Goal: Task Accomplishment & Management: Use online tool/utility

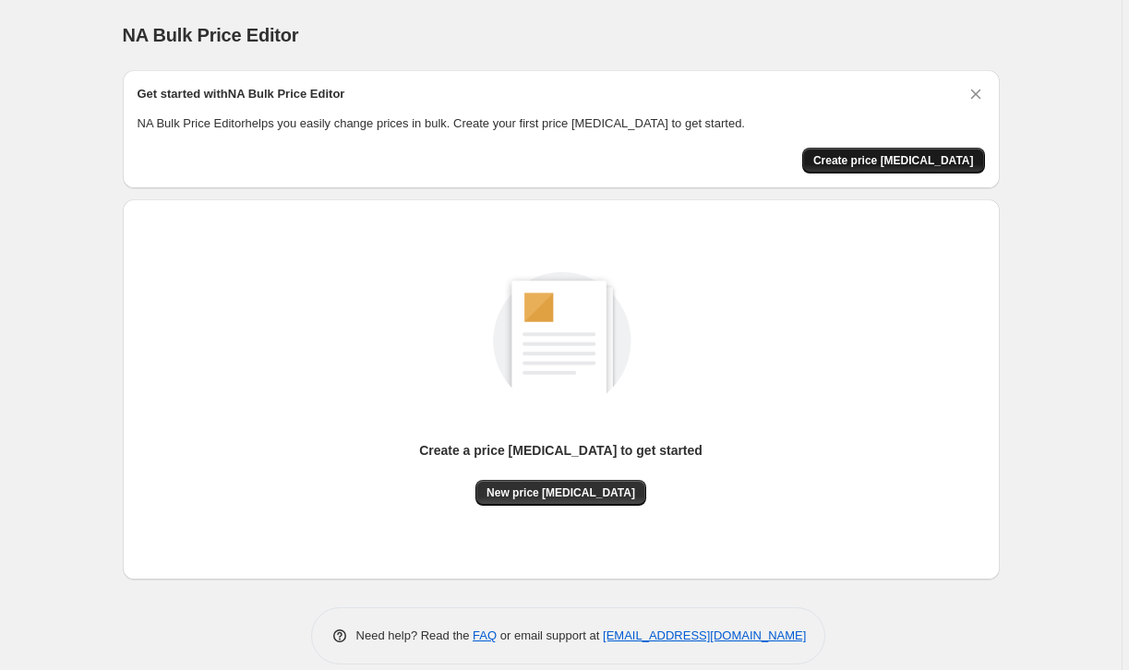
click at [860, 157] on span "Create price [MEDICAL_DATA]" at bounding box center [893, 160] width 161 height 15
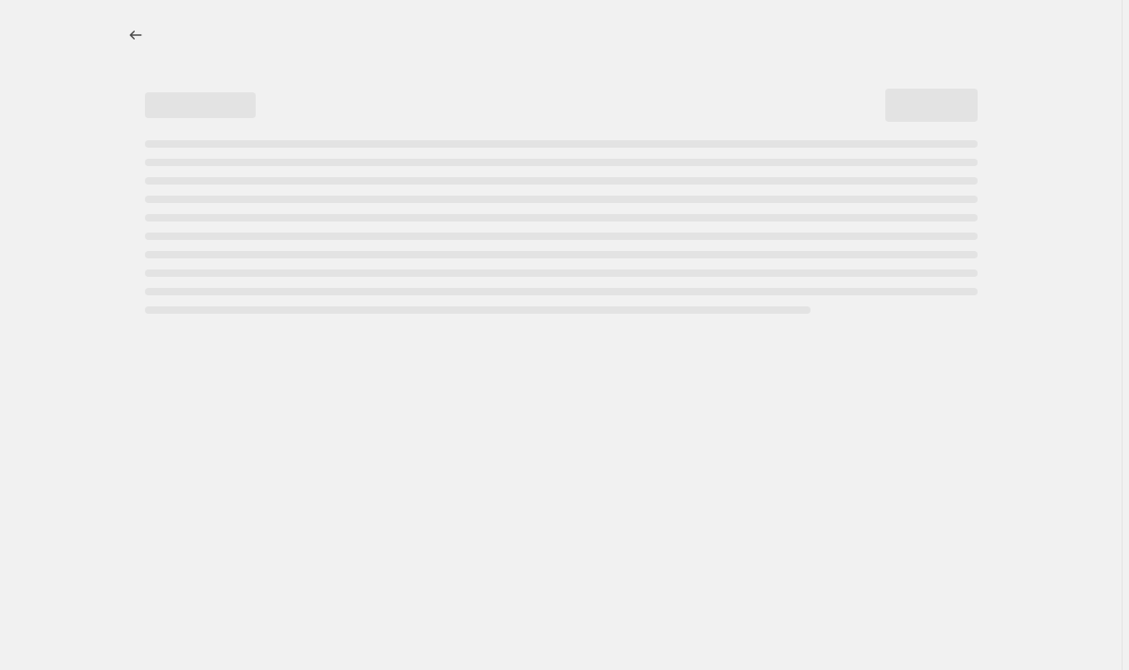
select select "percentage"
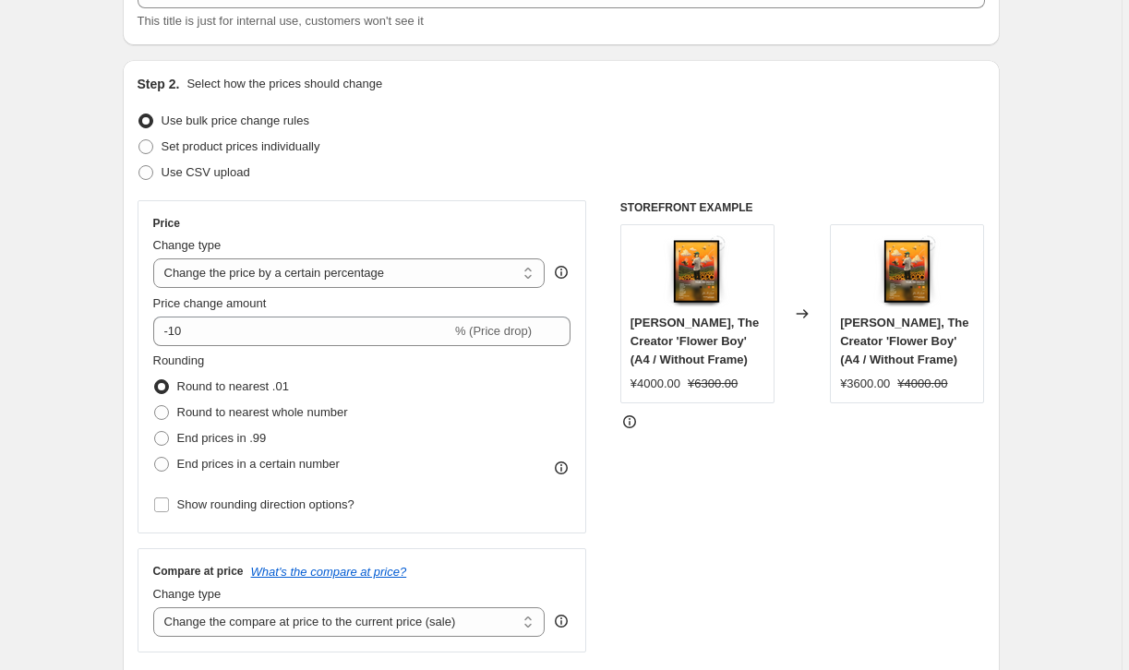
scroll to position [210, 0]
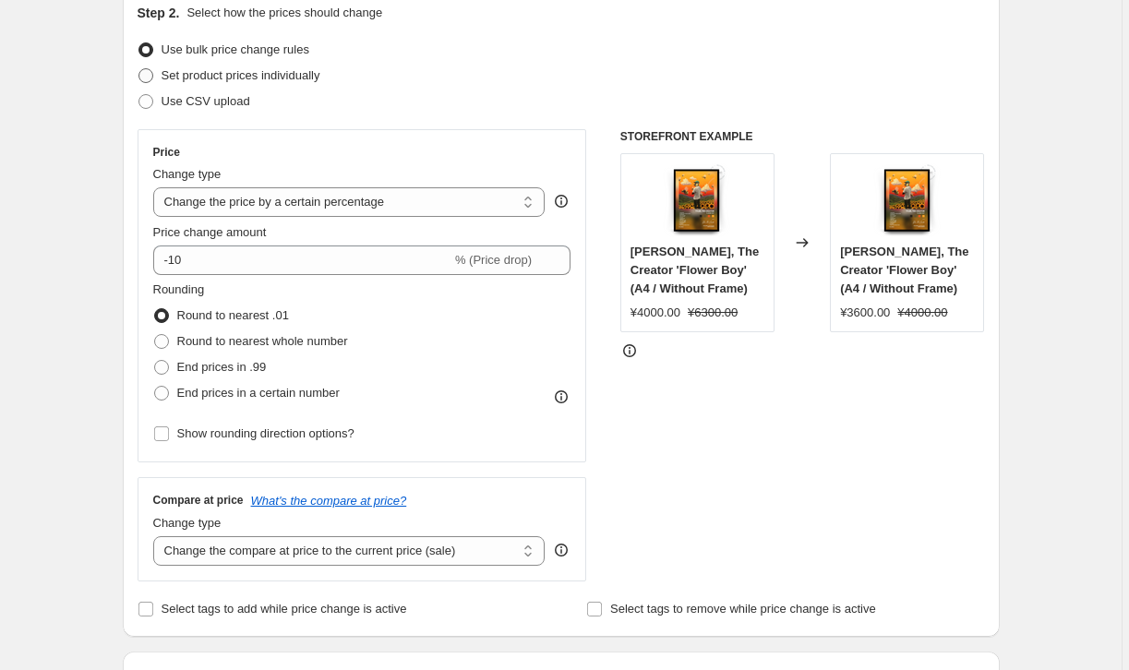
click at [252, 80] on span "Set product prices individually" at bounding box center [241, 75] width 159 height 14
click at [139, 69] on input "Set product prices individually" at bounding box center [138, 68] width 1 height 1
radio input "true"
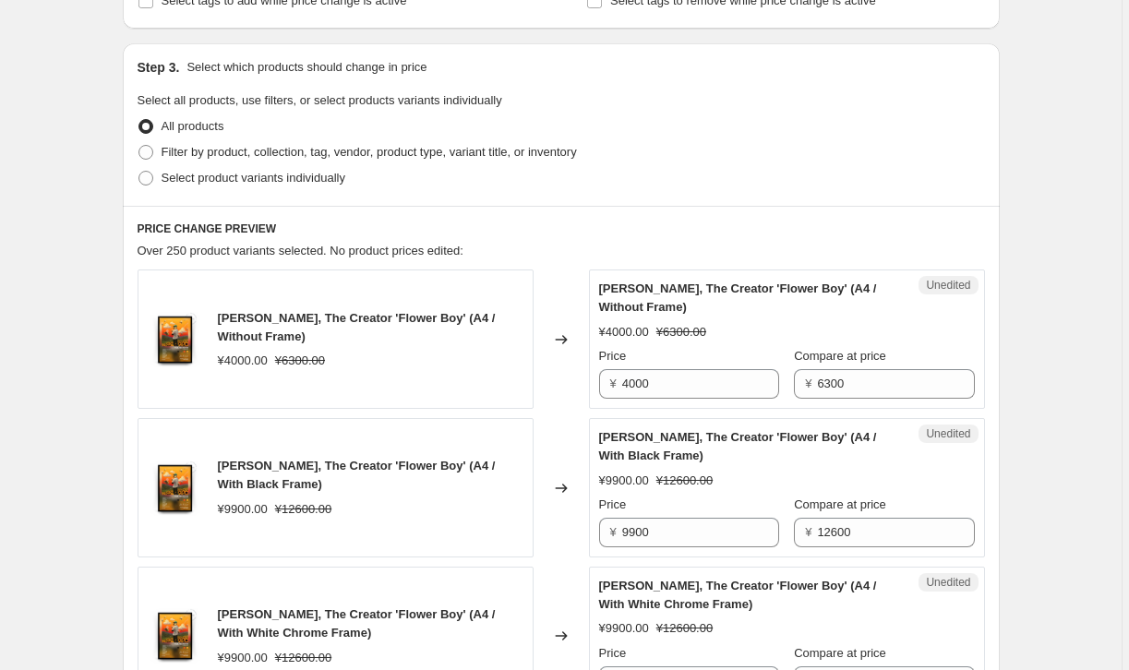
scroll to position [0, 0]
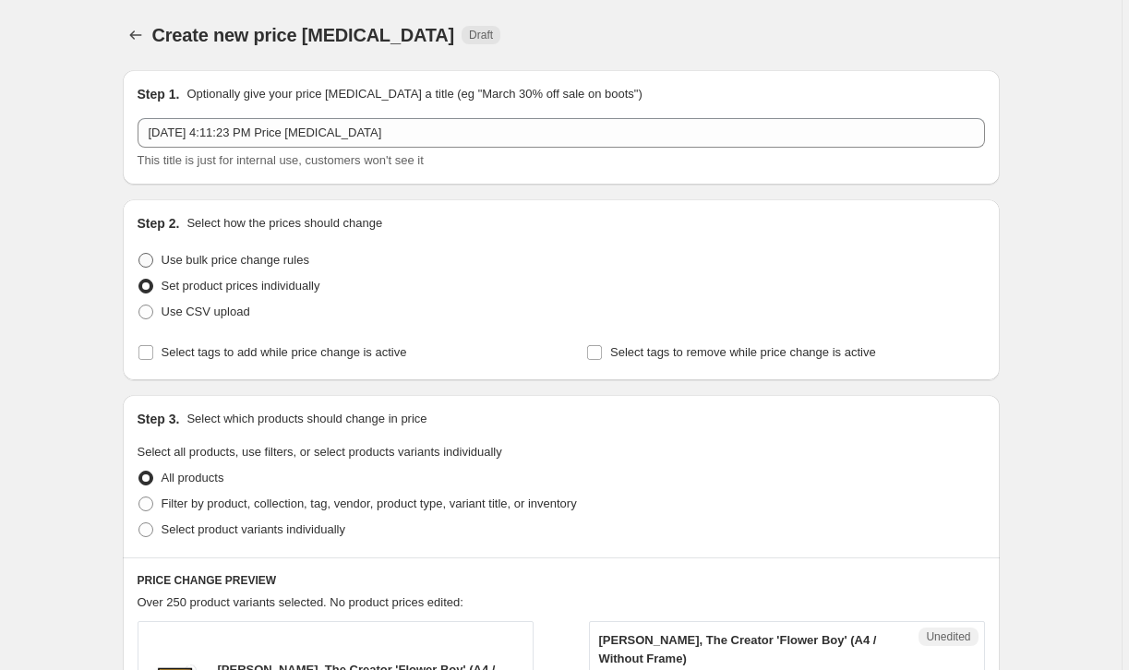
click at [278, 258] on span "Use bulk price change rules" at bounding box center [236, 260] width 148 height 14
click at [139, 254] on input "Use bulk price change rules" at bounding box center [138, 253] width 1 height 1
radio input "true"
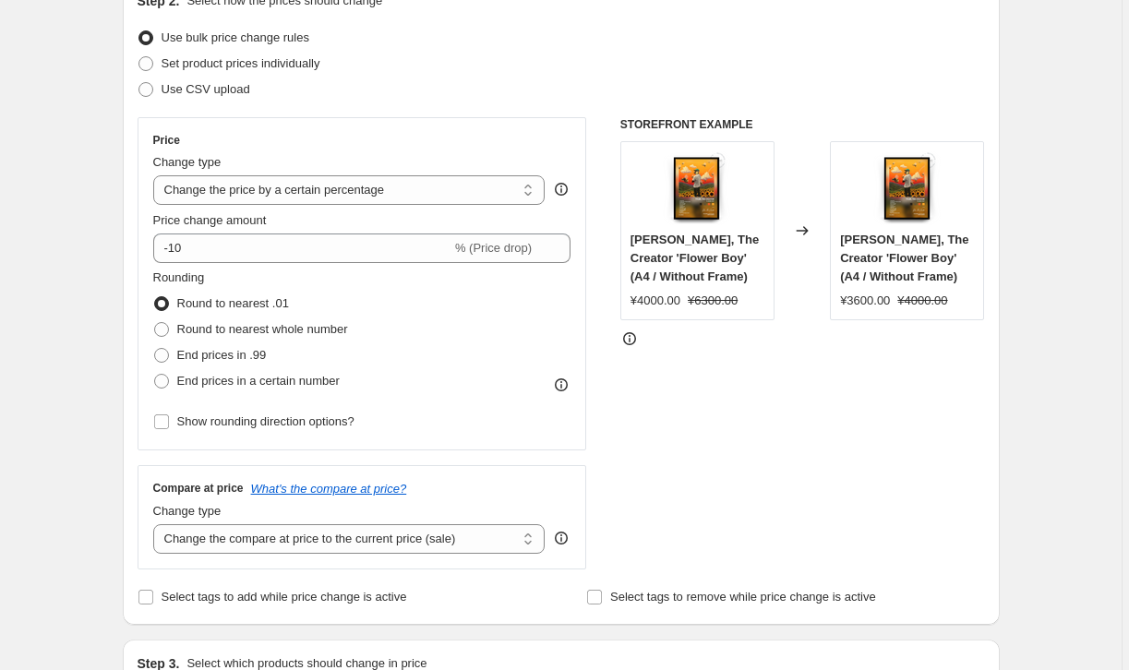
scroll to position [226, 0]
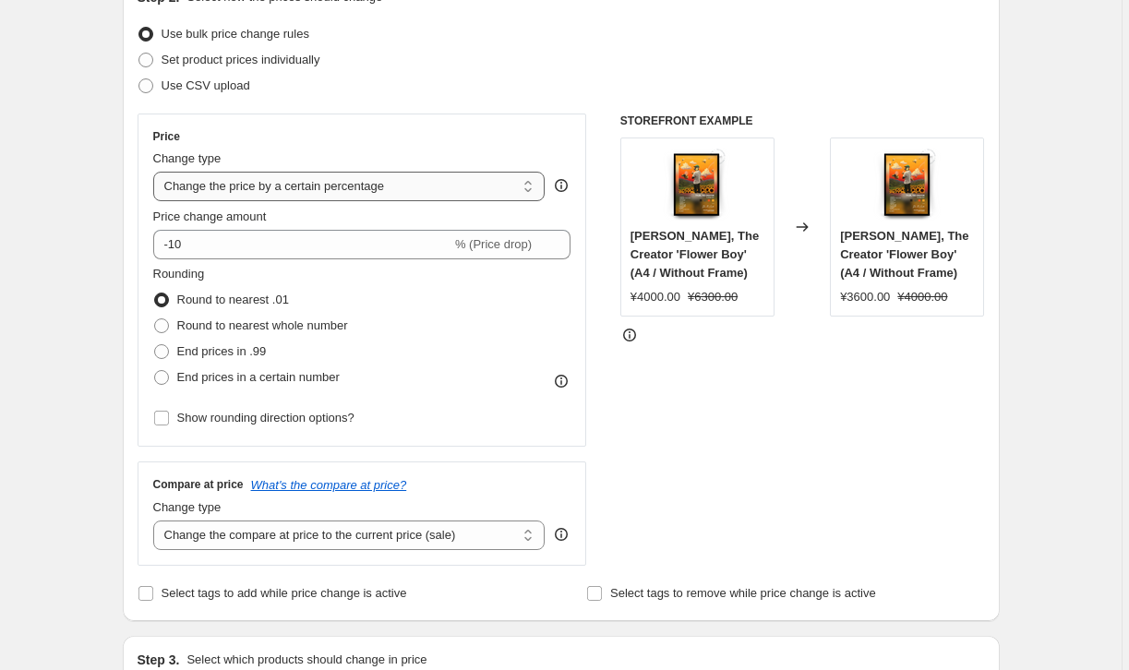
select select "to"
type input "80.00"
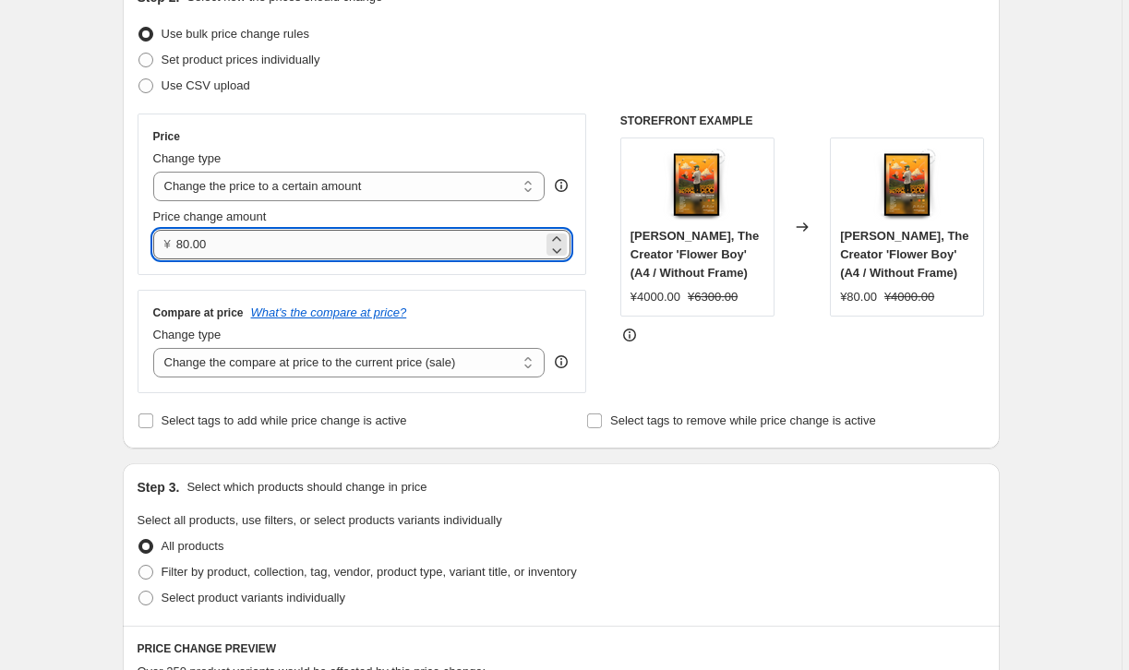
click at [349, 243] on input "80.00" at bounding box center [359, 245] width 366 height 30
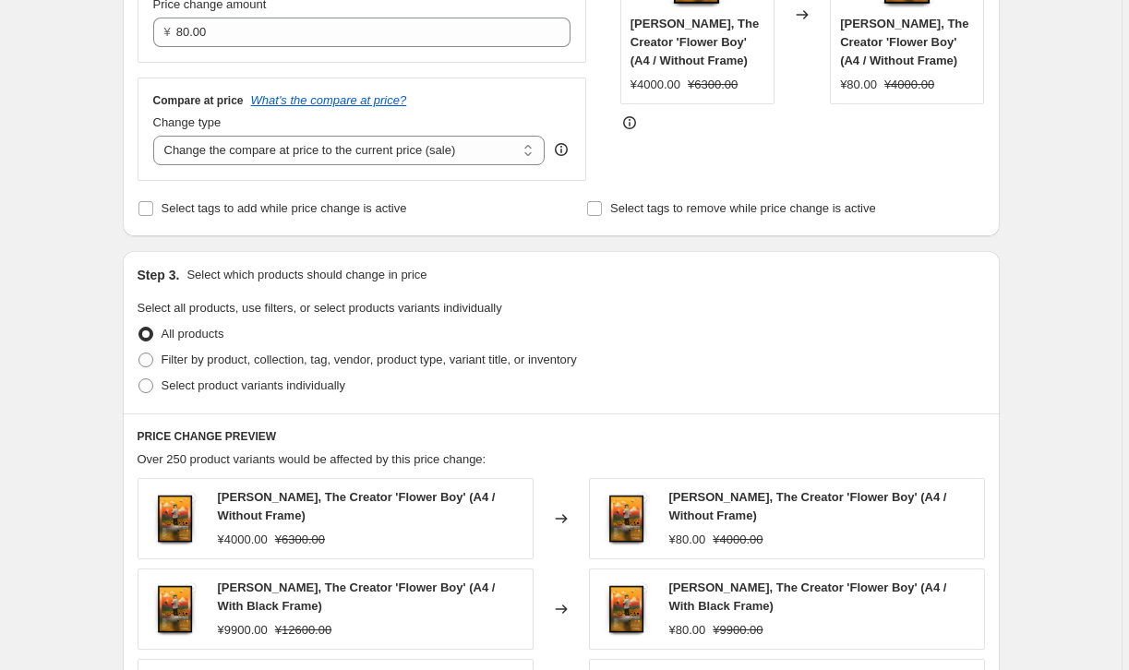
scroll to position [441, 0]
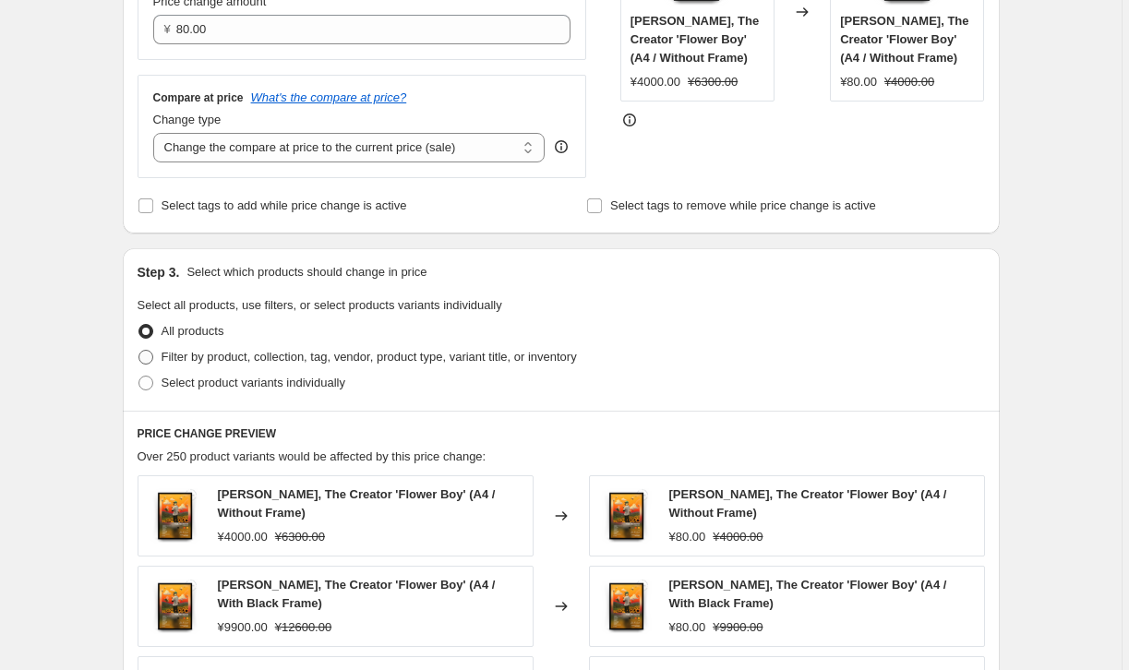
click at [229, 358] on span "Filter by product, collection, tag, vendor, product type, variant title, or inv…" at bounding box center [369, 357] width 415 height 14
click at [139, 351] on input "Filter by product, collection, tag, vendor, product type, variant title, or inv…" at bounding box center [138, 350] width 1 height 1
radio input "true"
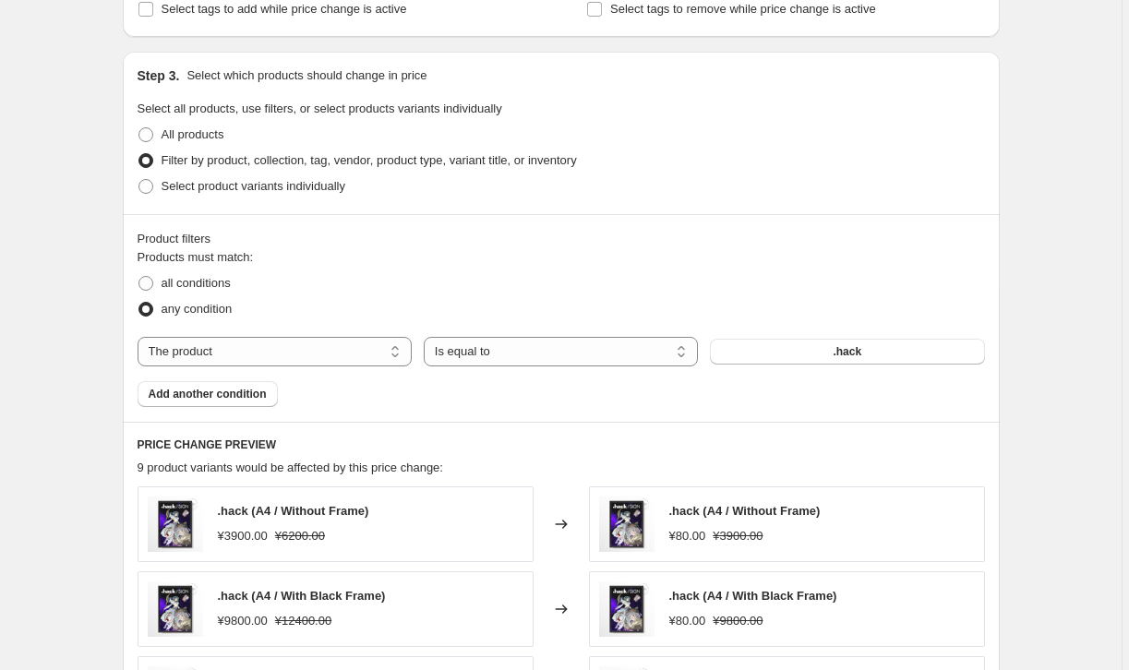
scroll to position [639, 0]
click at [766, 359] on button ".hack" at bounding box center [847, 351] width 274 height 26
click at [151, 190] on span at bounding box center [145, 185] width 15 height 15
click at [139, 179] on input "Select product variants individually" at bounding box center [138, 178] width 1 height 1
radio input "true"
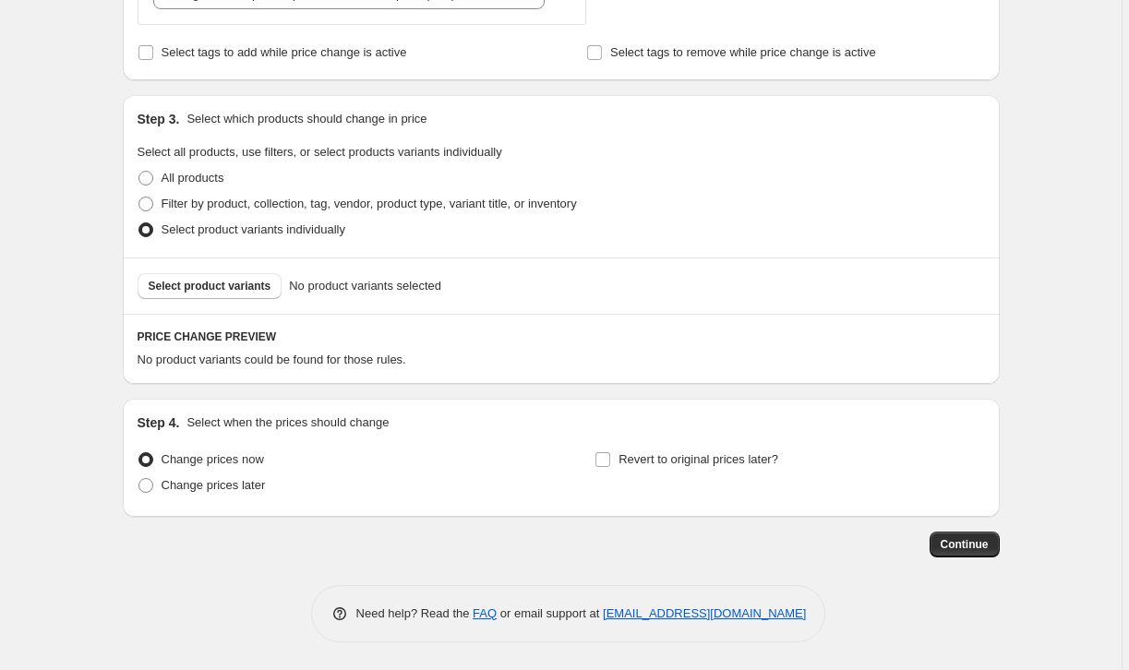
scroll to position [594, 0]
click at [259, 294] on button "Select product variants" at bounding box center [210, 286] width 145 height 26
click at [227, 207] on span "Filter by product, collection, tag, vendor, product type, variant title, or inv…" at bounding box center [369, 204] width 415 height 14
click at [139, 198] on input "Filter by product, collection, tag, vendor, product type, variant title, or inv…" at bounding box center [138, 197] width 1 height 1
radio input "true"
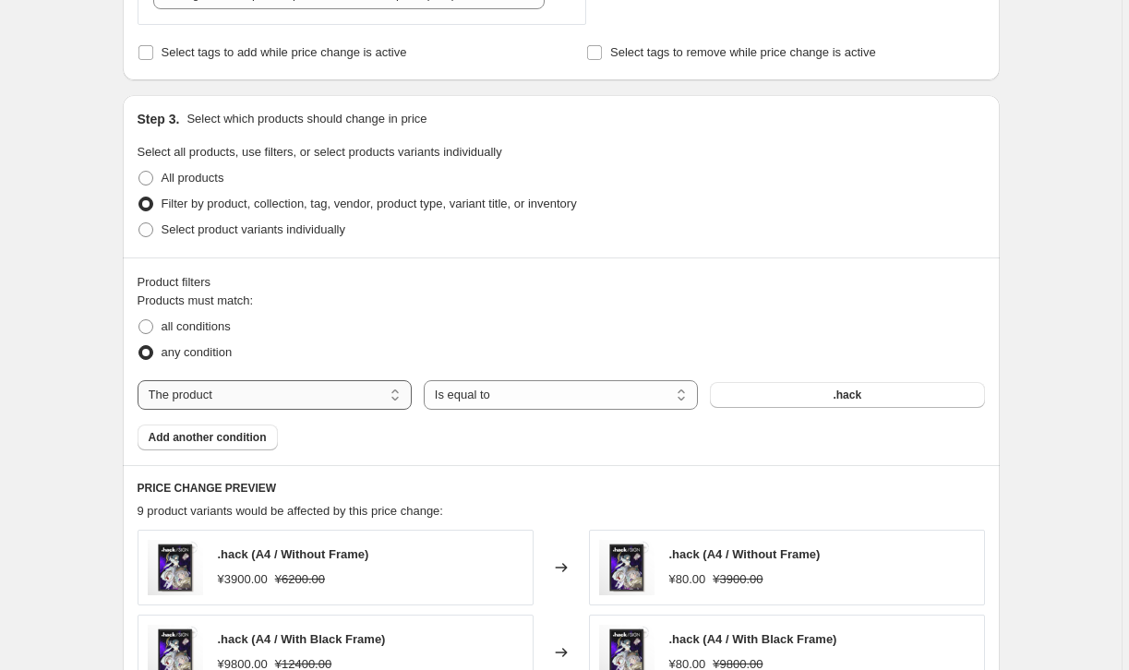
select select "title"
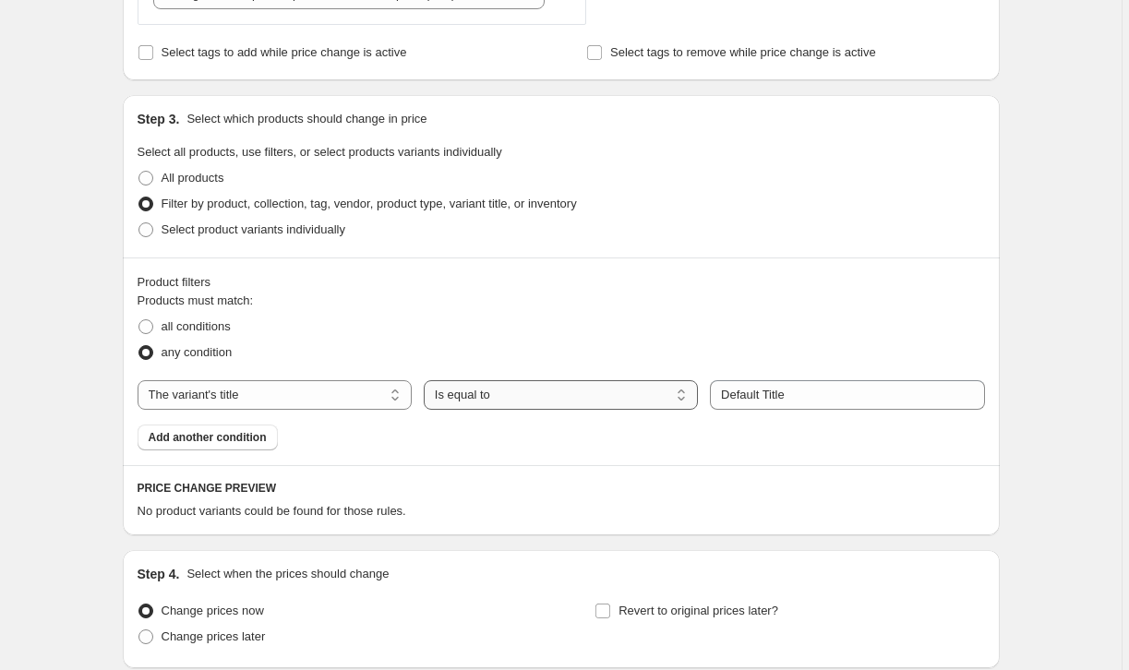
select select "contains"
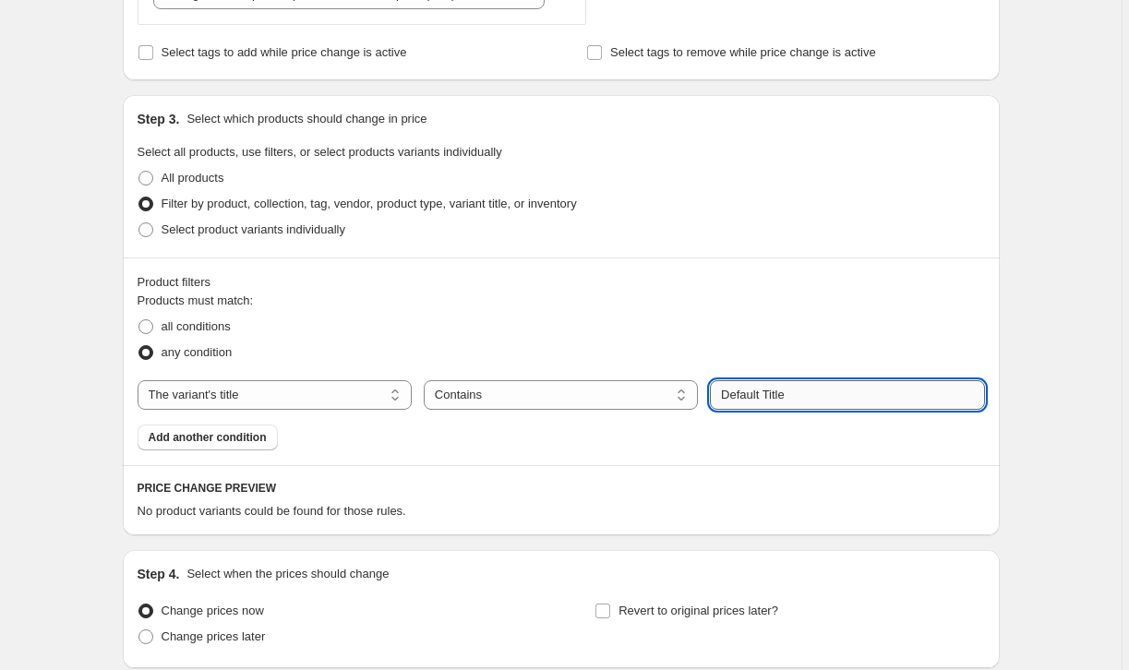
click at [771, 400] on input "Default Title" at bounding box center [847, 395] width 274 height 30
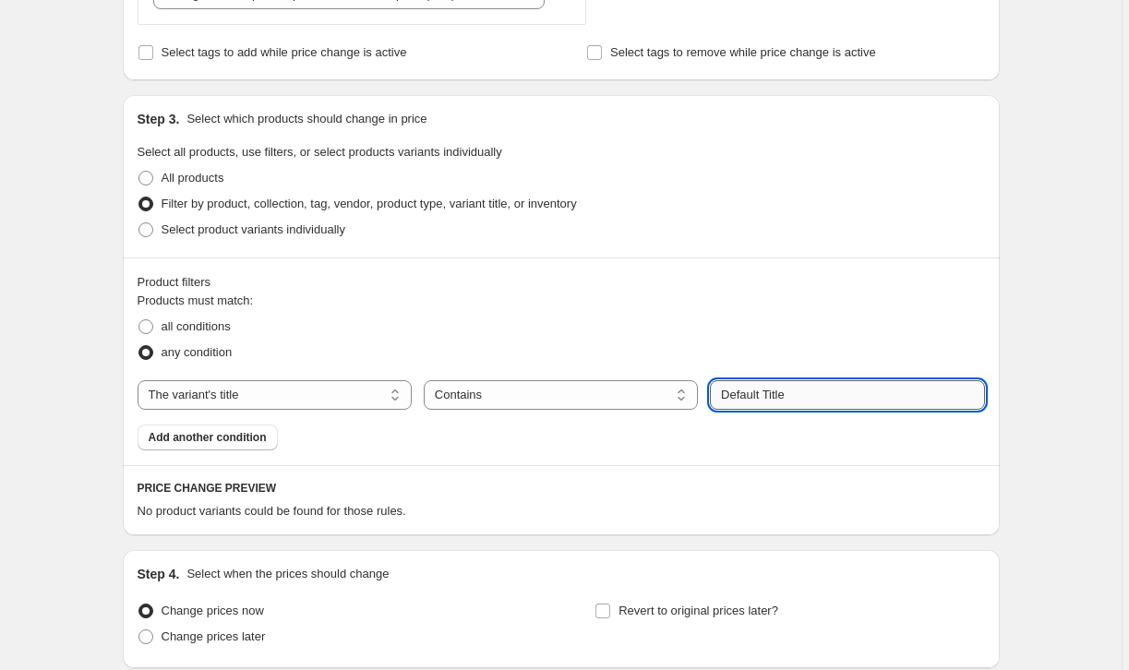
click at [771, 400] on input "Default Title" at bounding box center [847, 395] width 274 height 30
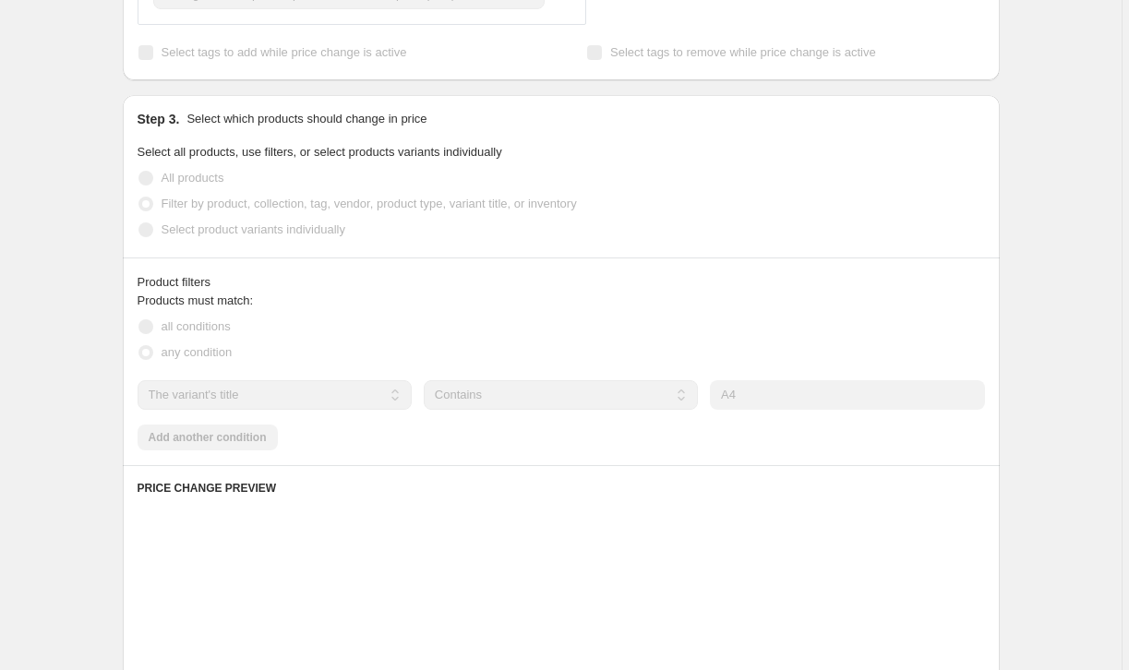
click at [820, 289] on div "Product filters" at bounding box center [561, 282] width 847 height 18
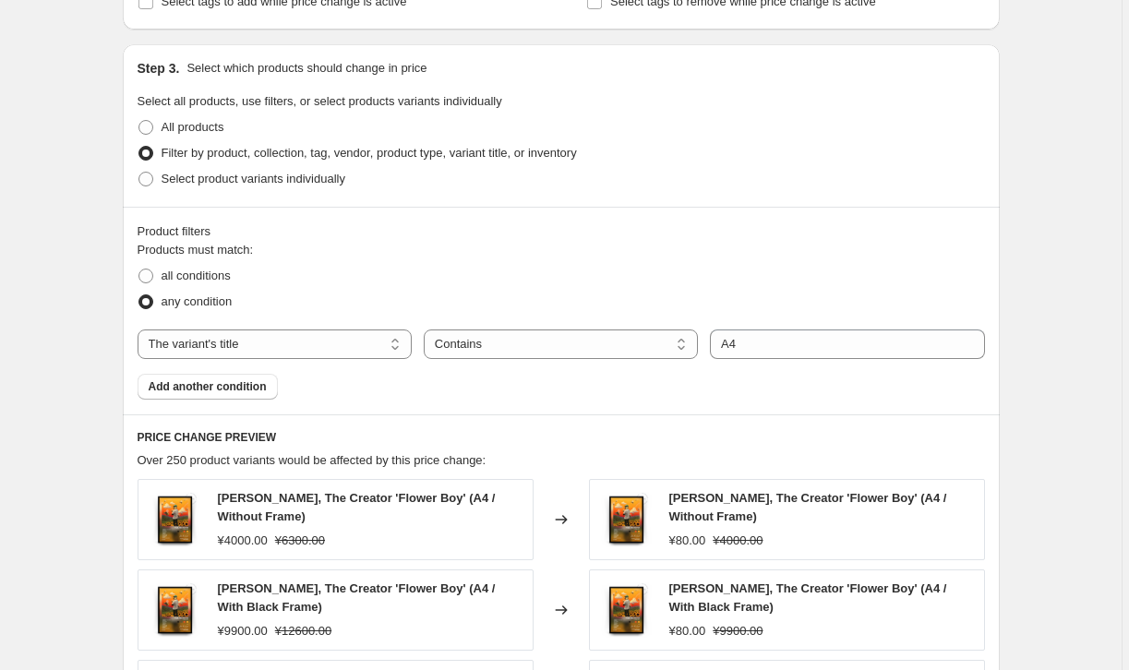
scroll to position [644, 0]
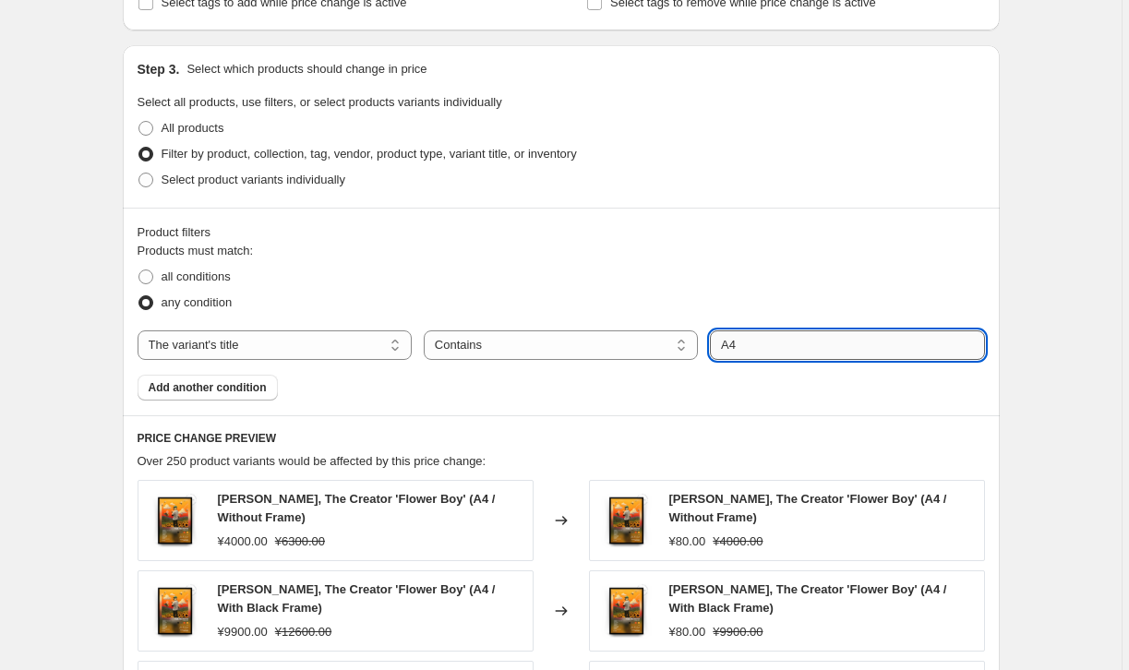
click at [771, 346] on input "A4" at bounding box center [847, 345] width 274 height 30
click at [836, 406] on div "Product filters Products must match: all conditions any condition The product T…" at bounding box center [561, 312] width 877 height 208
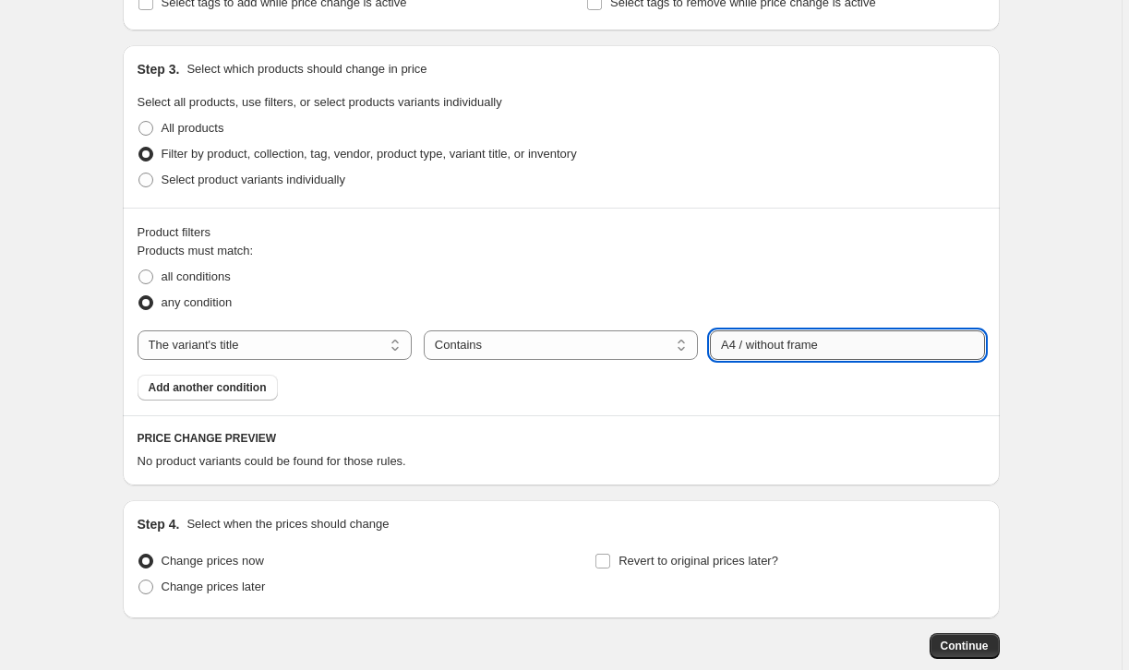
drag, startPoint x: 868, startPoint y: 342, endPoint x: 744, endPoint y: 342, distance: 123.7
click at [744, 342] on input "A4 / without frame" at bounding box center [847, 345] width 274 height 30
type input "A4"
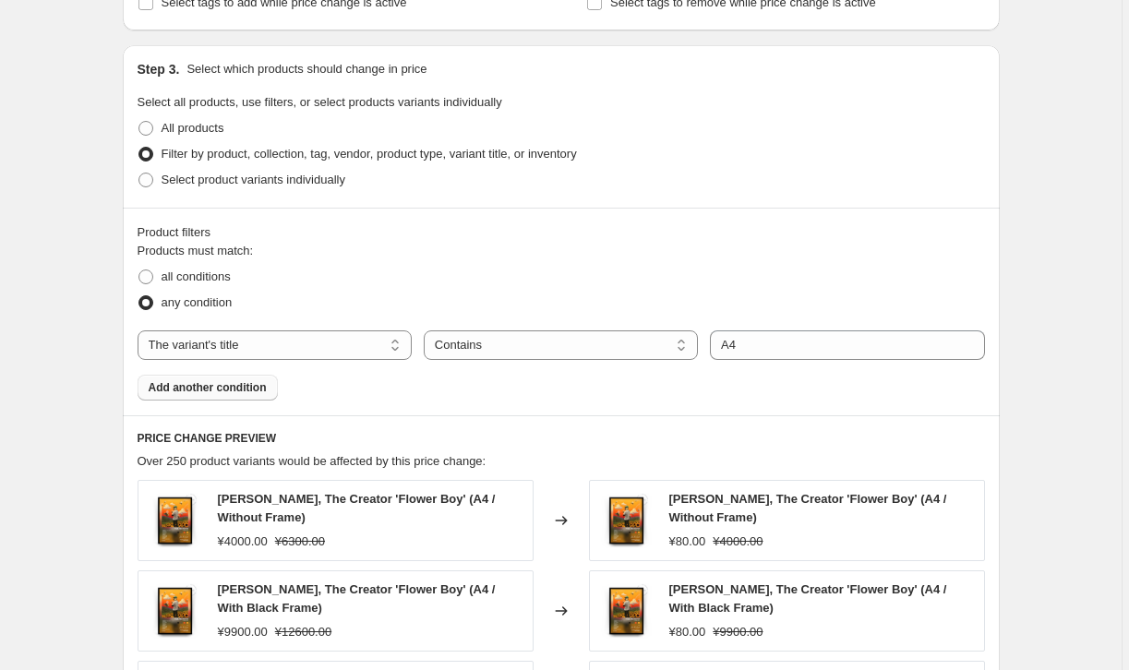
click at [258, 389] on span "Add another condition" at bounding box center [208, 387] width 118 height 15
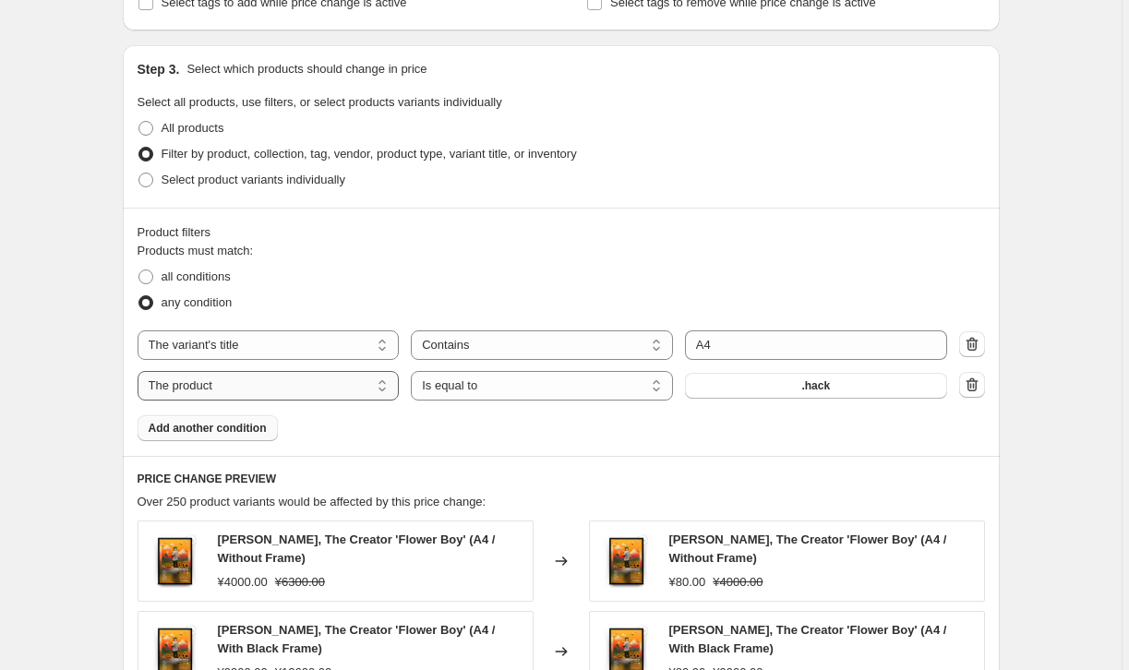
select select "title"
select select "contains"
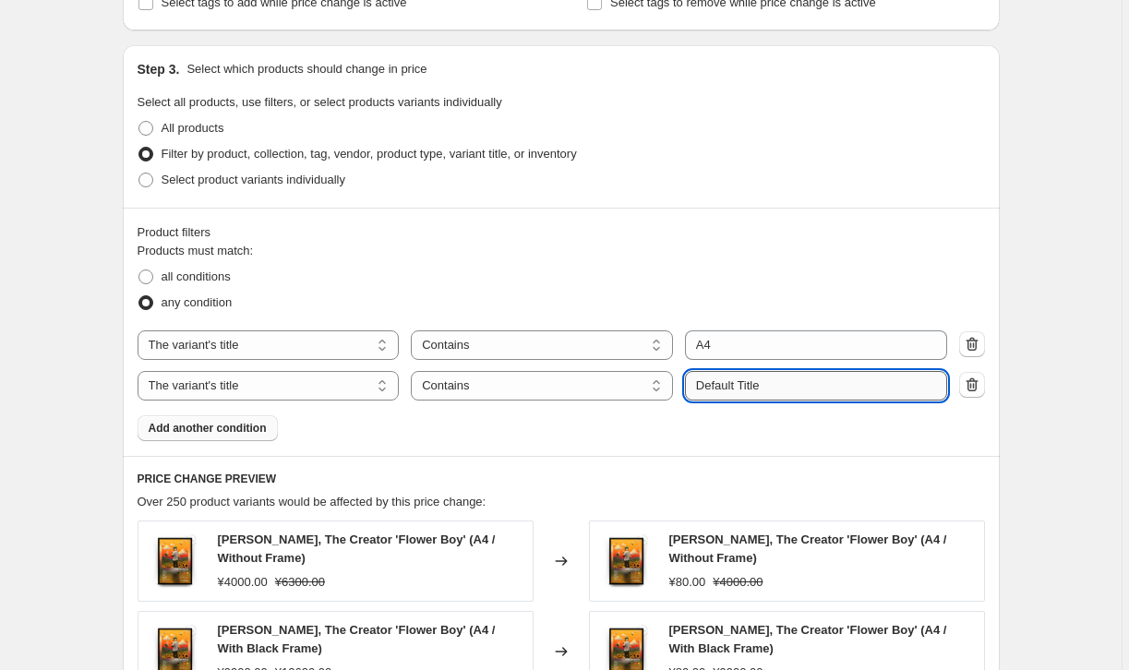
click at [731, 386] on input "Default Title" at bounding box center [816, 386] width 262 height 30
type input "Without"
click at [1027, 425] on div "Create new price change job. This page is ready Create new price change job Dra…" at bounding box center [561, 325] width 1122 height 1939
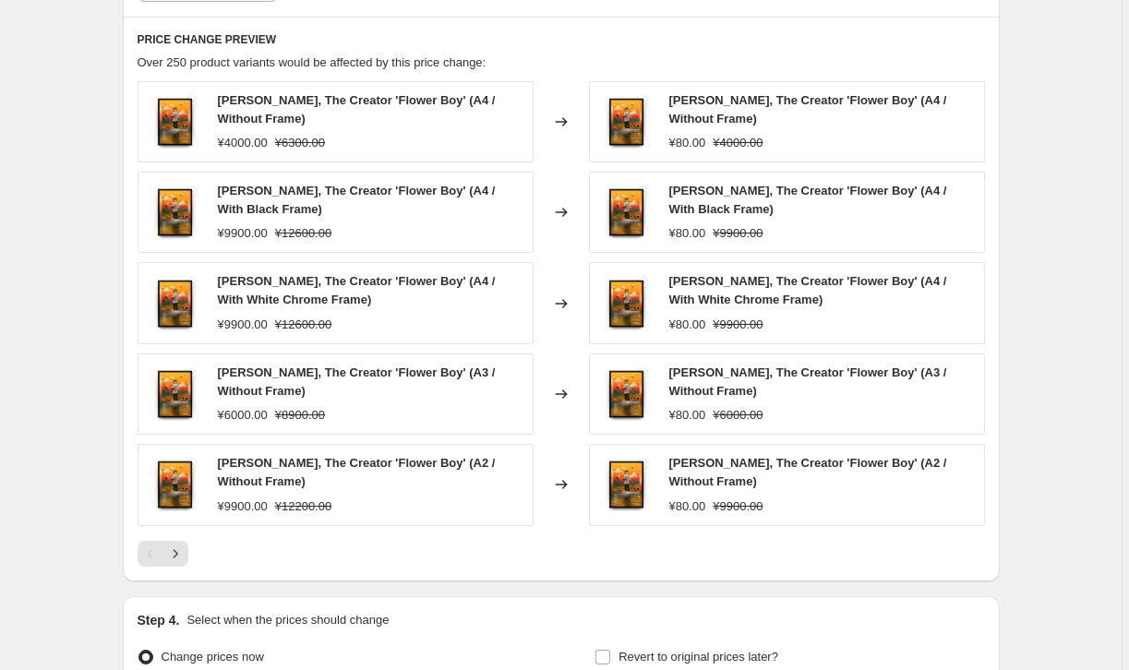
scroll to position [1085, 0]
click at [873, 282] on span "Tyler, The Creator 'Flower Boy' (A4 / With White Chrome Frame)" at bounding box center [808, 289] width 278 height 32
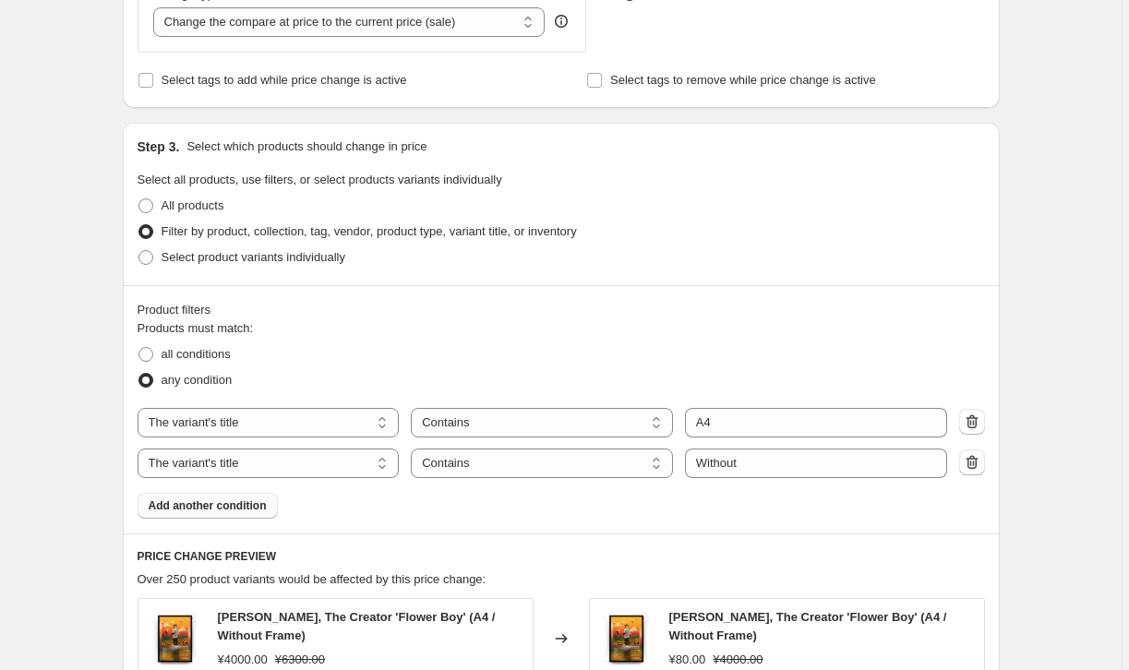
scroll to position [569, 0]
click at [980, 462] on icon "button" at bounding box center [972, 460] width 18 height 18
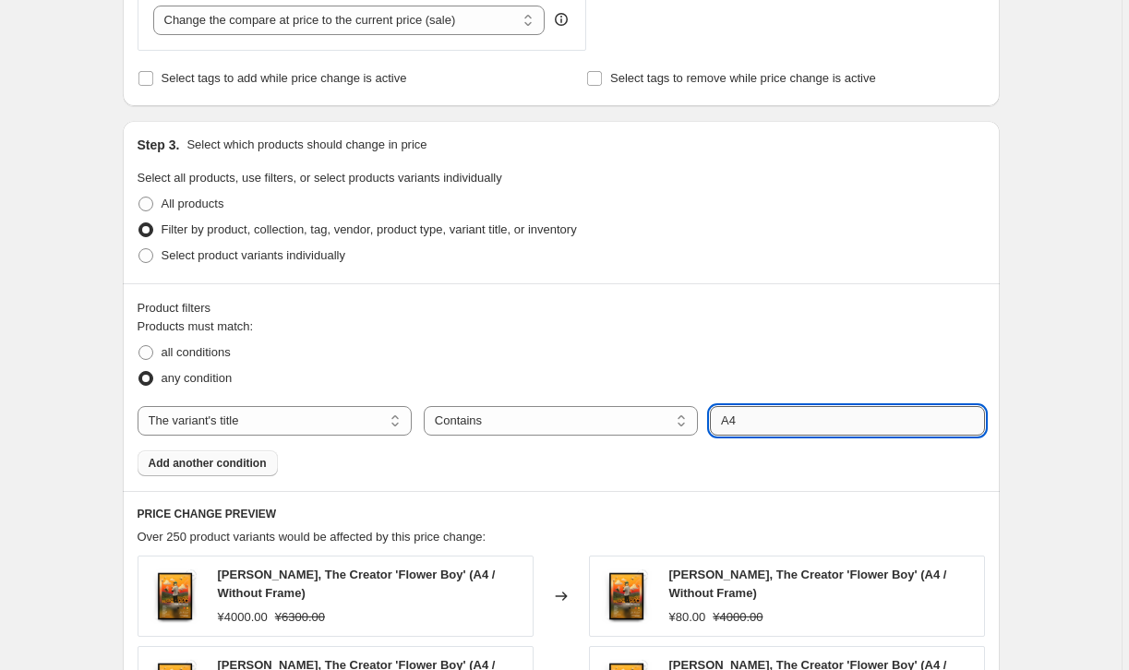
click at [796, 427] on input "A4" at bounding box center [847, 421] width 274 height 30
type input "A4 / Without Frame"
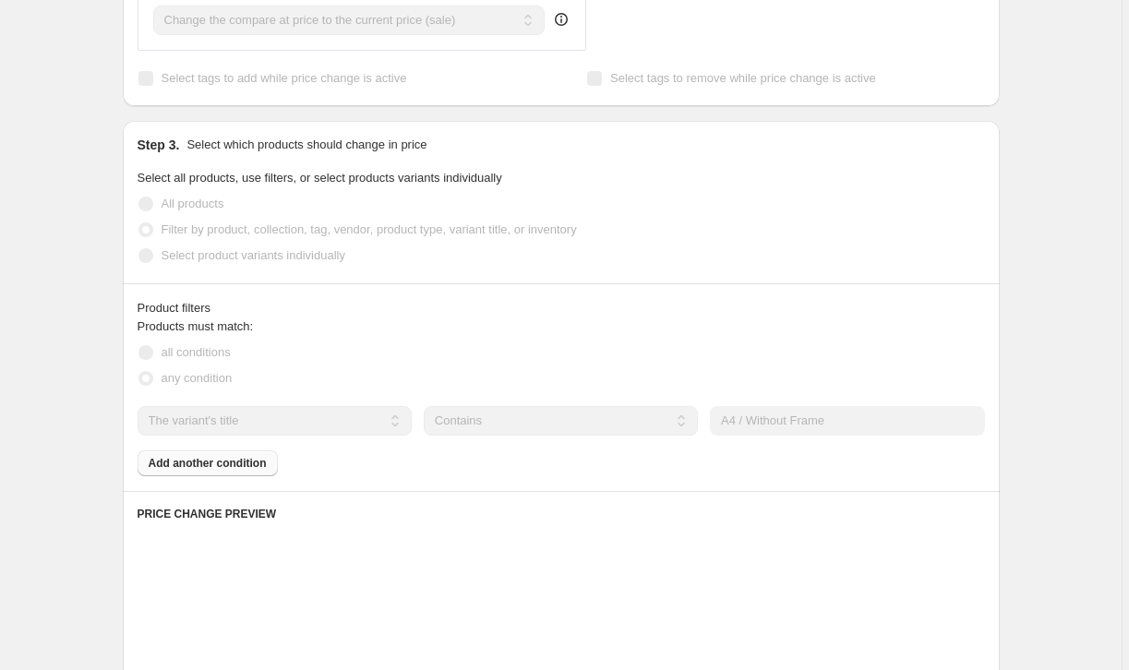
click at [1031, 414] on div "Create new price change job. This page is ready Create new price change job Dra…" at bounding box center [561, 371] width 1122 height 1881
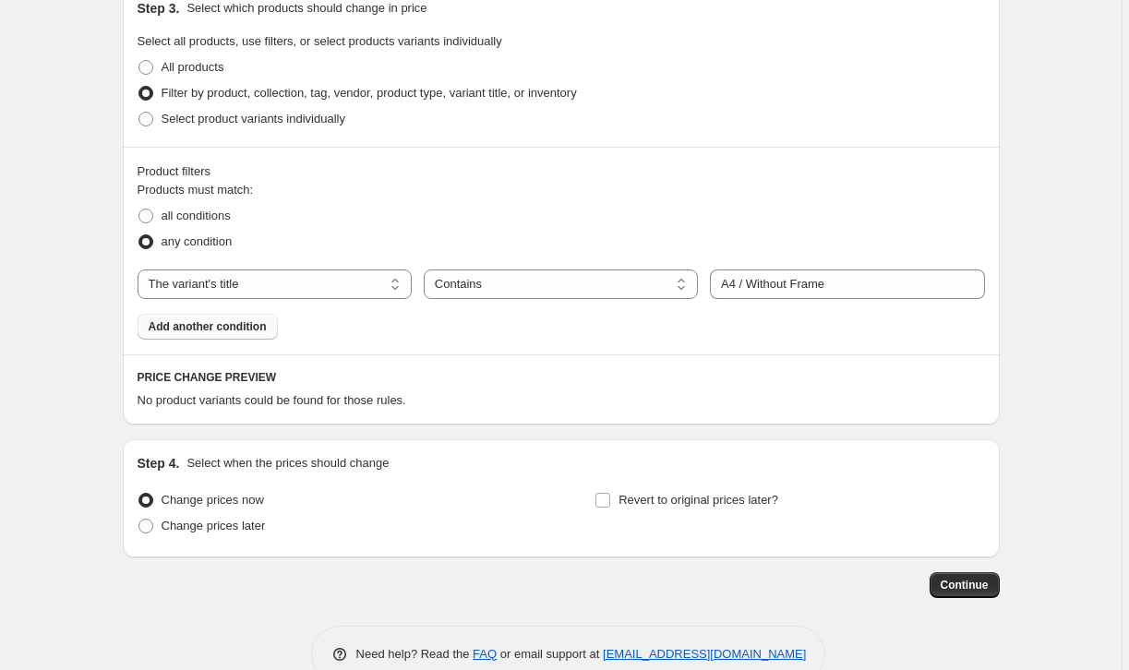
scroll to position [706, 0]
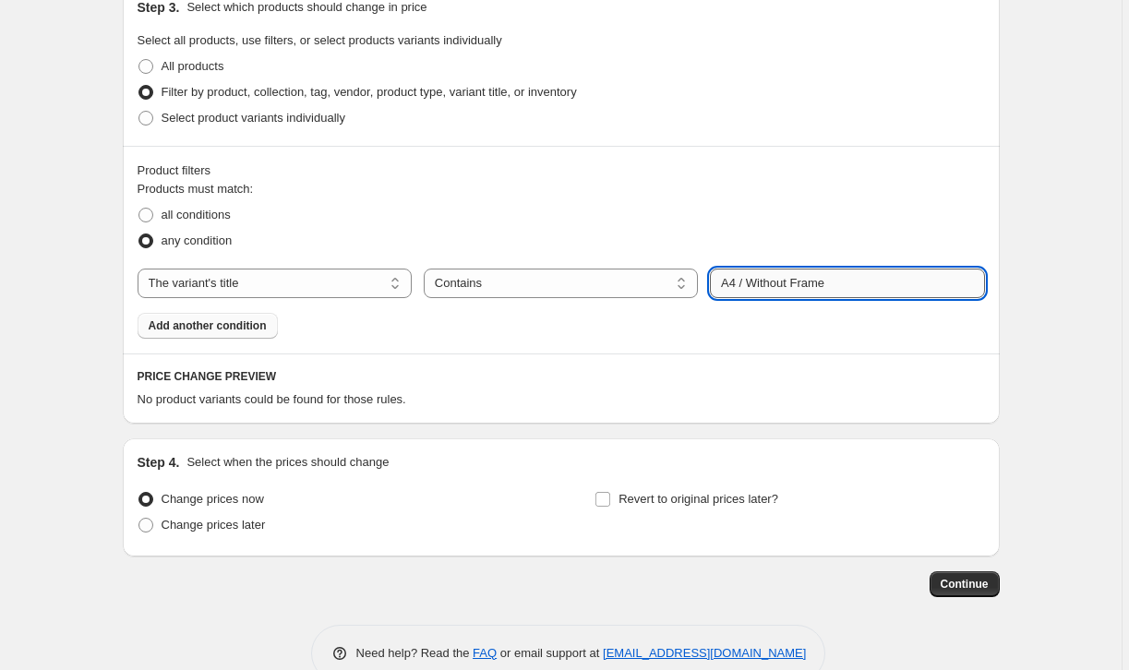
drag, startPoint x: 846, startPoint y: 292, endPoint x: 739, endPoint y: 282, distance: 107.5
click at [739, 282] on input "A4 / Without Frame" at bounding box center [847, 284] width 274 height 30
drag, startPoint x: 753, startPoint y: 283, endPoint x: 721, endPoint y: 282, distance: 32.3
click at [721, 282] on input "A4 / Without Frame" at bounding box center [847, 284] width 274 height 30
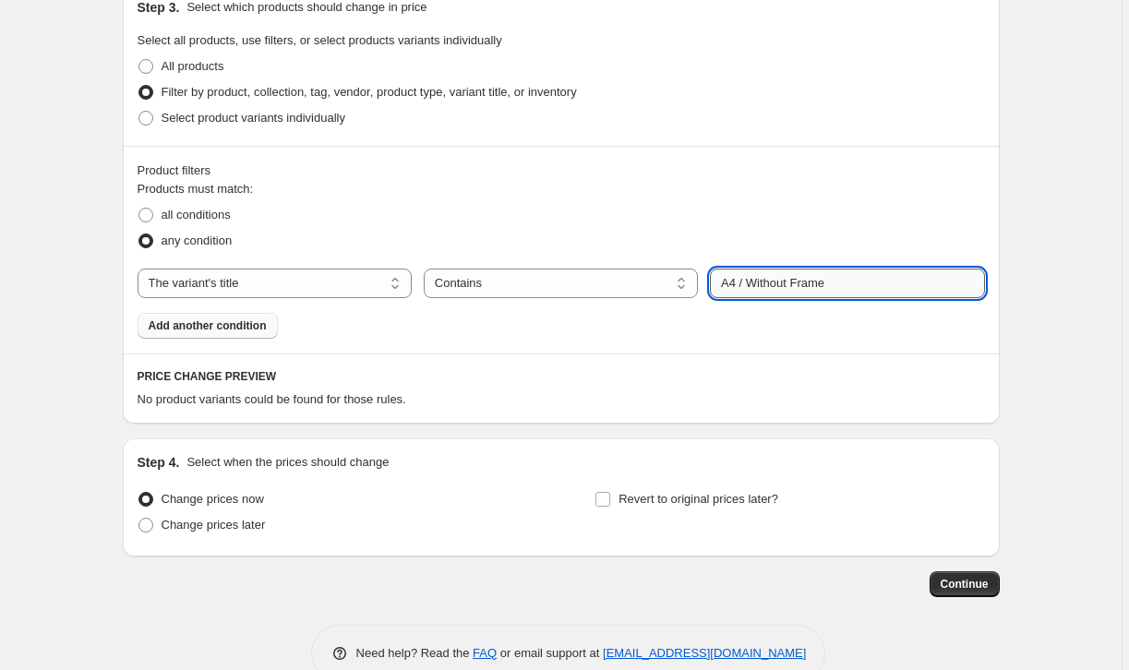
click at [721, 282] on input "A4 / Without Frame" at bounding box center [847, 284] width 274 height 30
click at [865, 287] on input "A4 / Without Frame" at bounding box center [847, 284] width 274 height 30
select select "equal"
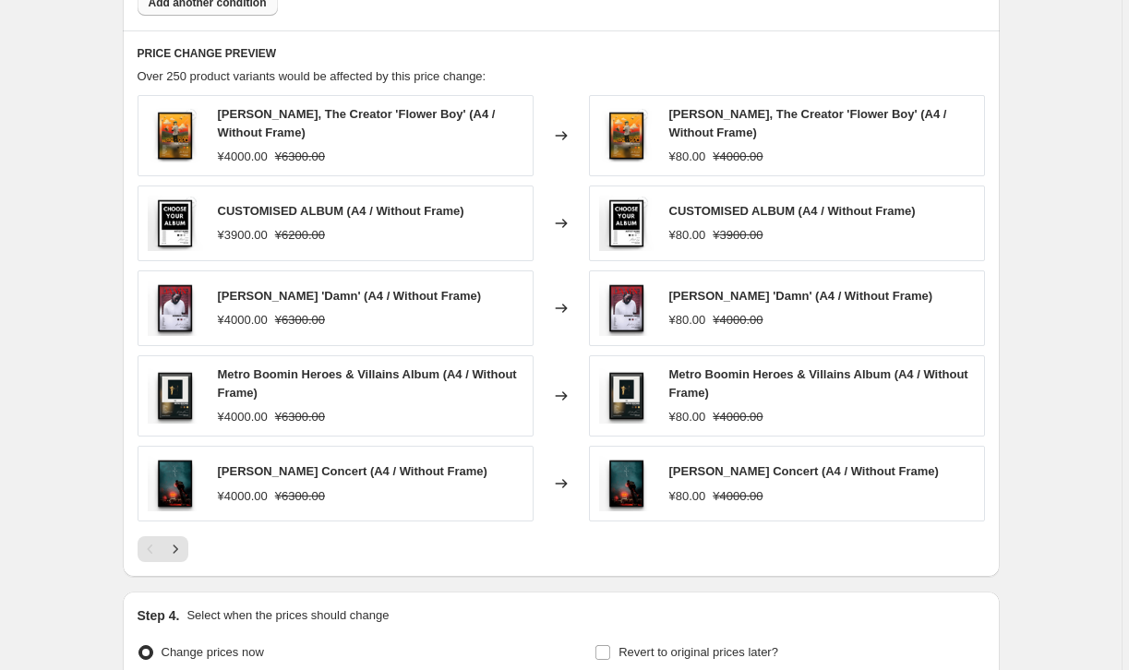
scroll to position [1028, 0]
click at [182, 557] on icon "Next" at bounding box center [175, 550] width 18 height 18
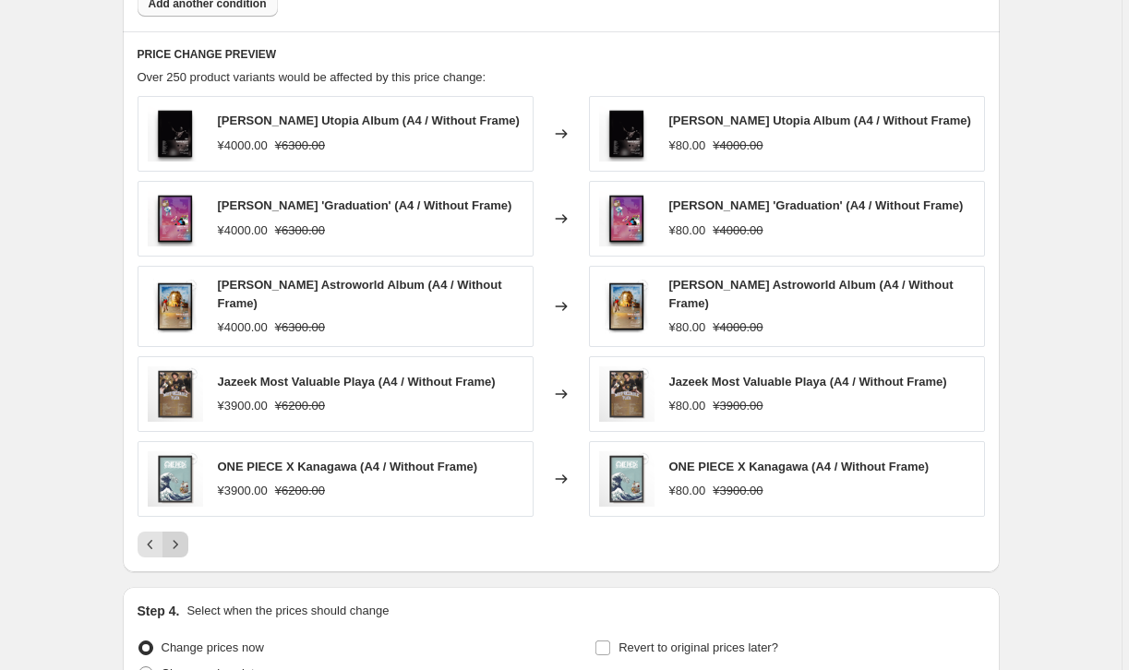
click at [182, 557] on button "Next" at bounding box center [175, 545] width 26 height 26
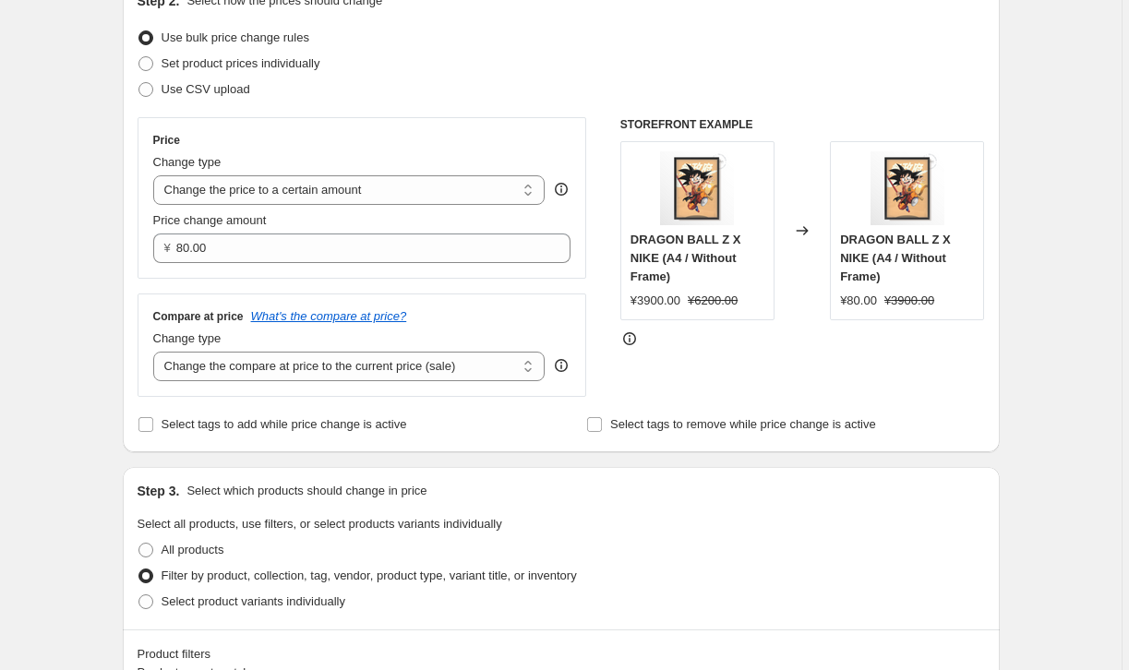
scroll to position [213, 0]
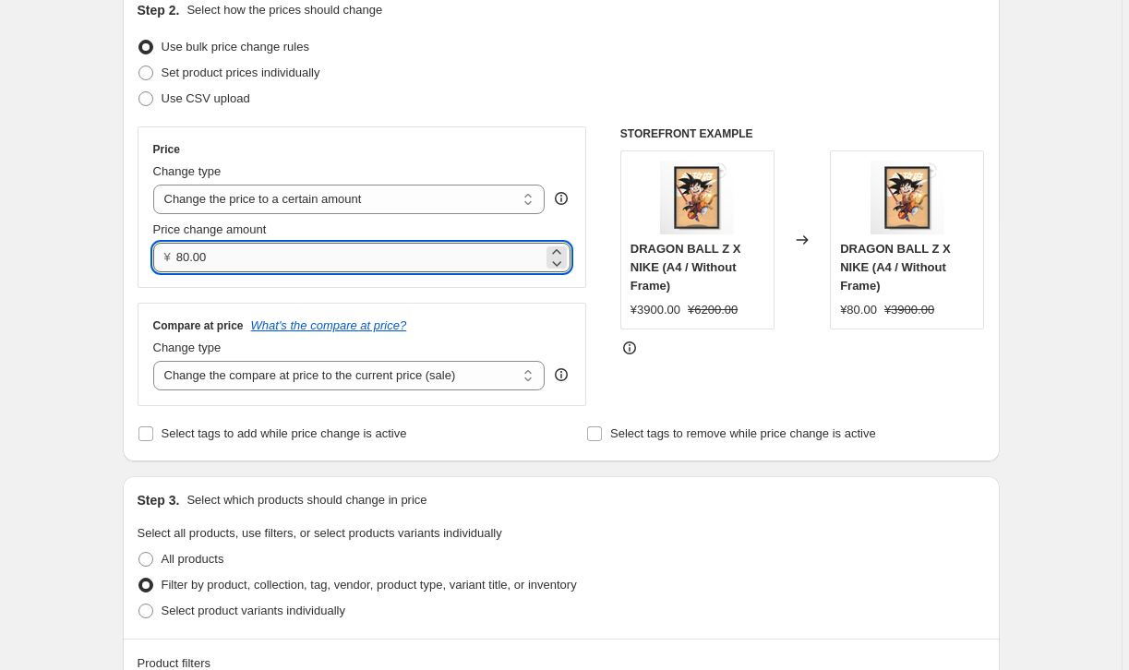
click at [390, 259] on input "80.00" at bounding box center [359, 258] width 366 height 30
click at [564, 322] on div "Compare at price What's the compare at price?" at bounding box center [362, 325] width 418 height 15
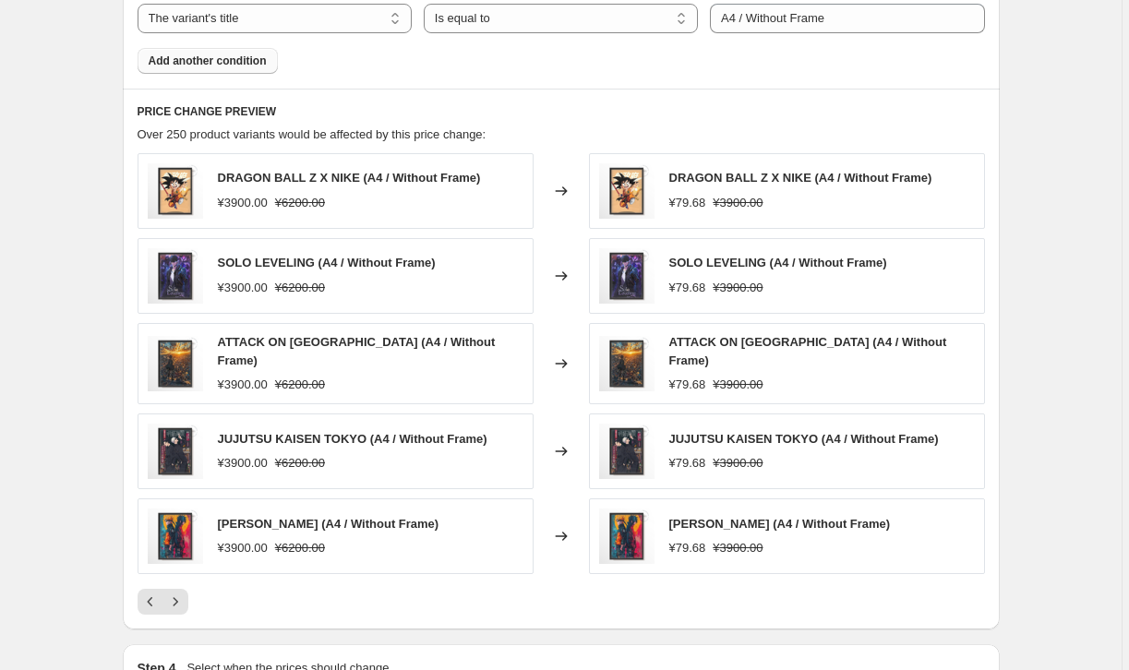
scroll to position [970, 0]
click at [154, 138] on span "Over 250 product variants would be affected by this price change:" at bounding box center [312, 135] width 349 height 14
click at [273, 136] on span "Over 250 product variants would be affected by this price change:" at bounding box center [312, 135] width 349 height 14
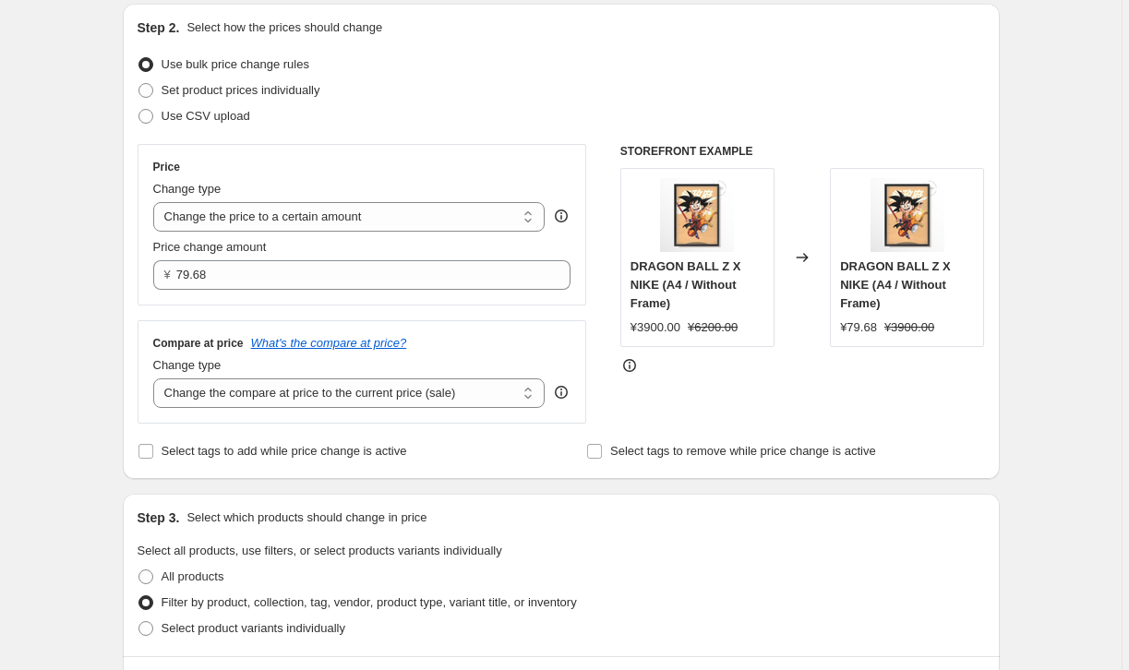
scroll to position [195, 0]
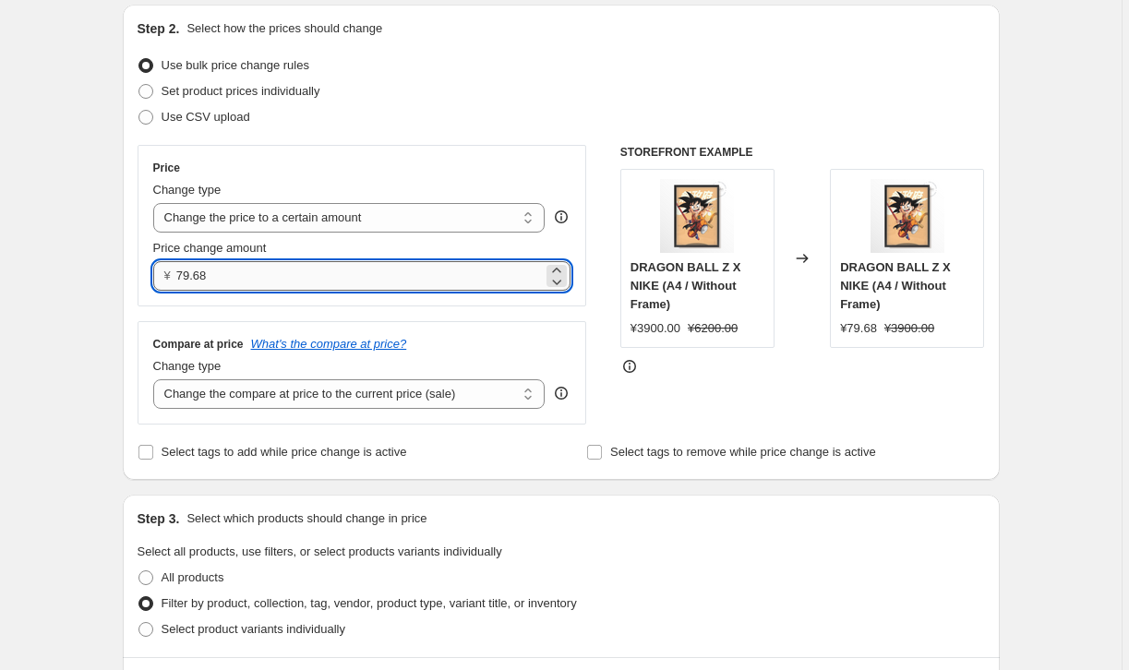
click at [254, 275] on input "79.68" at bounding box center [359, 276] width 366 height 30
type input "35.00"
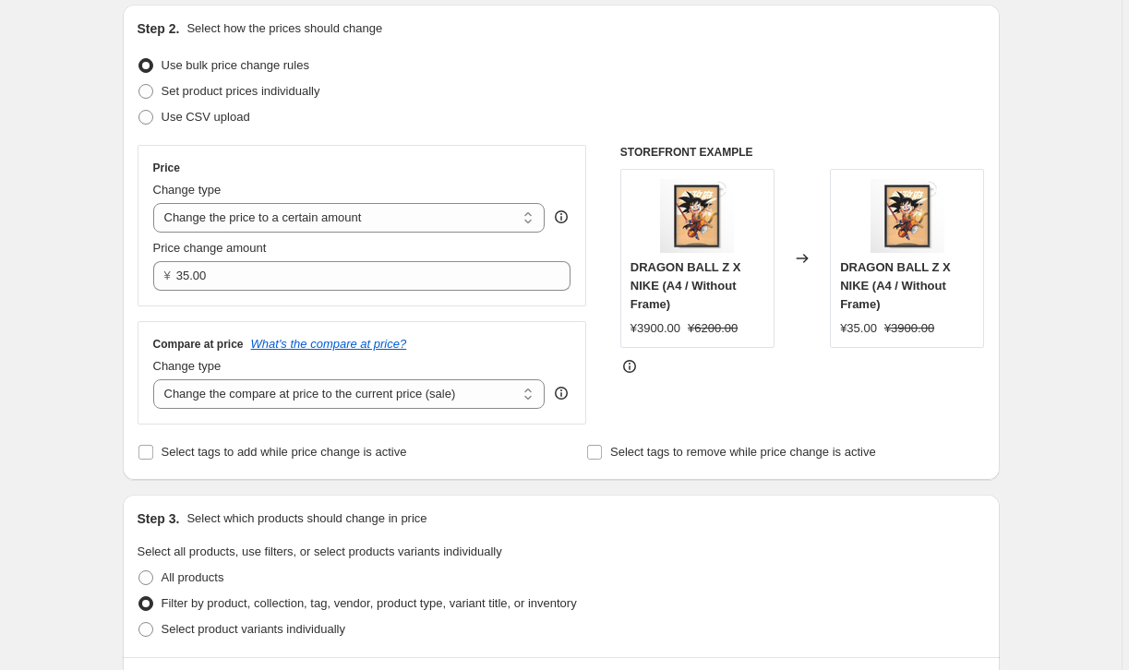
click at [459, 318] on div "Price Change type Change the price to a certain amount Change the price by a ce…" at bounding box center [363, 285] width 450 height 280
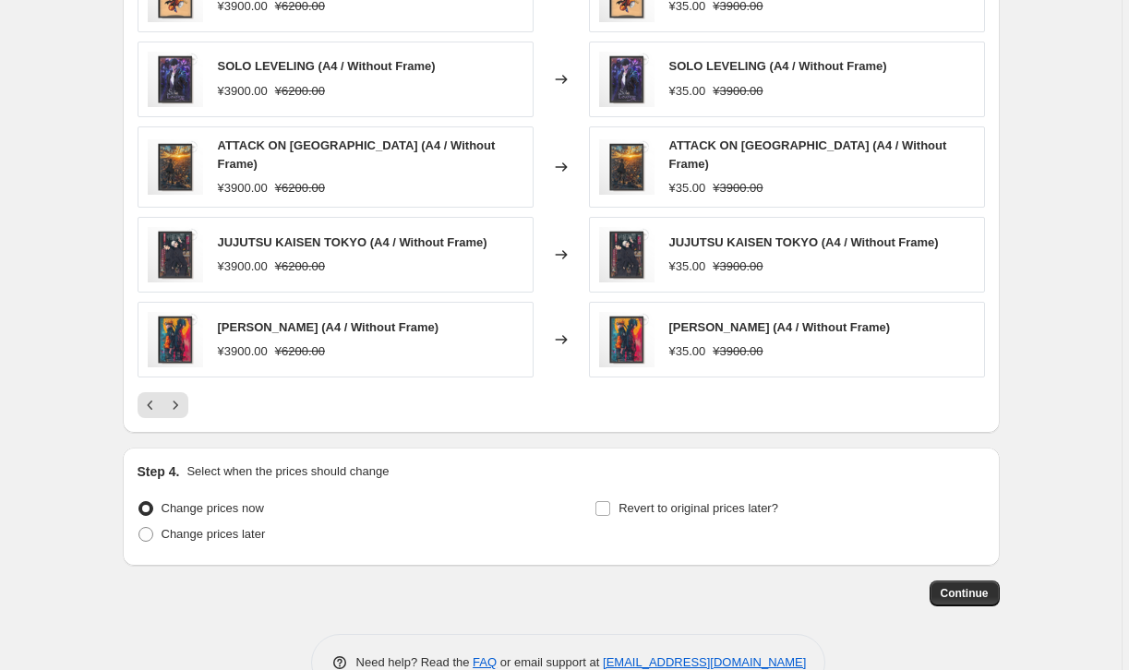
scroll to position [1173, 0]
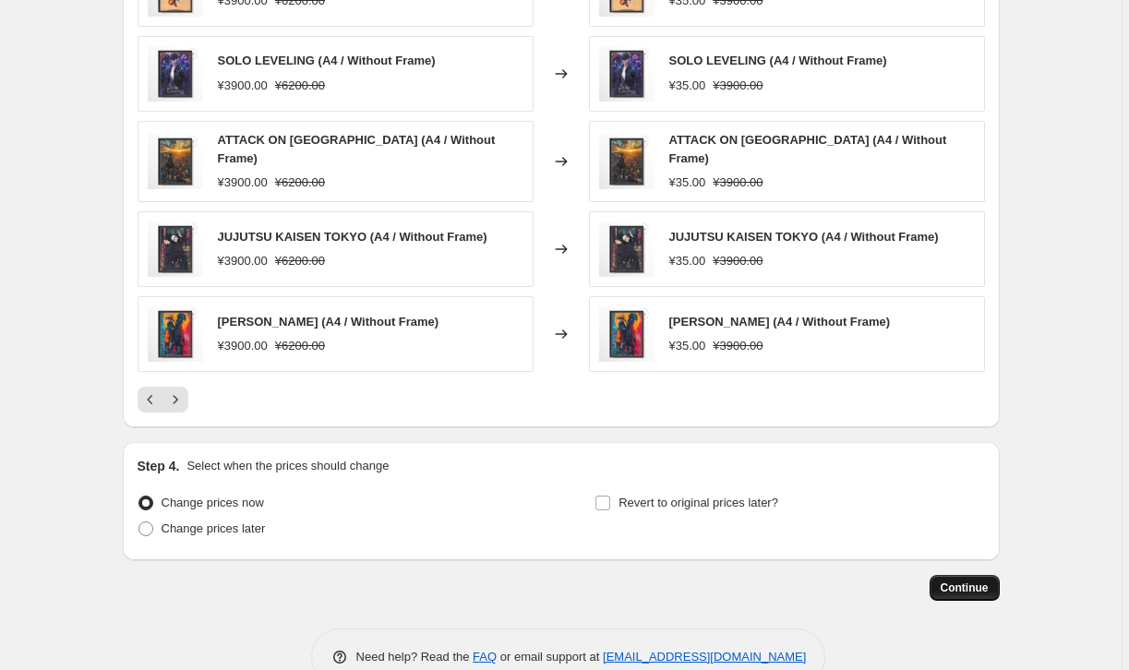
click at [977, 590] on button "Continue" at bounding box center [965, 588] width 70 height 26
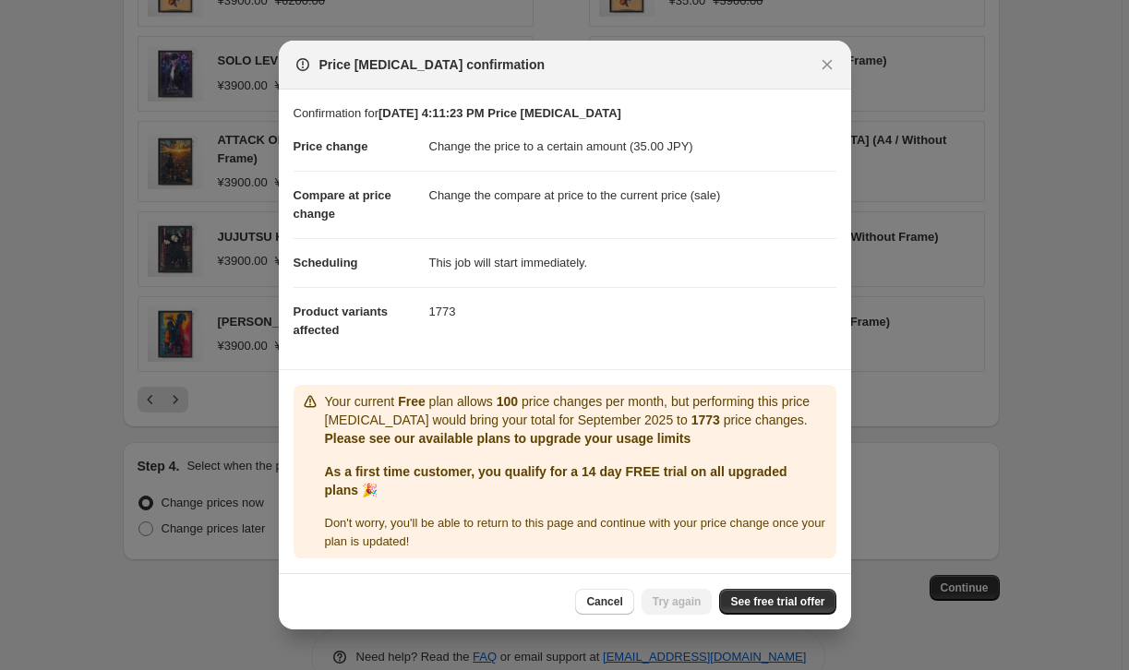
click at [449, 306] on dd "1773" at bounding box center [632, 311] width 407 height 49
click at [439, 312] on dd "1773" at bounding box center [632, 311] width 407 height 49
click at [734, 606] on span "See free trial offer" at bounding box center [777, 601] width 94 height 15
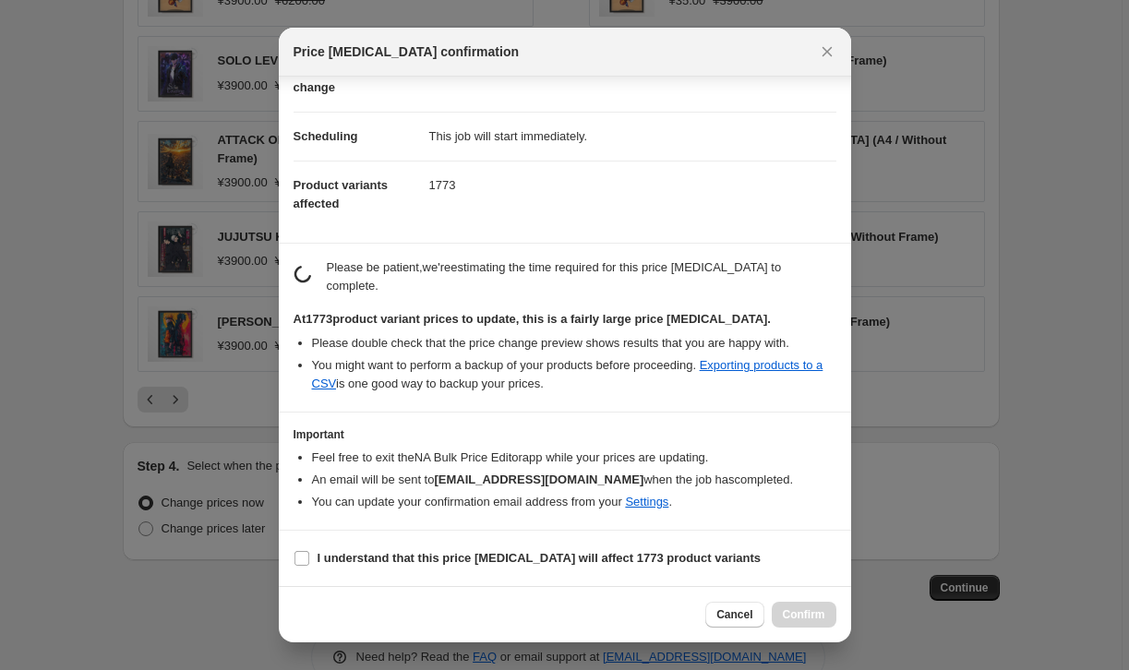
scroll to position [95, 0]
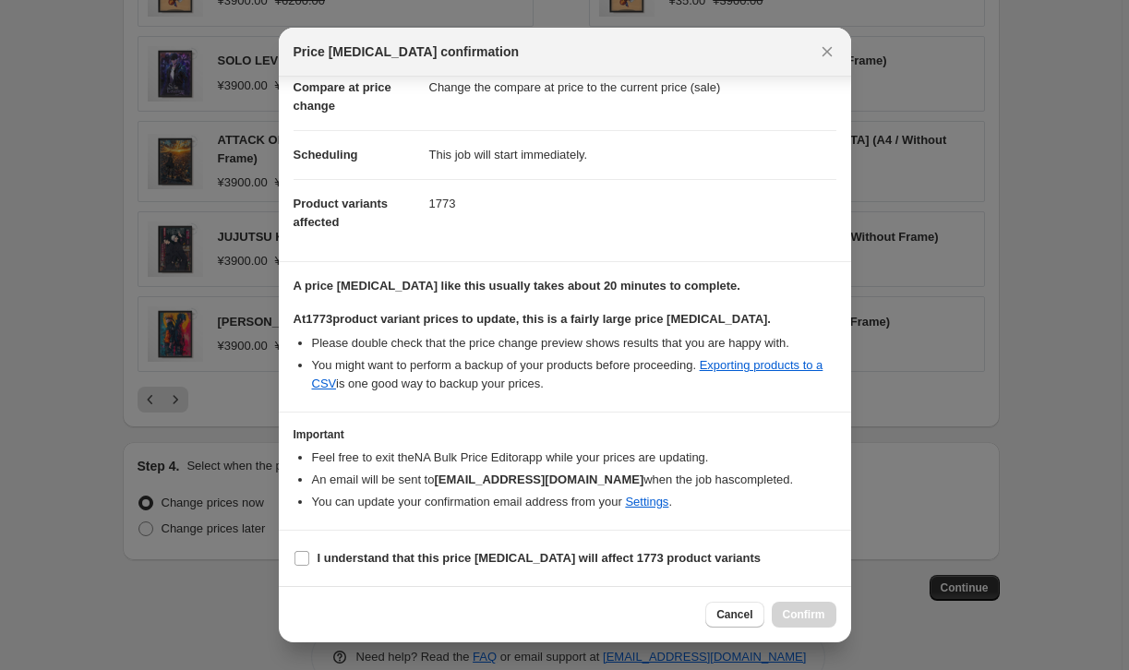
click at [597, 284] on b "A price change job like this usually takes about 20 minutes to complete." at bounding box center [517, 286] width 447 height 14
click at [300, 558] on input "I understand that this price change job will affect 1773 product variants" at bounding box center [301, 558] width 15 height 15
checkbox input "true"
click at [800, 617] on span "Confirm" at bounding box center [804, 614] width 42 height 15
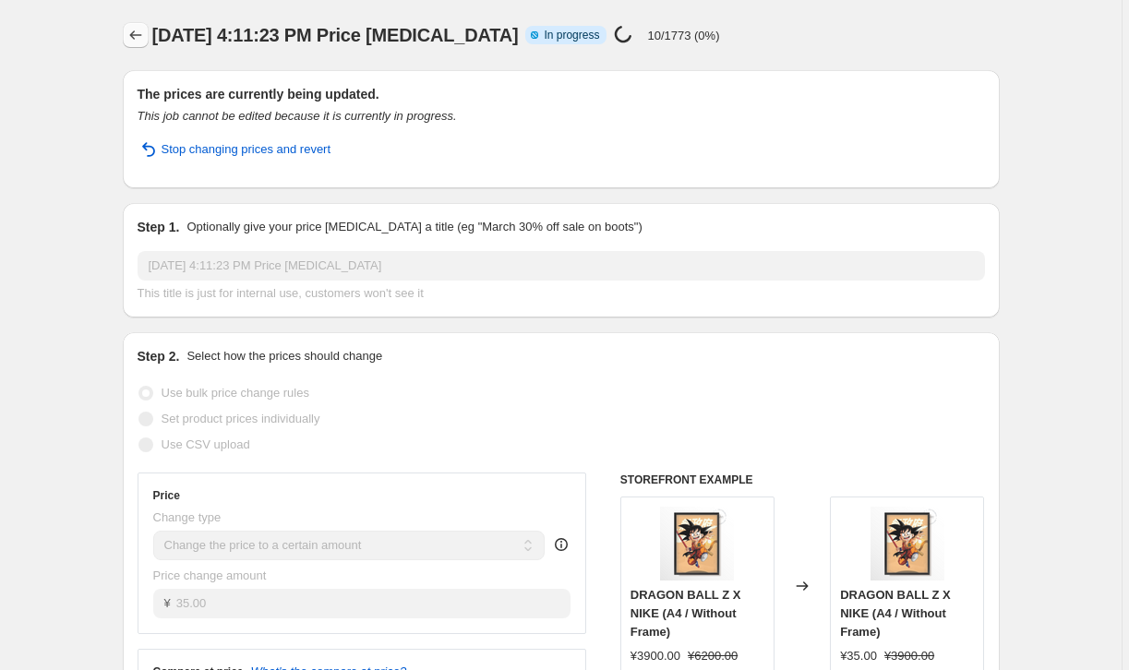
click at [139, 36] on icon "Price change jobs" at bounding box center [135, 35] width 18 height 18
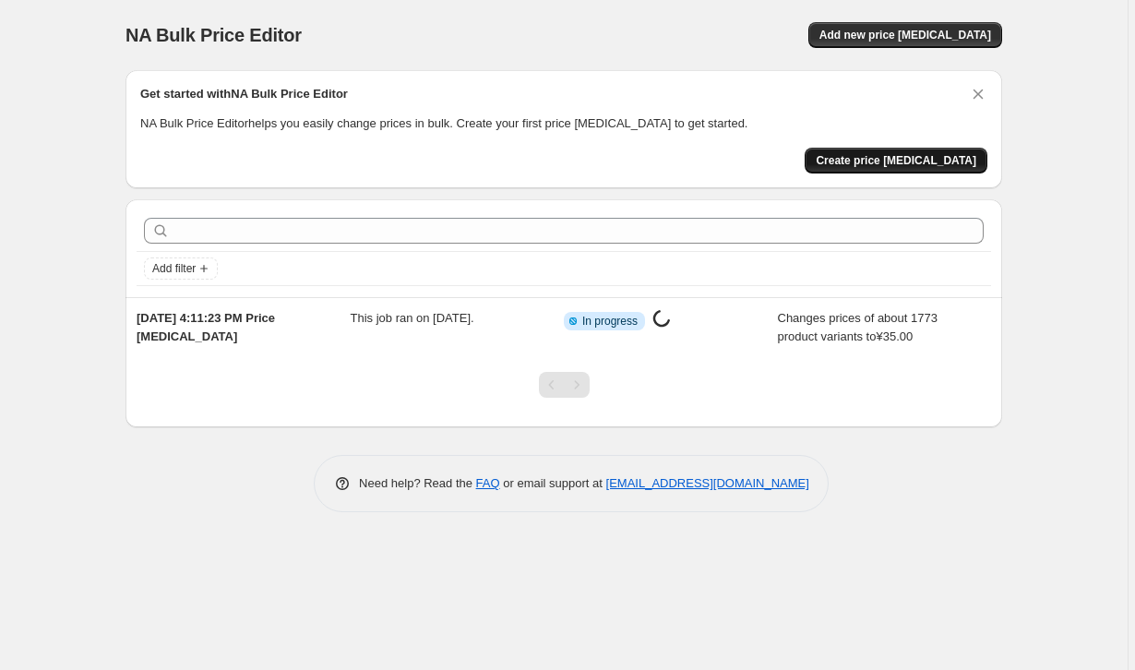
click at [859, 167] on span "Create price change job" at bounding box center [896, 160] width 161 height 15
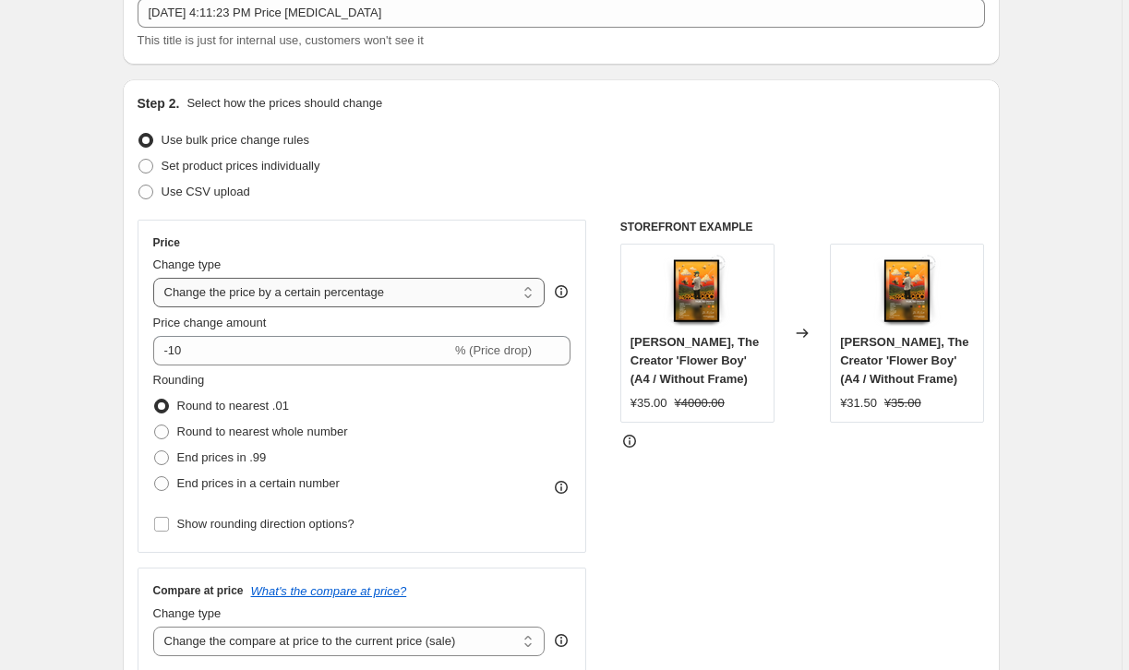
scroll to position [128, 0]
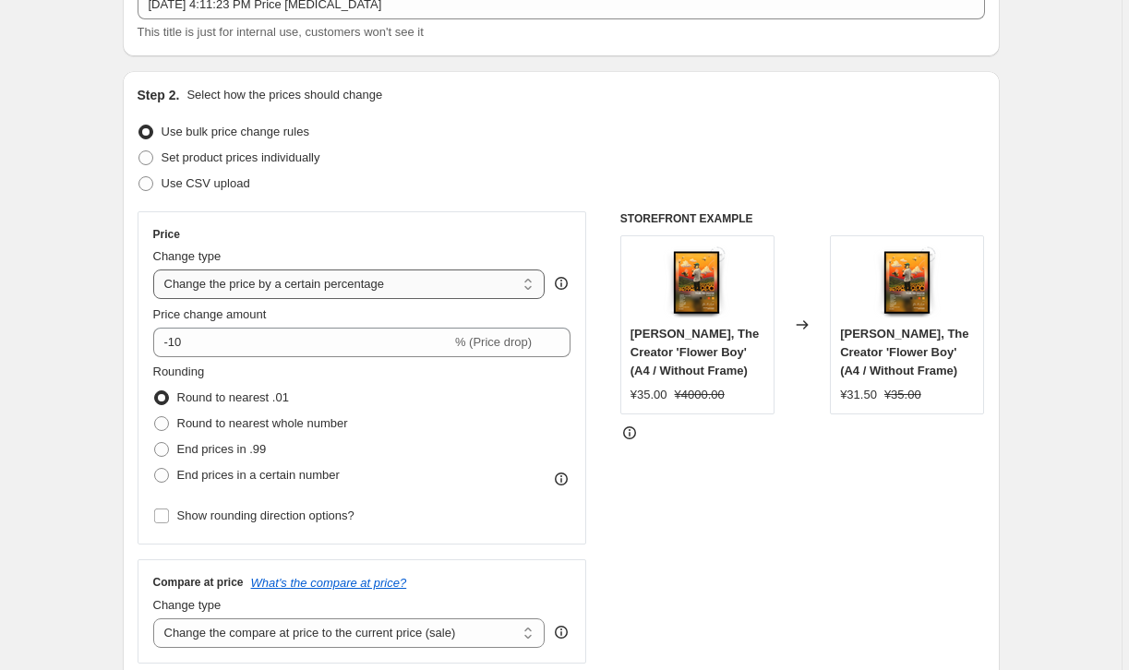
select select "to"
type input "80.00"
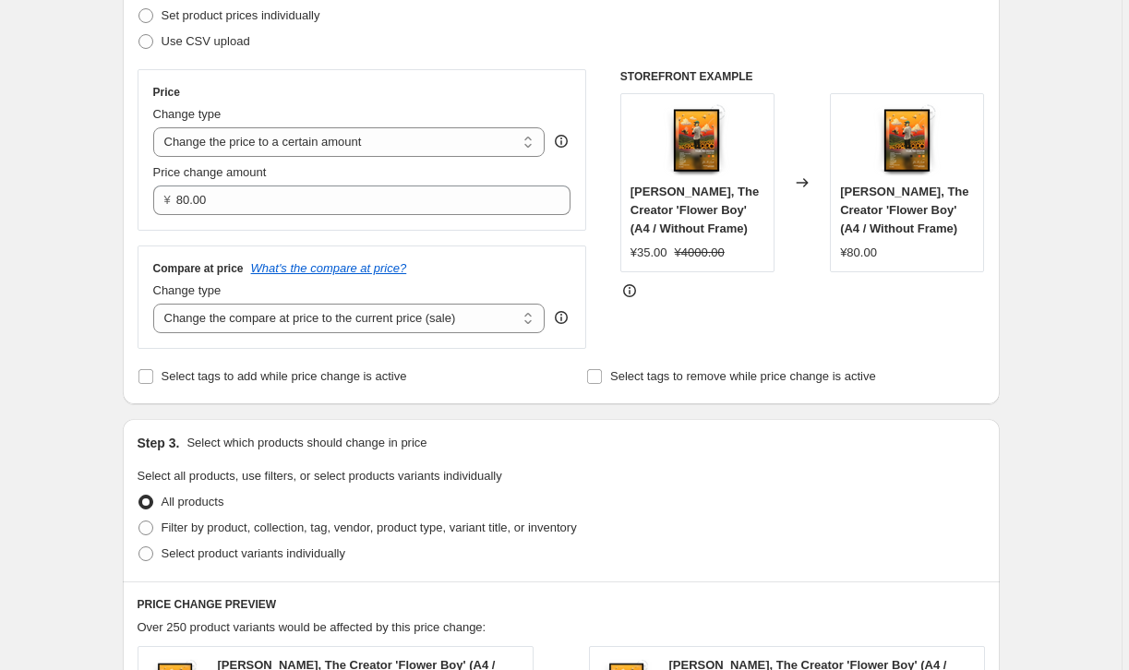
scroll to position [271, 0]
click at [191, 270] on h3 "Compare at price" at bounding box center [198, 267] width 90 height 15
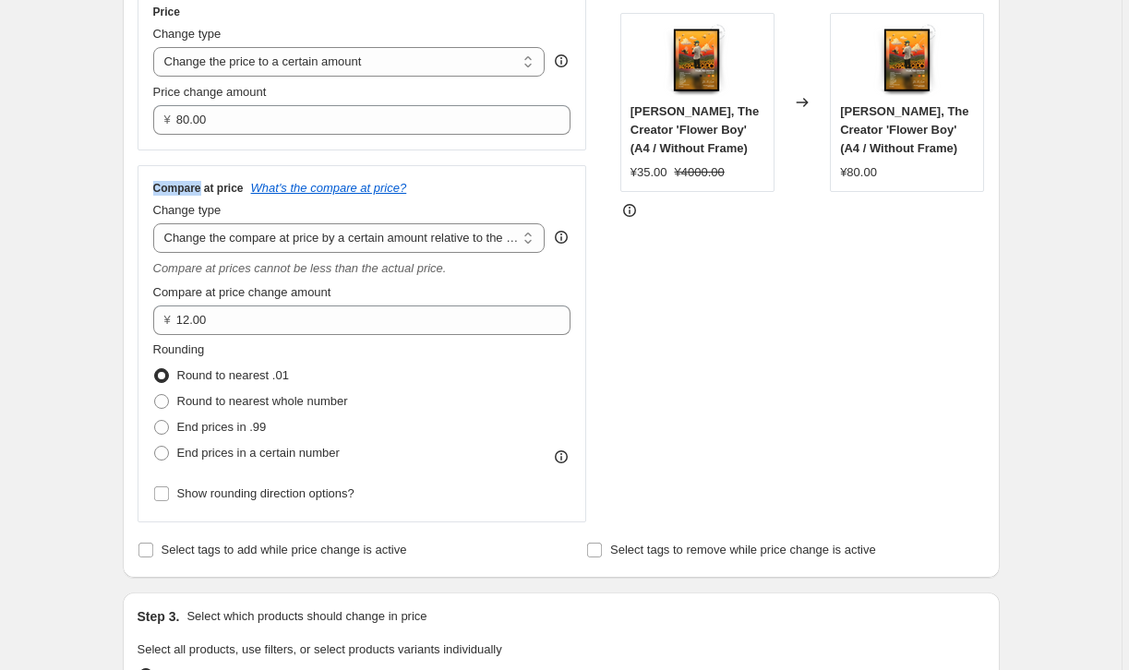
scroll to position [353, 0]
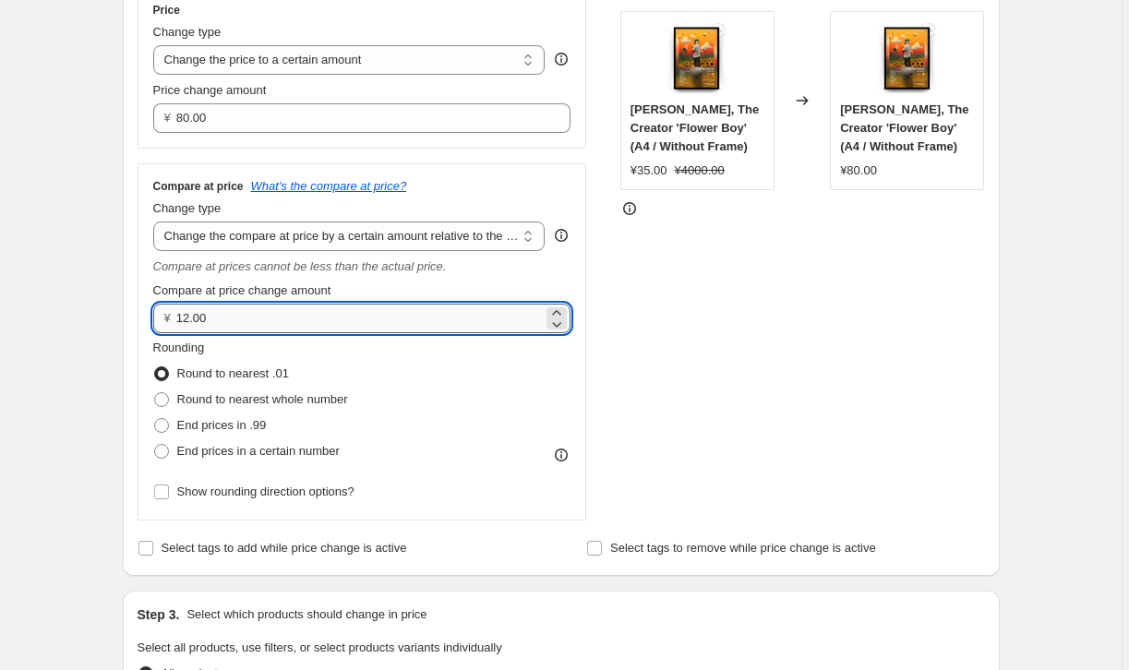
click at [206, 316] on input "12.00" at bounding box center [359, 319] width 366 height 30
click at [180, 317] on input "12.00" at bounding box center [359, 319] width 366 height 30
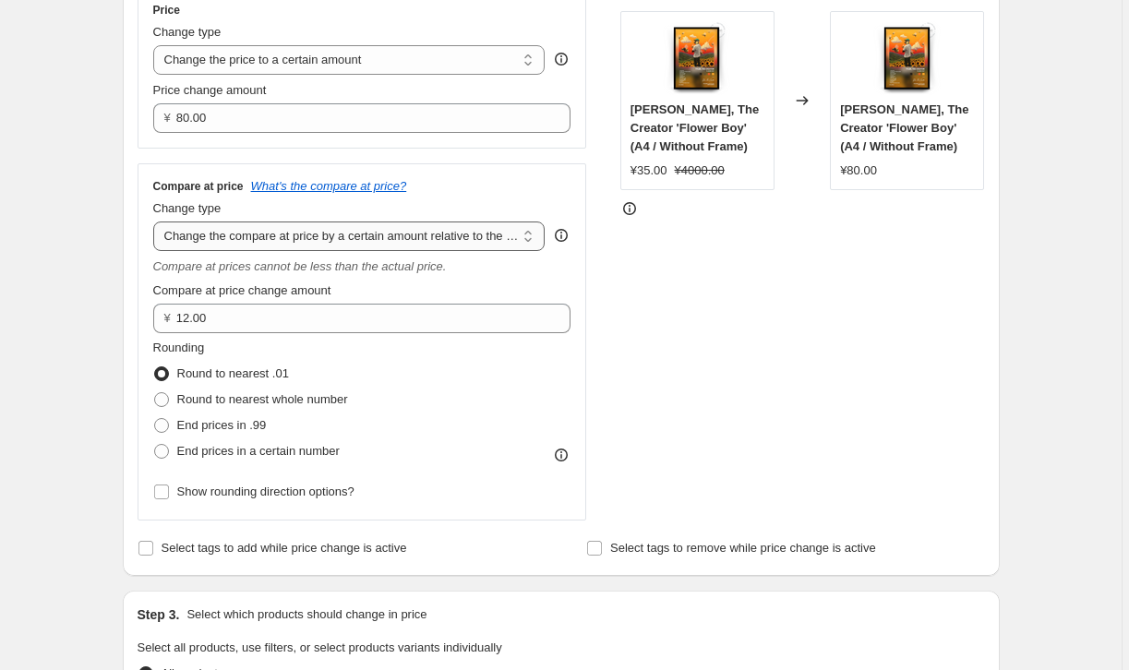
select select "remove"
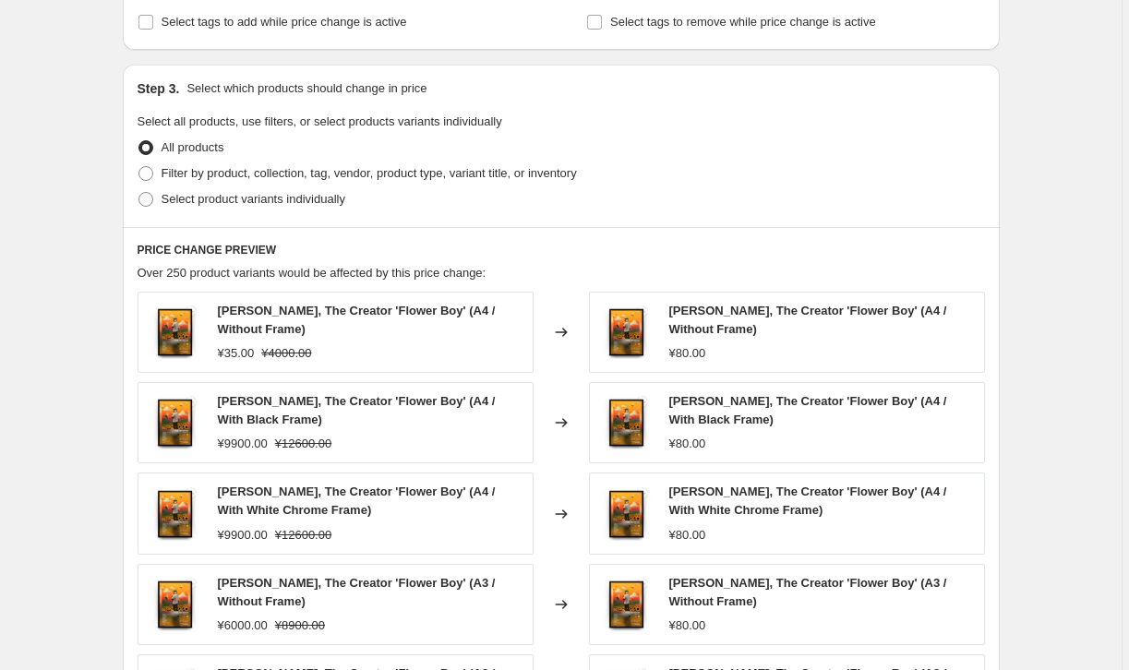
scroll to position [629, 0]
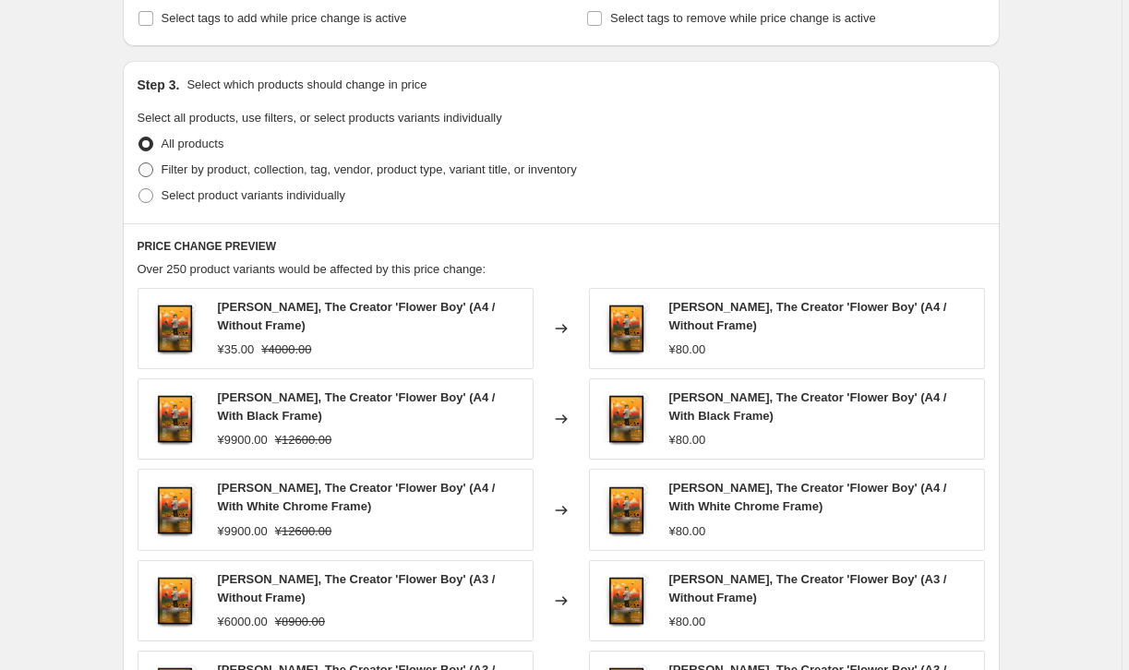
click at [237, 175] on span "Filter by product, collection, tag, vendor, product type, variant title, or inv…" at bounding box center [369, 169] width 415 height 14
click at [139, 163] on input "Filter by product, collection, tag, vendor, product type, variant title, or inv…" at bounding box center [138, 162] width 1 height 1
radio input "true"
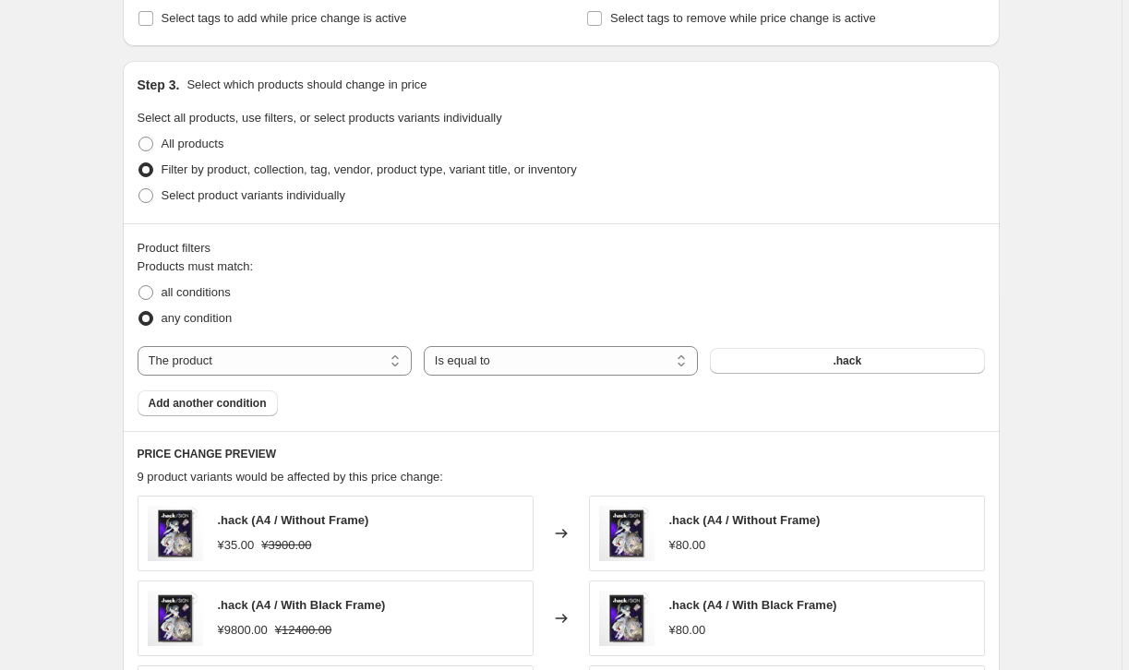
click at [313, 378] on div "Products must match: all conditions any condition The product The product's col…" at bounding box center [561, 337] width 847 height 159
select select "title"
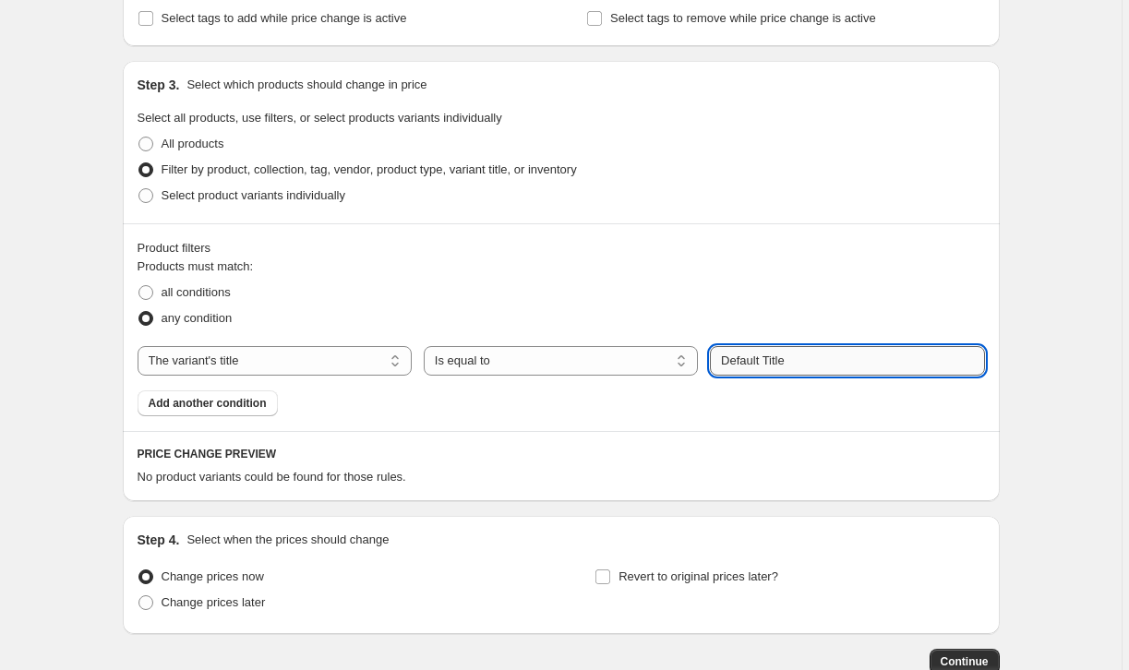
click at [742, 367] on input "Default Title" at bounding box center [847, 361] width 274 height 30
click at [737, 71] on button "Submit" at bounding box center [736, 70] width 53 height 19
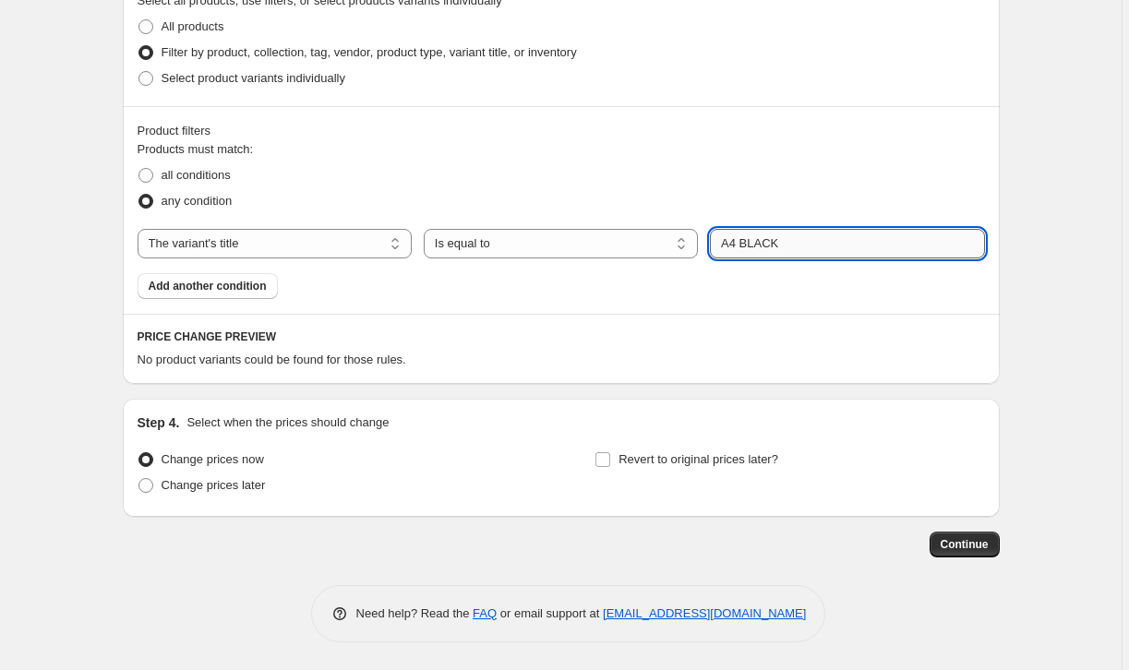
click at [773, 248] on input "A4 BLACK" at bounding box center [847, 244] width 274 height 30
type input "A4"
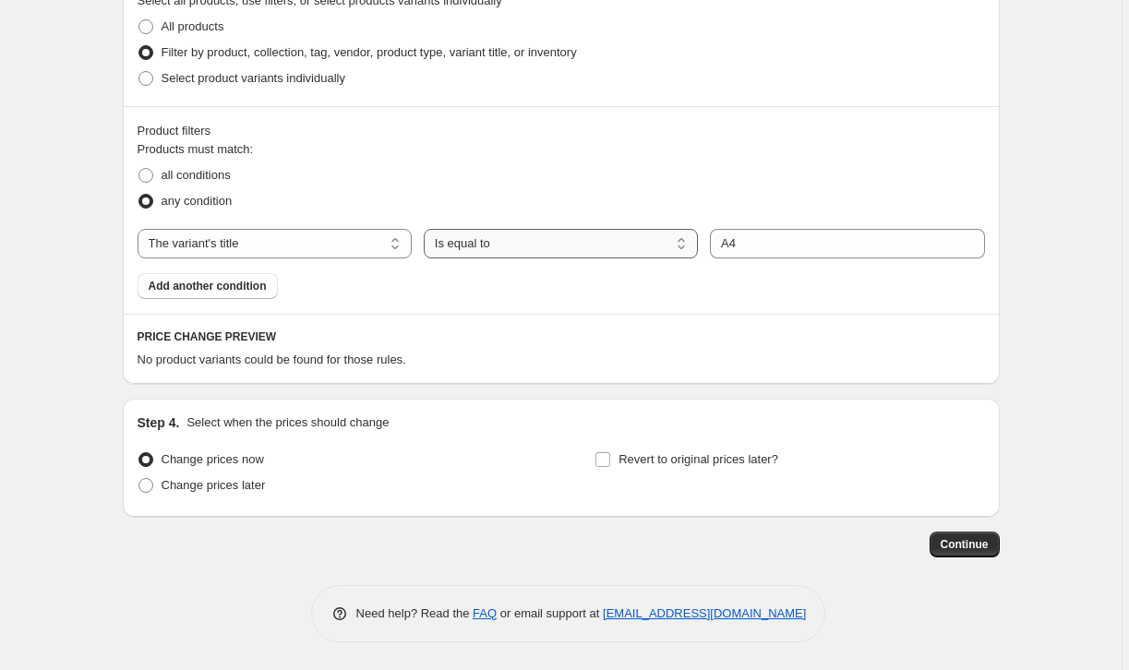
select select "contains"
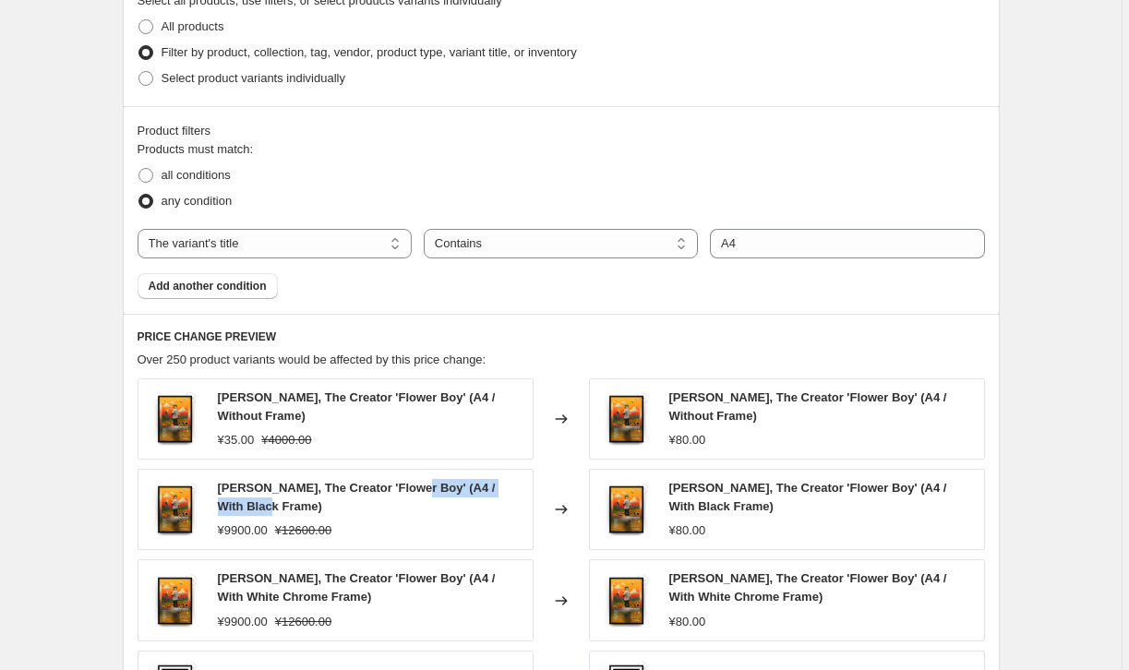
drag, startPoint x: 412, startPoint y: 485, endPoint x: 414, endPoint y: 506, distance: 21.3
click at [414, 506] on div "Tyler, The Creator 'Flower Boy' (A4 / With Black Frame)" at bounding box center [371, 497] width 306 height 37
click at [410, 498] on div "Tyler, The Creator 'Flower Boy' (A4 / With Black Frame)" at bounding box center [371, 497] width 306 height 37
drag, startPoint x: 406, startPoint y: 490, endPoint x: 420, endPoint y: 505, distance: 20.2
click at [420, 505] on div "Tyler, The Creator 'Flower Boy' (A4 / With Black Frame)" at bounding box center [371, 497] width 306 height 37
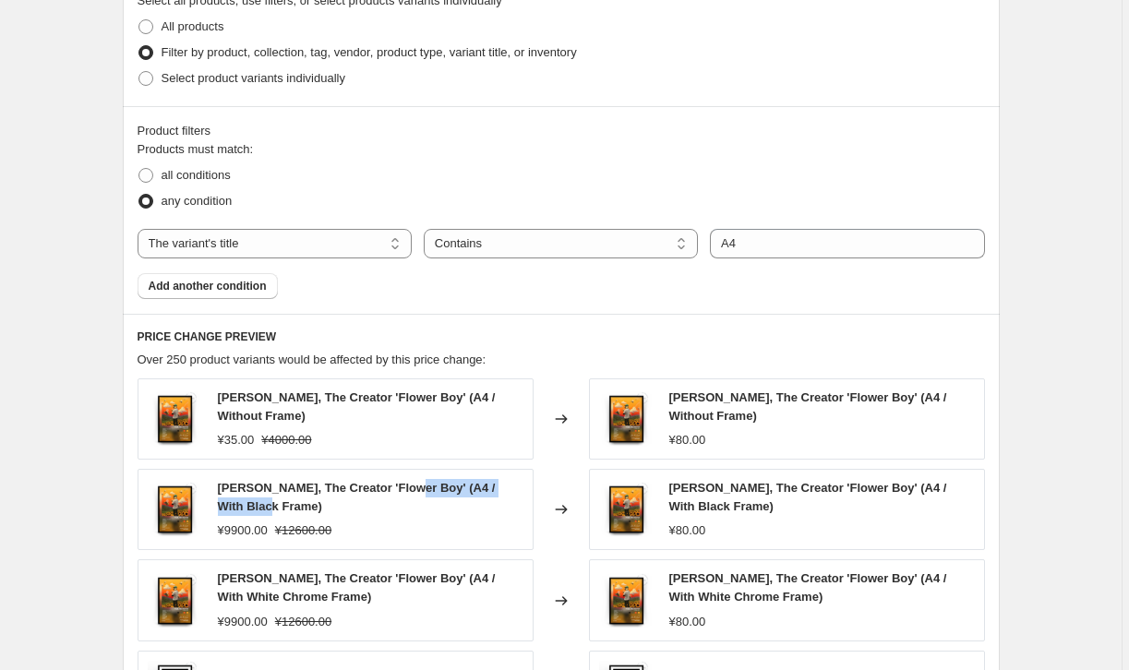
copy span "(A4 / With Black Frame)"
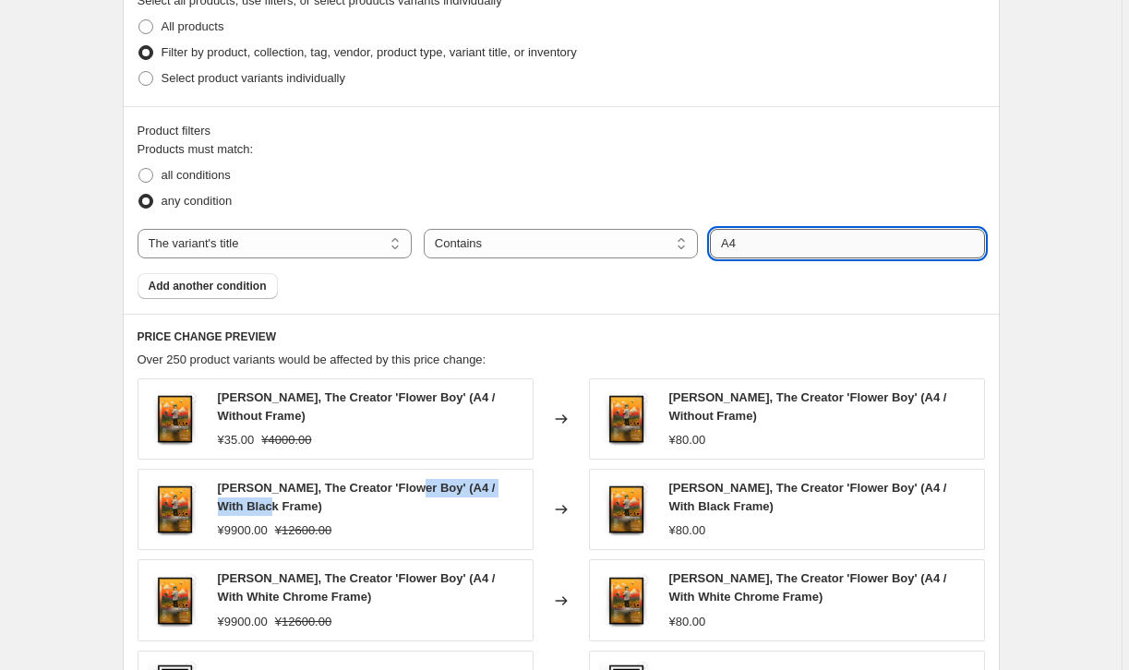
click at [755, 247] on input "A4" at bounding box center [847, 244] width 274 height 30
paste input "(A4 / With Black Frame)"
type input "(A4 / With Black Frame)"
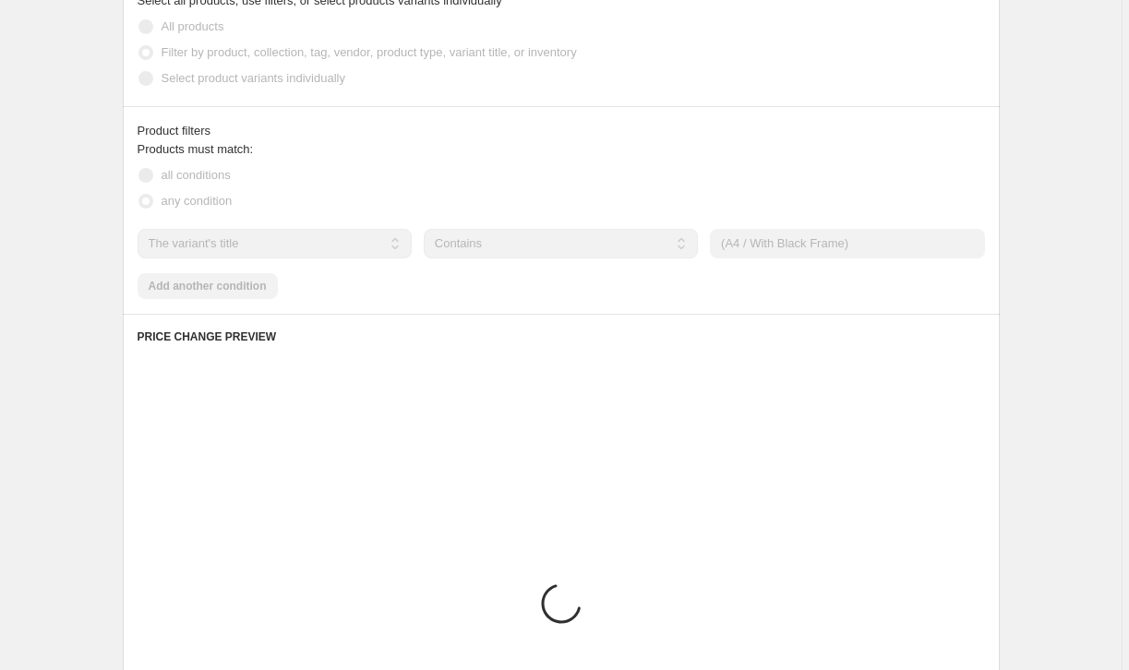
click at [930, 170] on div "all conditions" at bounding box center [561, 175] width 847 height 26
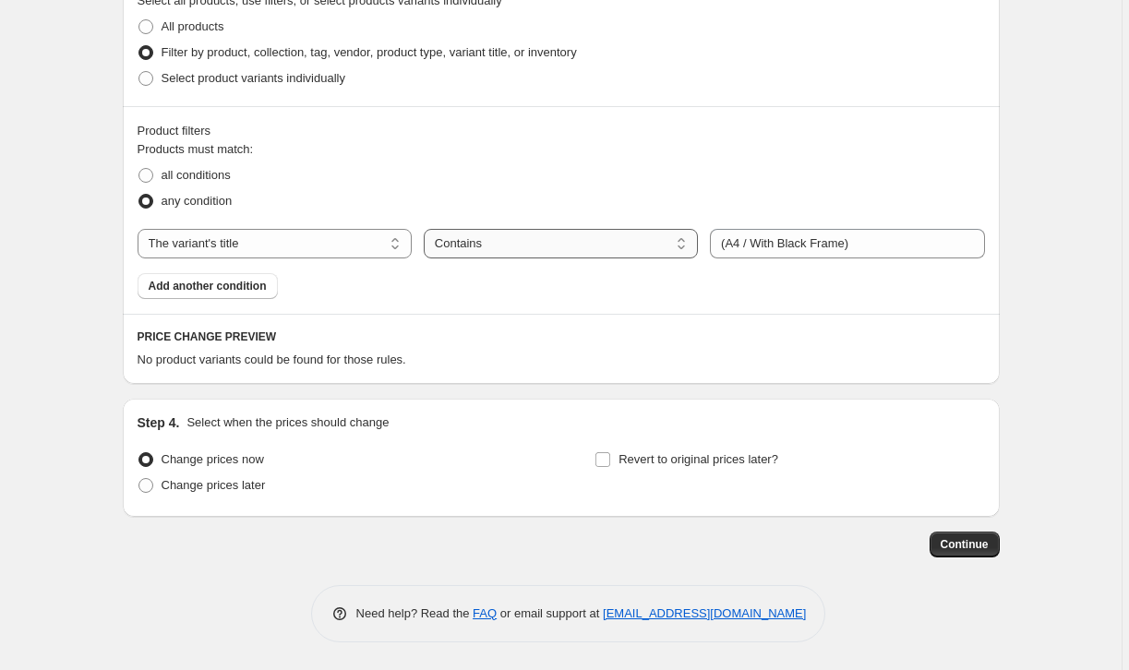
select select "equal"
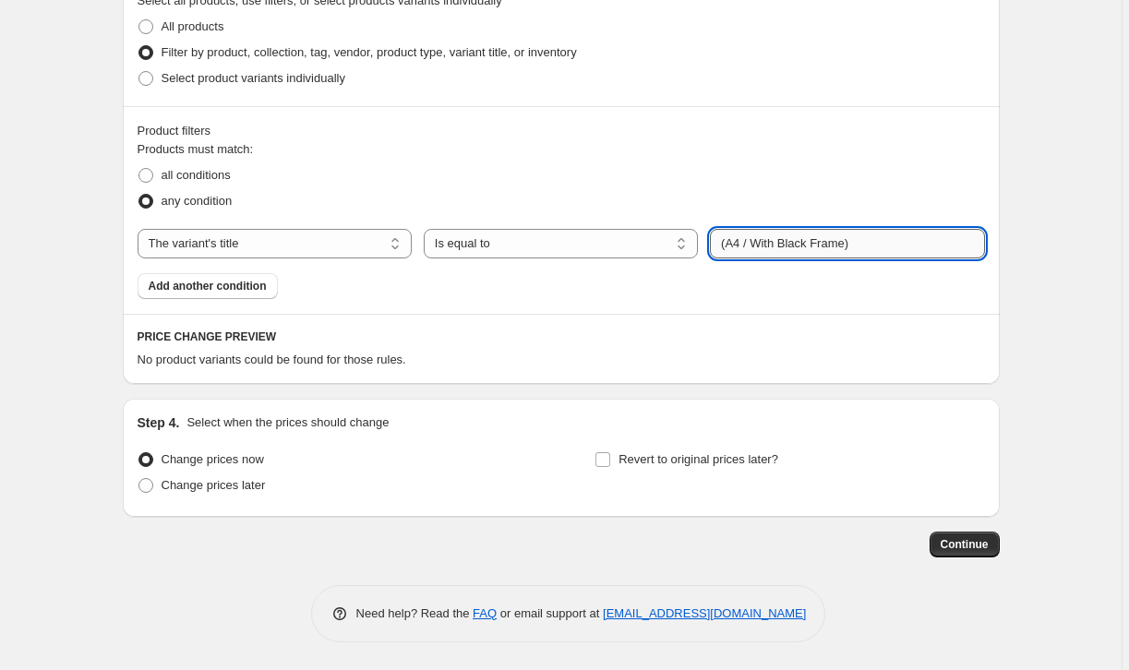
click at [755, 244] on input "(A4 / With Black Frame)" at bounding box center [847, 244] width 274 height 30
click at [870, 248] on input "(A4 / With Black Frame)" at bounding box center [847, 244] width 274 height 30
click at [730, 244] on input "(A4 / With Black Frame" at bounding box center [847, 244] width 274 height 30
type input "A4 / With Black Frame"
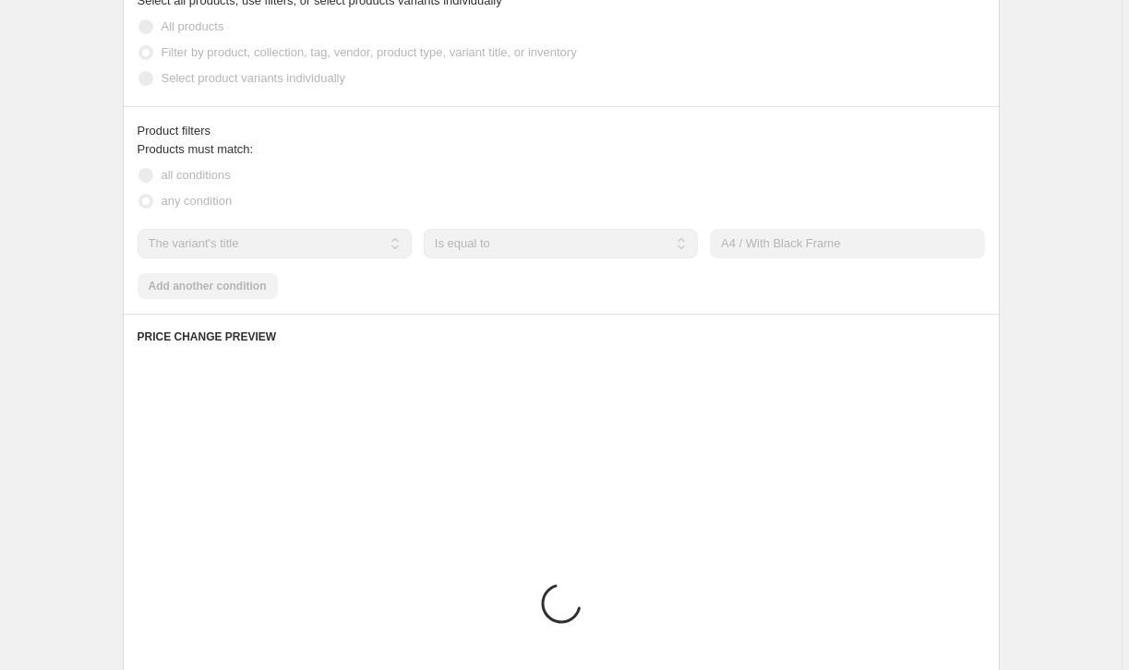
click at [740, 288] on div "Products must match: all conditions any condition The product The product's col…" at bounding box center [561, 219] width 847 height 159
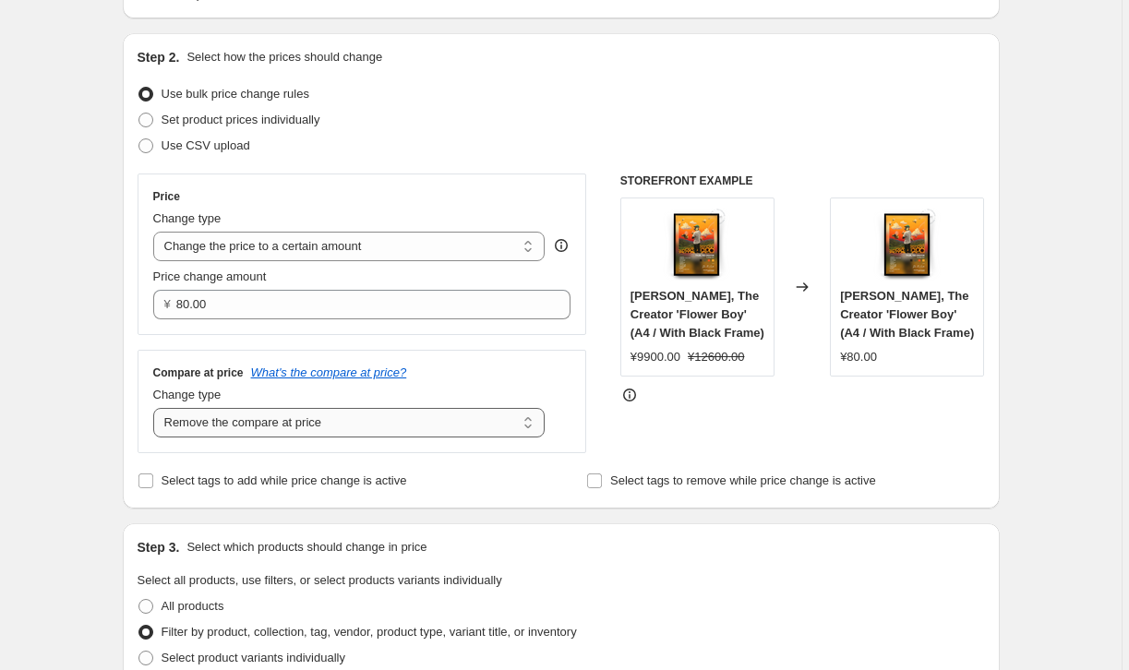
scroll to position [168, 0]
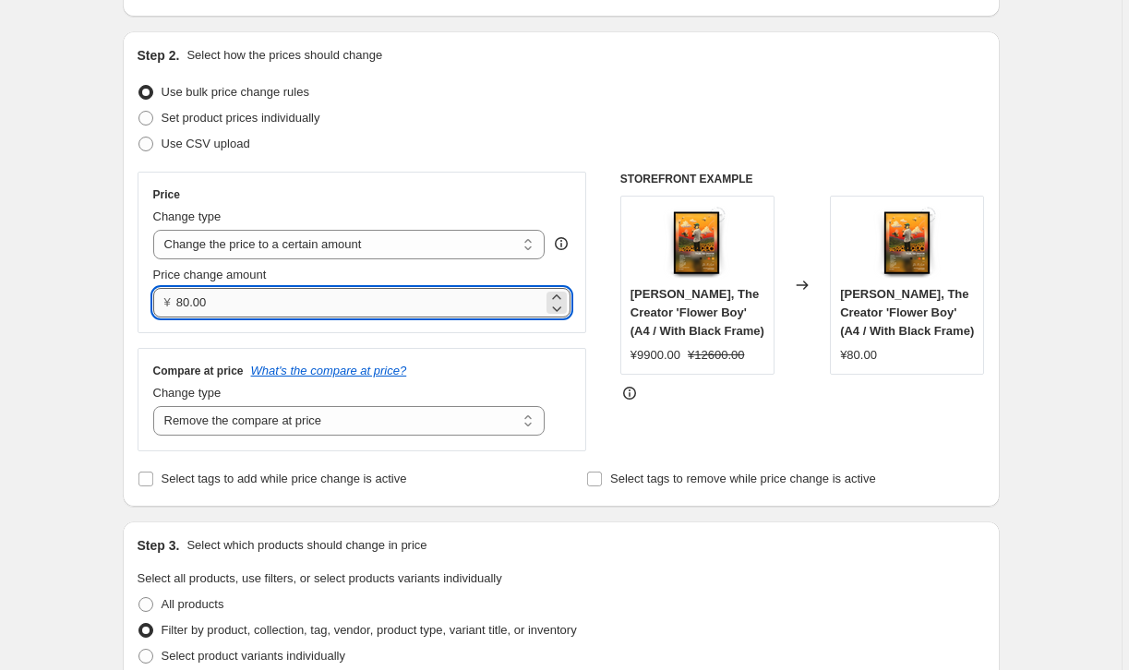
click at [232, 309] on input "80.00" at bounding box center [359, 303] width 366 height 30
type input "75.00"
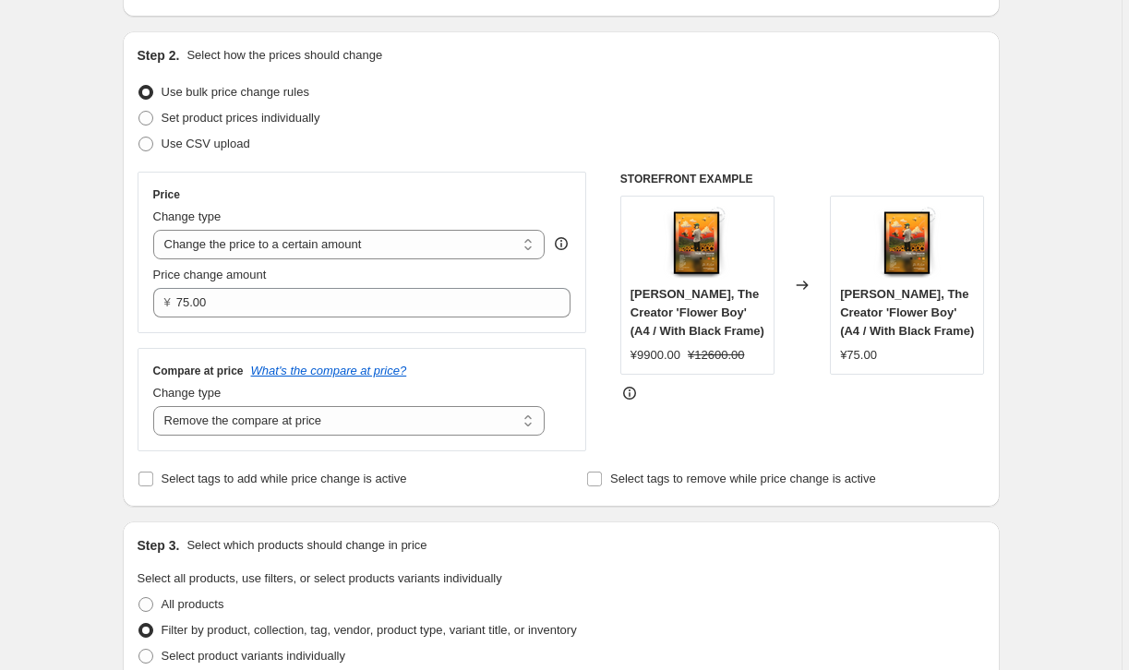
click at [184, 346] on div "Price Change type Change the price to a certain amount Change the price by a ce…" at bounding box center [363, 312] width 450 height 280
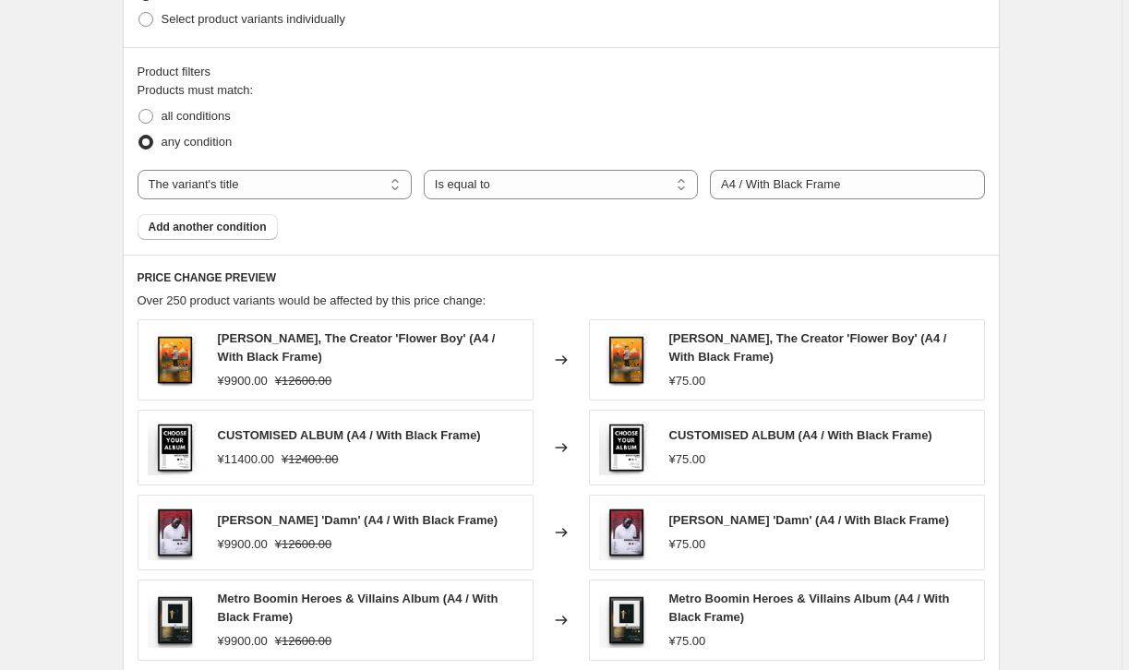
scroll to position [967, 0]
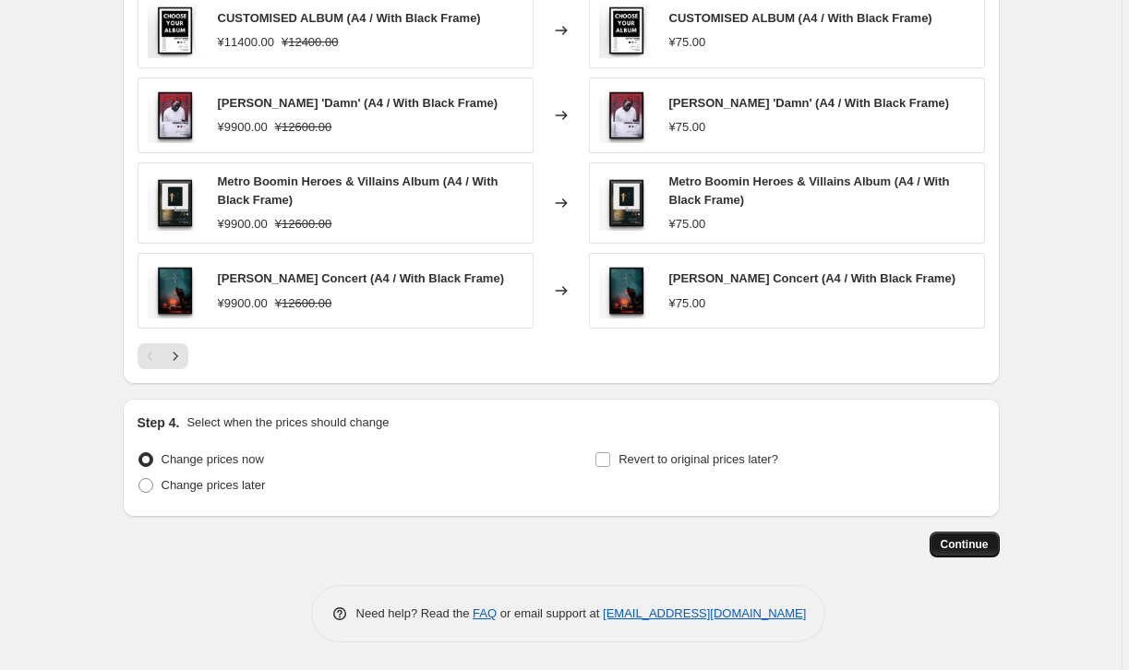
click at [962, 552] on span "Continue" at bounding box center [965, 544] width 48 height 15
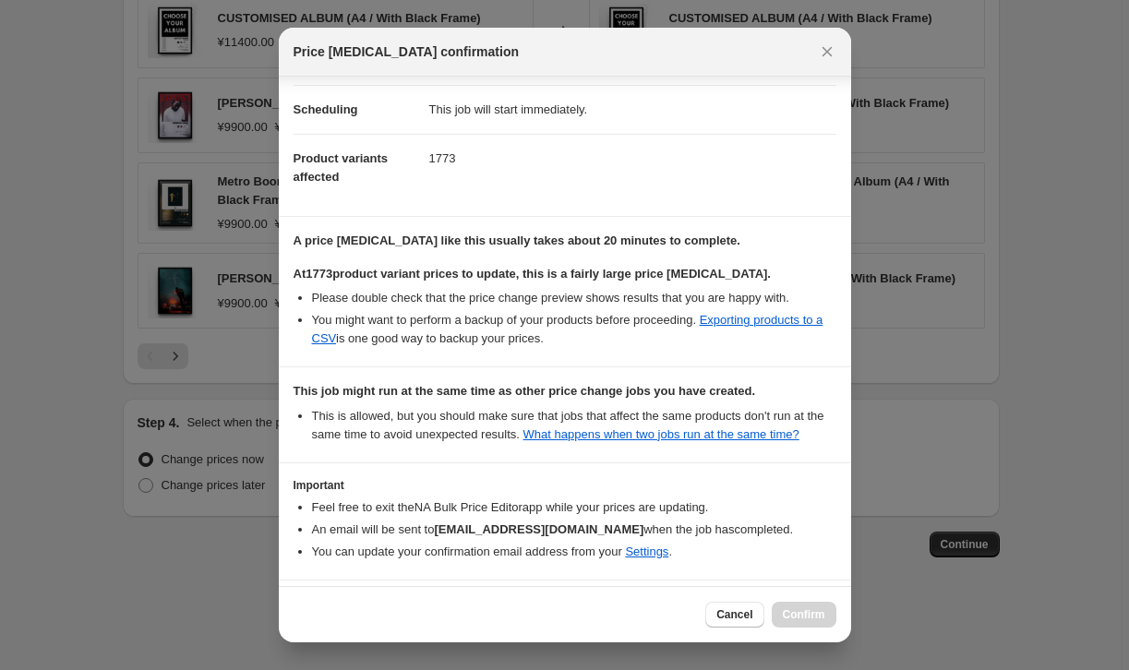
scroll to position [227, 0]
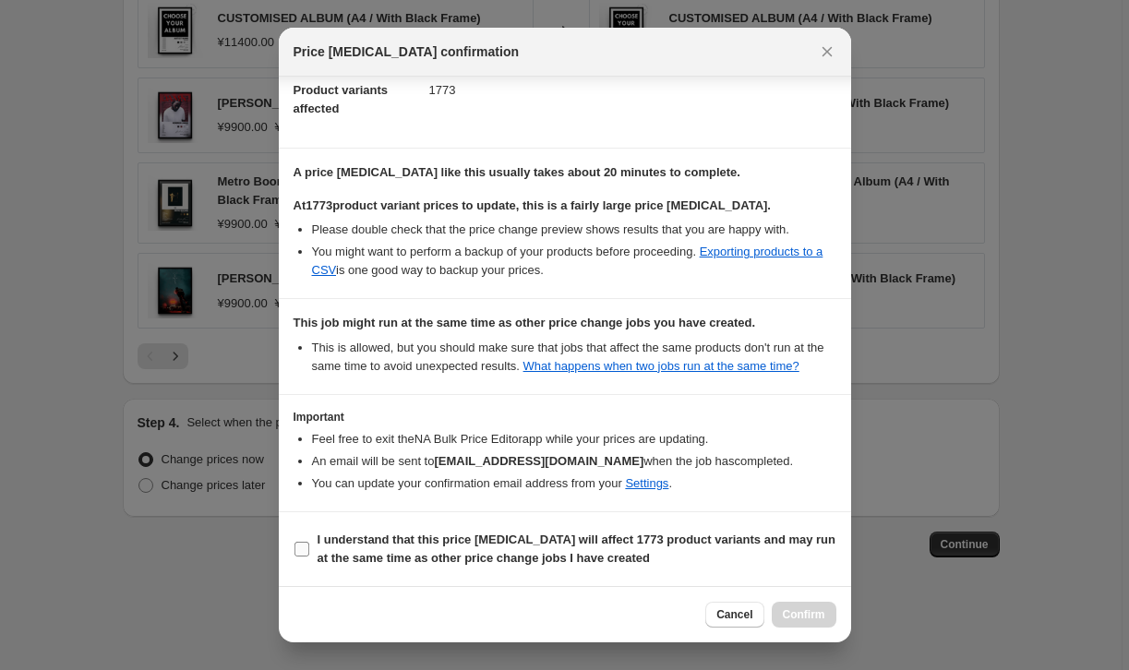
click at [648, 546] on b "I understand that this price change job will affect 1773 product variants and m…" at bounding box center [577, 549] width 519 height 32
click at [309, 546] on input "I understand that this price change job will affect 1773 product variants and m…" at bounding box center [301, 549] width 15 height 15
checkbox input "true"
click at [786, 621] on span "Confirm" at bounding box center [804, 614] width 42 height 15
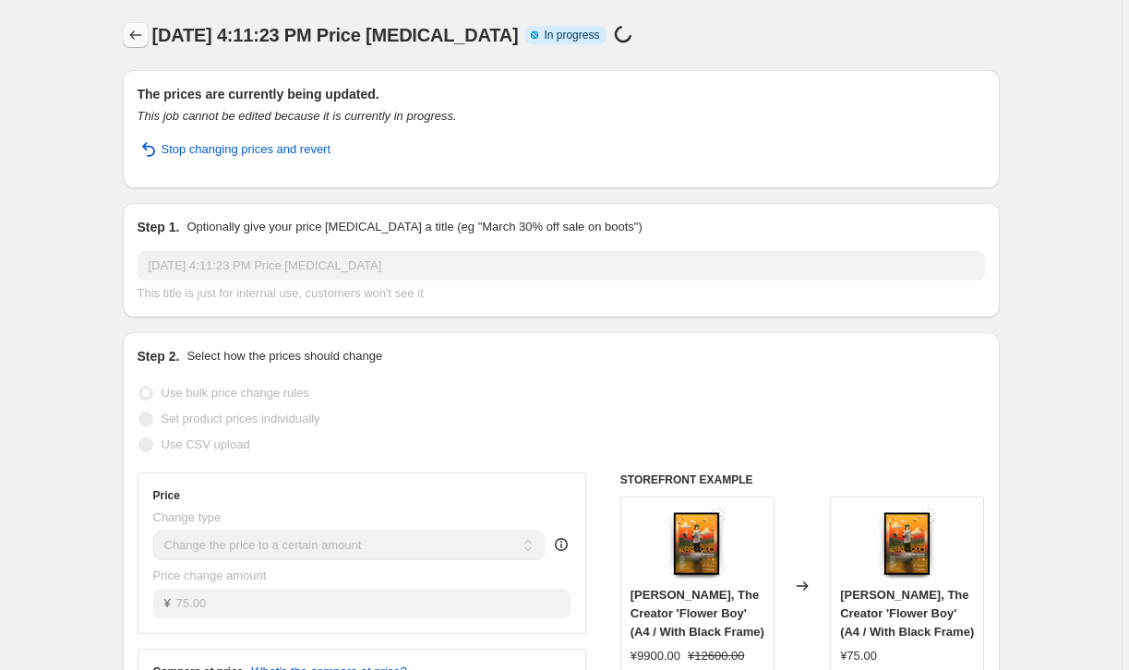
click at [139, 39] on icon "Price change jobs" at bounding box center [135, 35] width 18 height 18
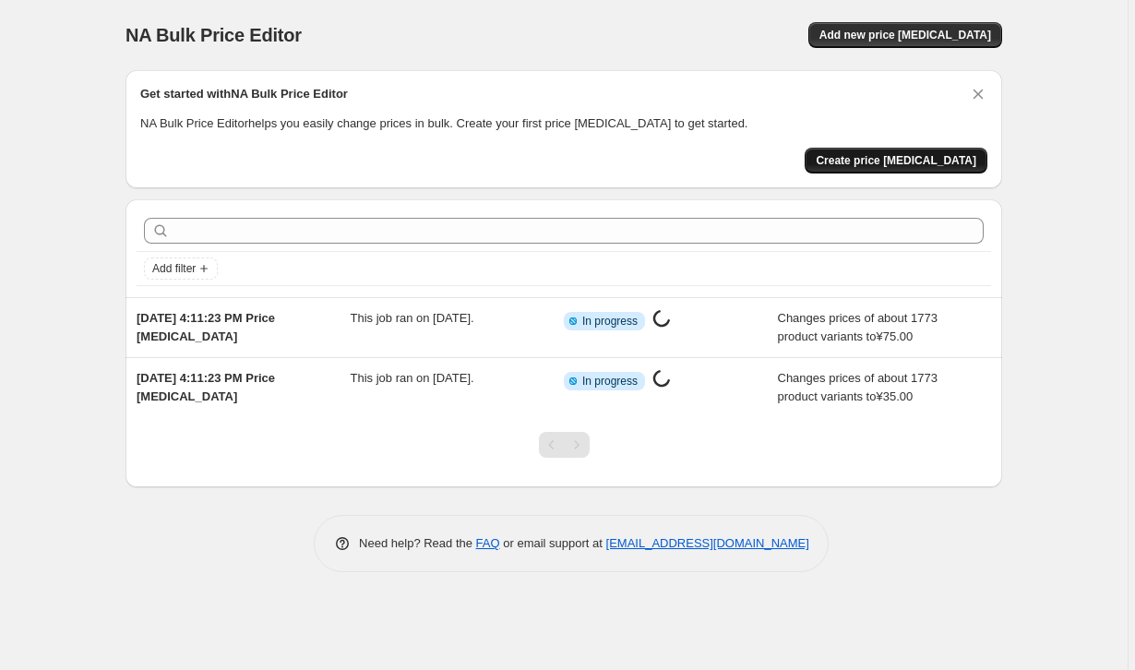
click at [893, 156] on span "Create price change job" at bounding box center [896, 160] width 161 height 15
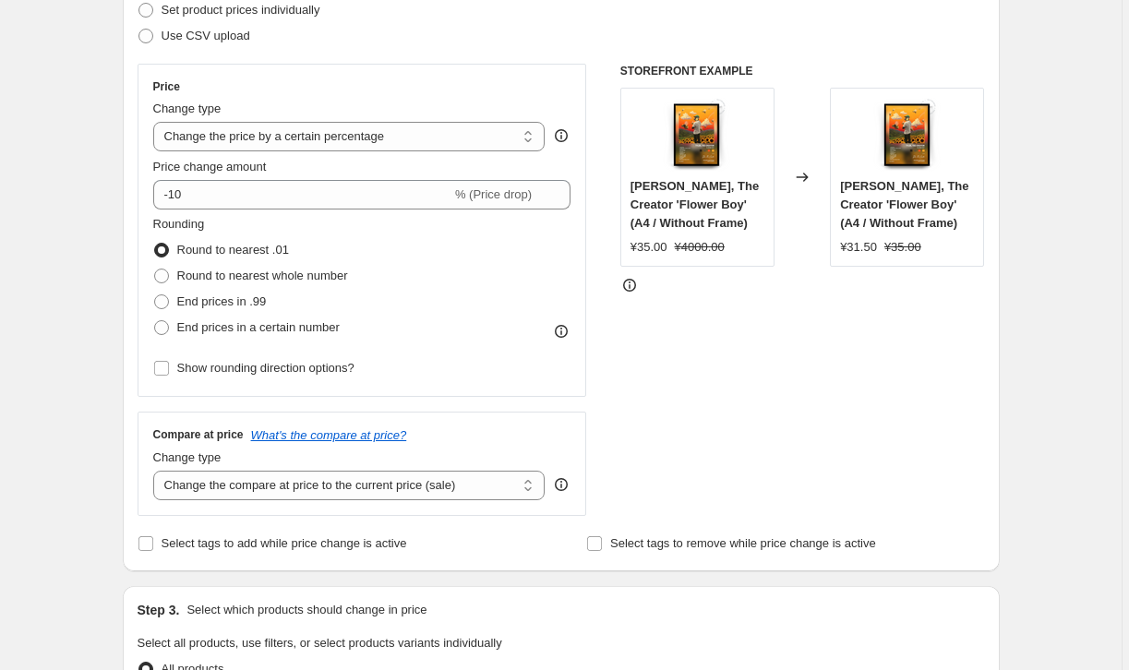
scroll to position [278, 0]
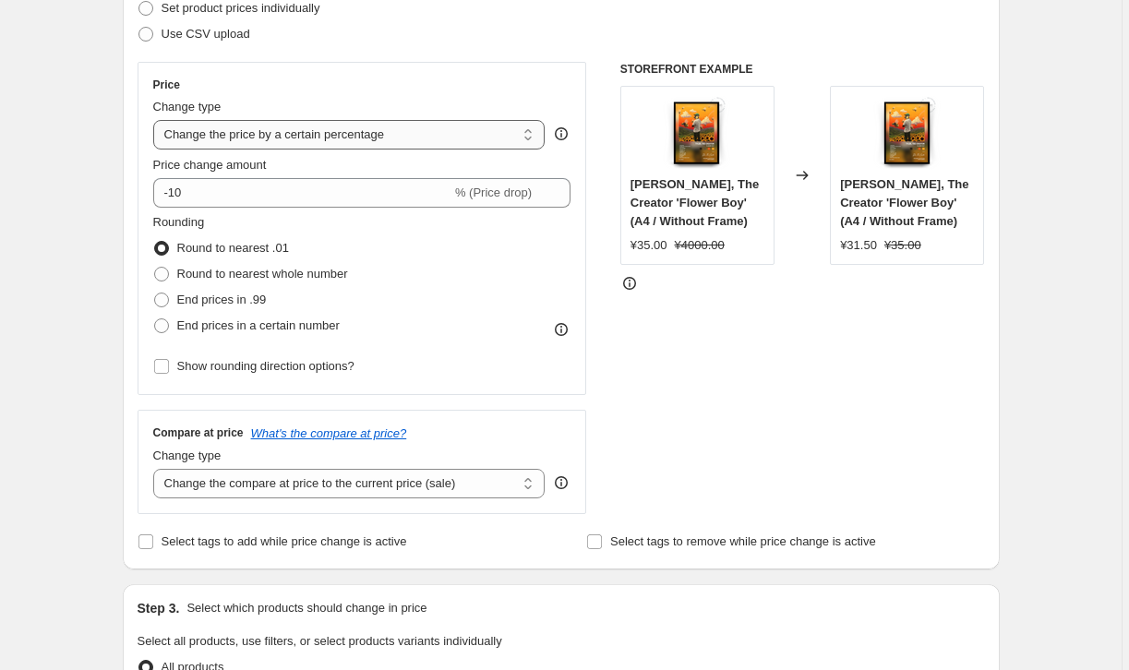
select select "to"
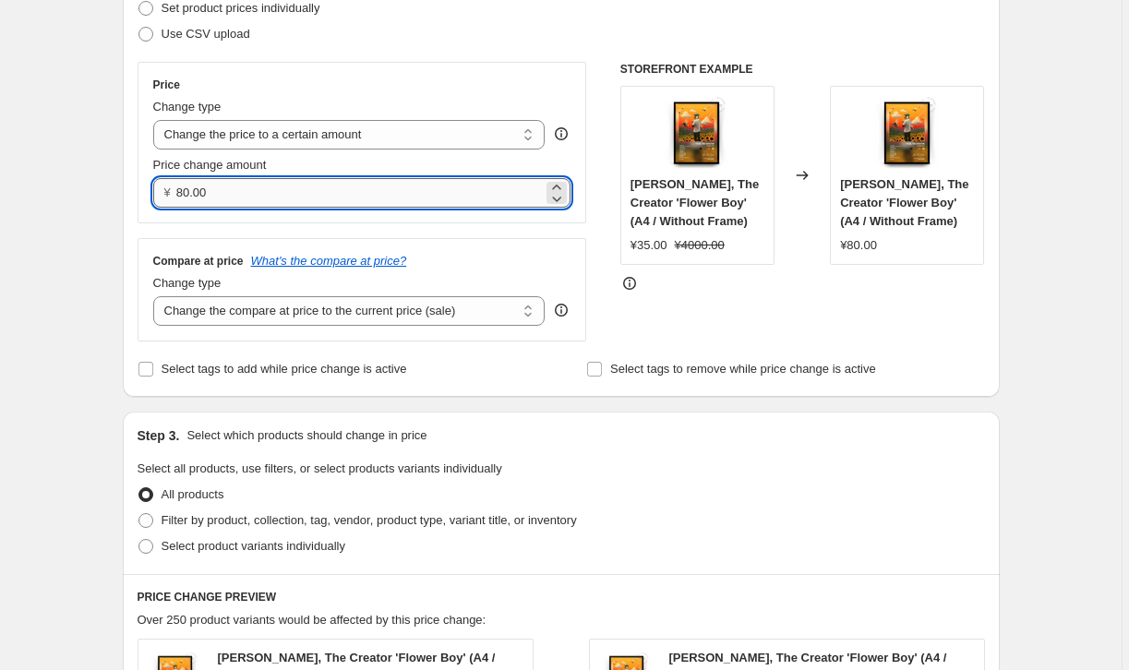
click at [315, 188] on input "80.00" at bounding box center [359, 193] width 366 height 30
click at [425, 195] on input "80.00" at bounding box center [359, 193] width 366 height 30
click at [257, 191] on input "80.00" at bounding box center [359, 193] width 366 height 30
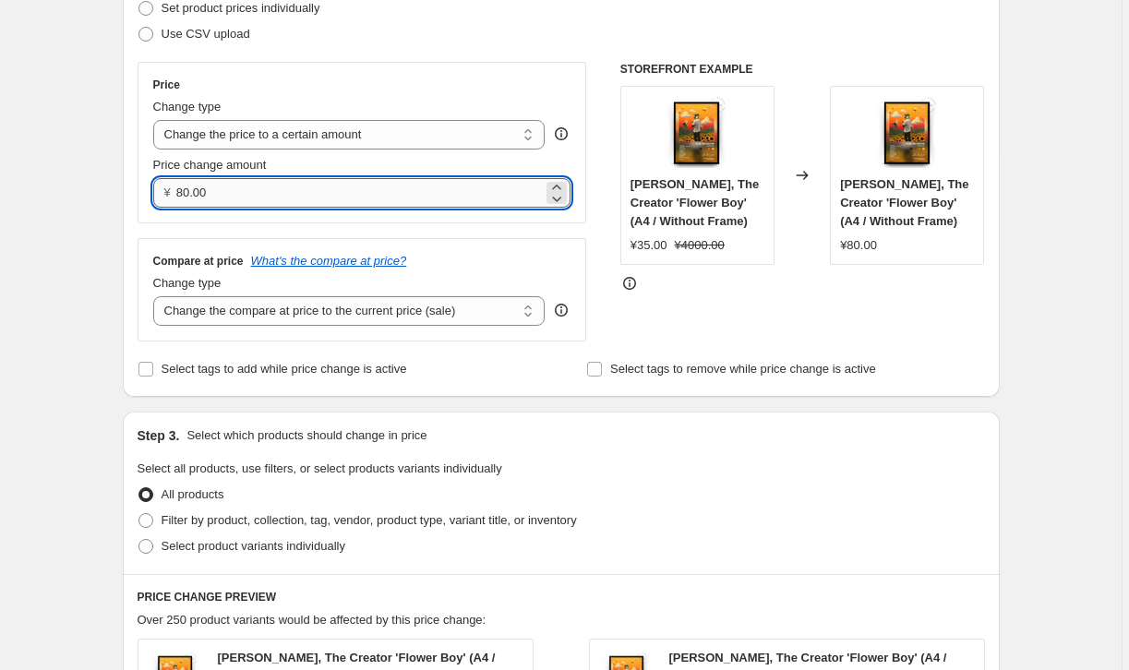
click at [257, 191] on input "80.00" at bounding box center [359, 193] width 366 height 30
type input "75.00"
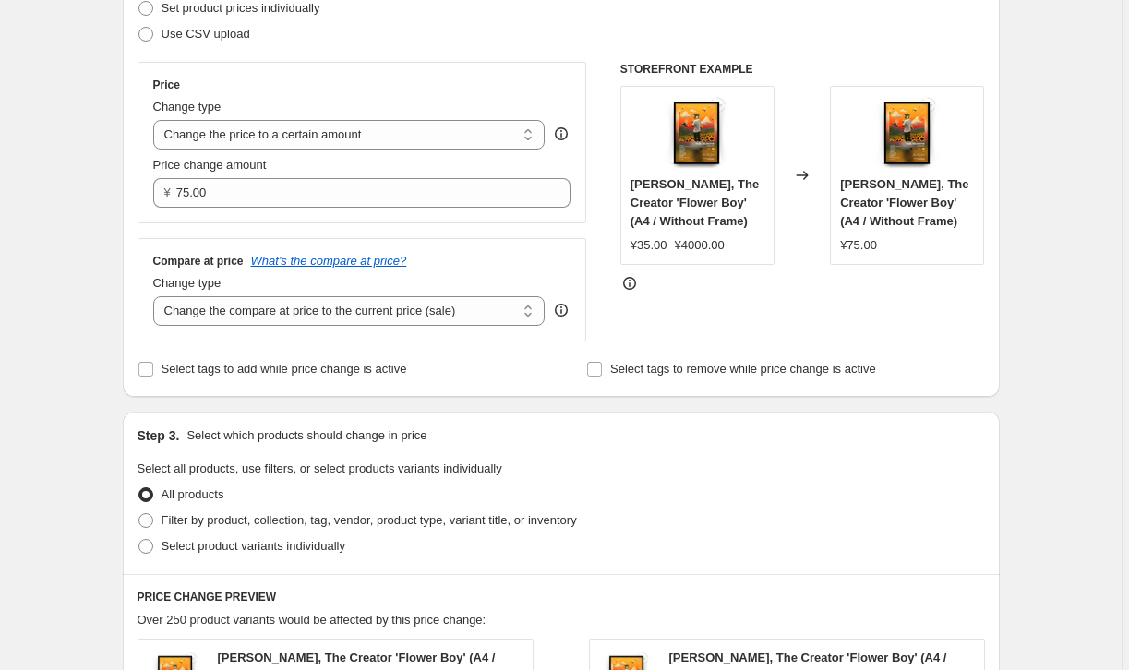
click at [497, 356] on div "Select tags to add while price change is active" at bounding box center [337, 369] width 398 height 26
select select "remove"
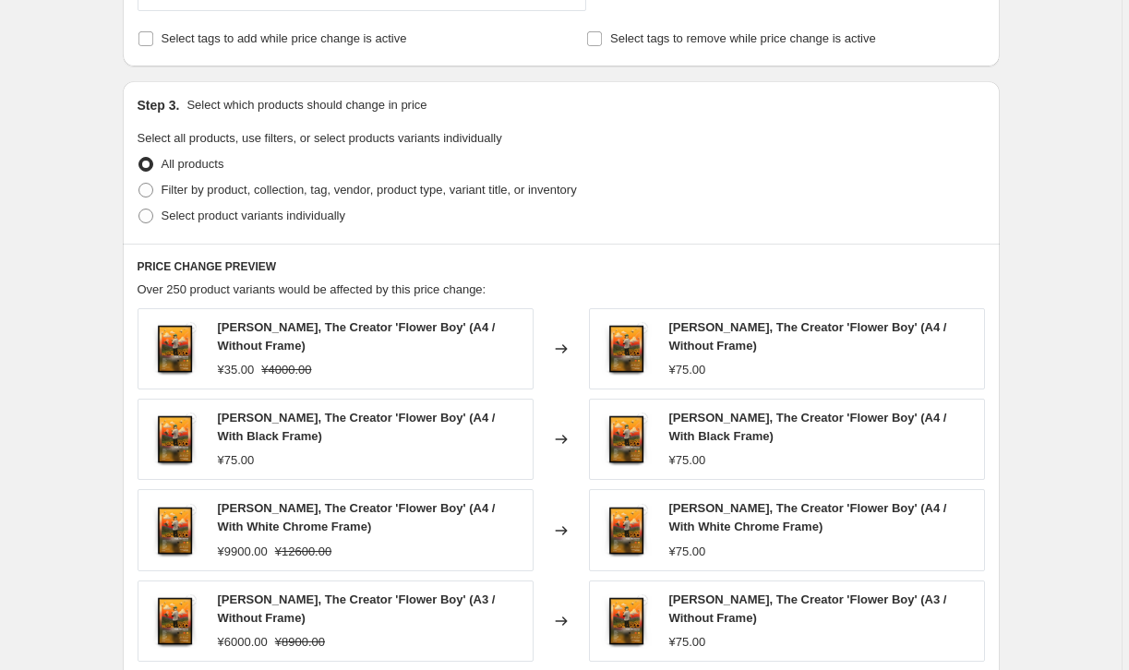
scroll to position [621, 0]
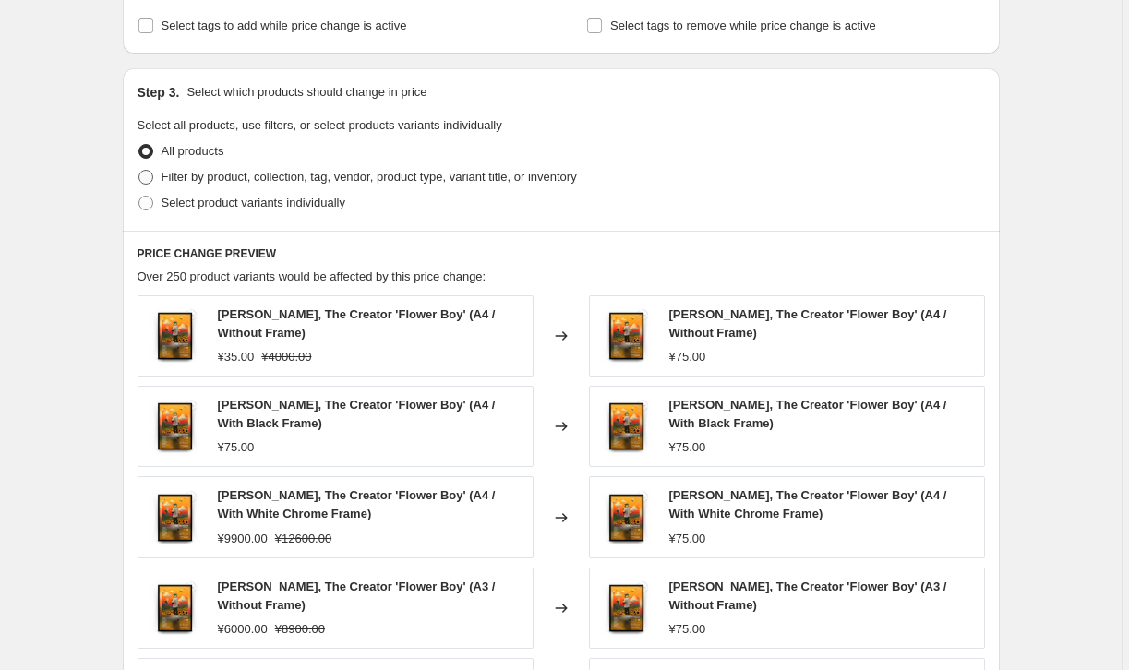
click at [392, 178] on span "Filter by product, collection, tag, vendor, product type, variant title, or inv…" at bounding box center [369, 177] width 415 height 14
click at [139, 171] on input "Filter by product, collection, tag, vendor, product type, variant title, or inv…" at bounding box center [138, 170] width 1 height 1
radio input "true"
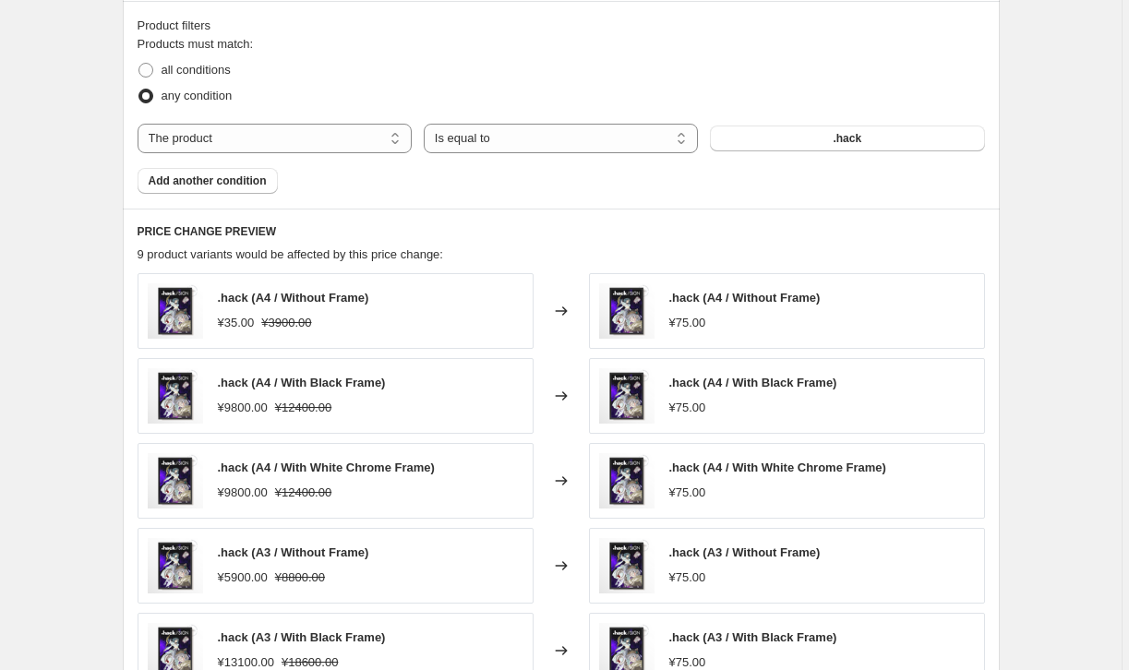
scroll to position [857, 0]
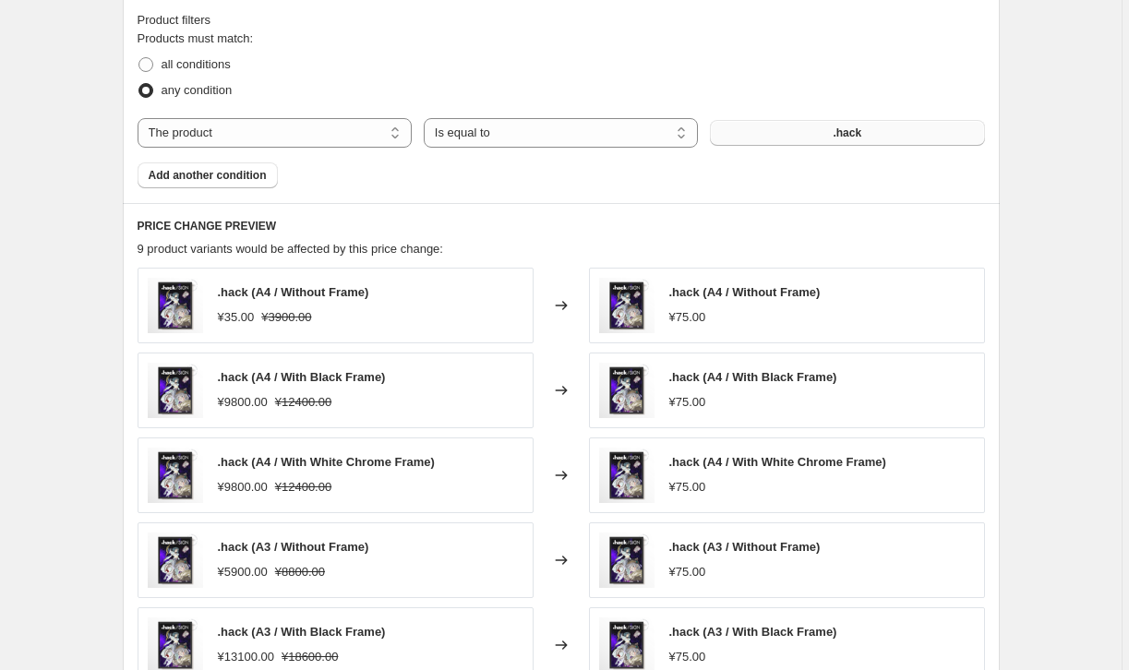
click at [843, 130] on span ".hack" at bounding box center [847, 133] width 29 height 15
select select "title"
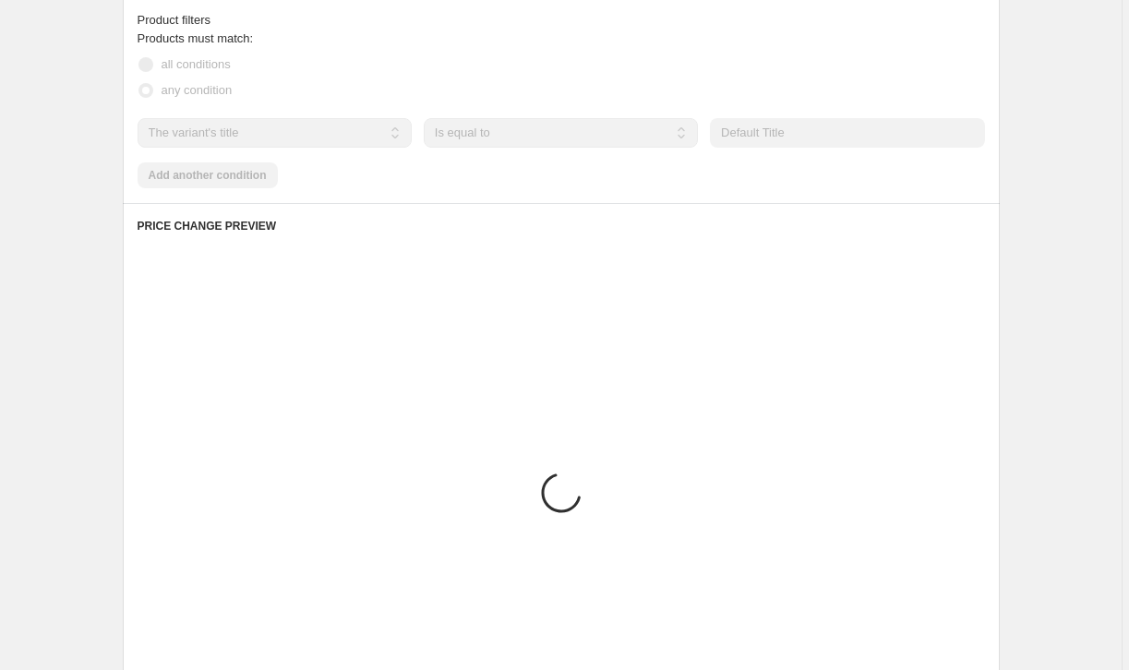
scroll to position [746, 0]
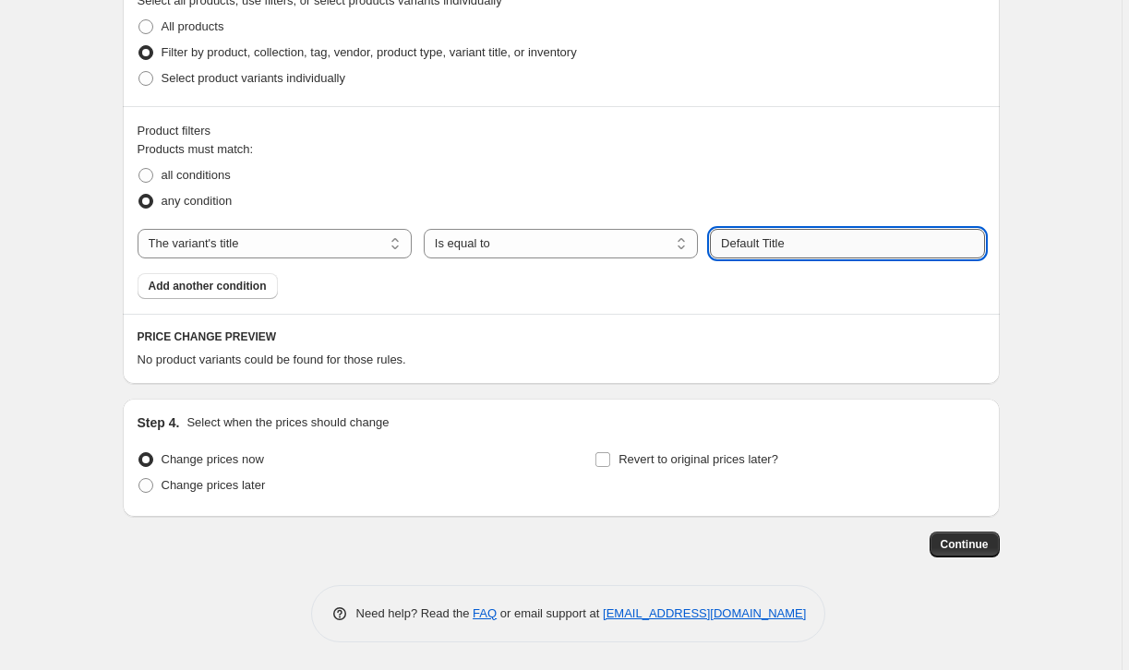
click at [763, 252] on input "Default Title" at bounding box center [847, 244] width 274 height 30
type input "A4"
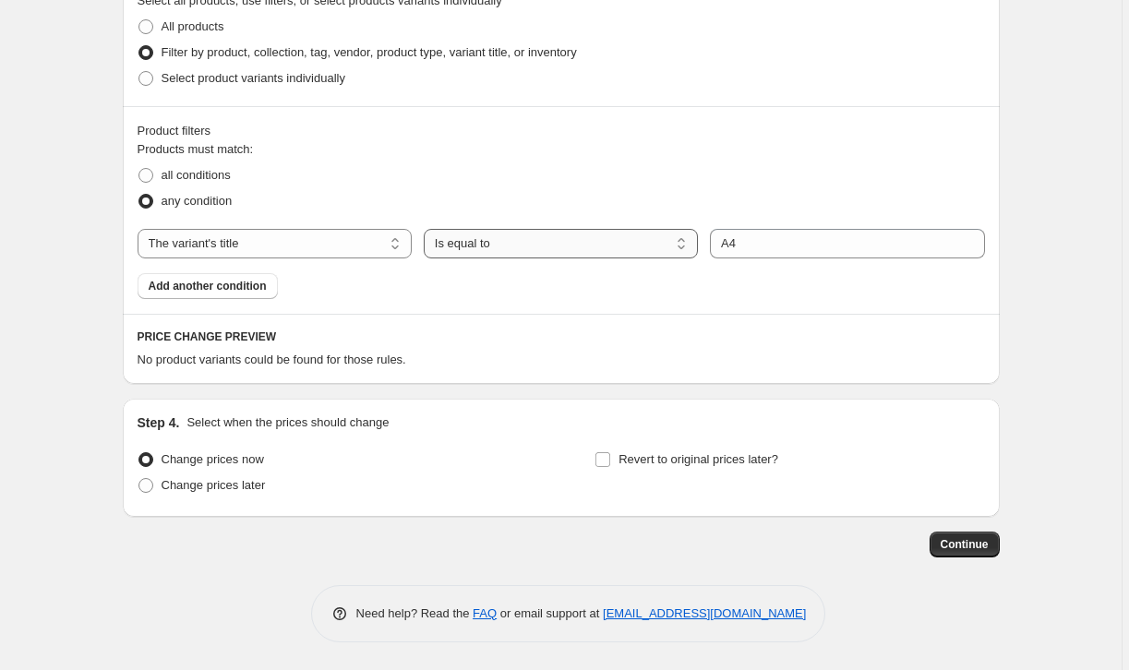
select select "contains"
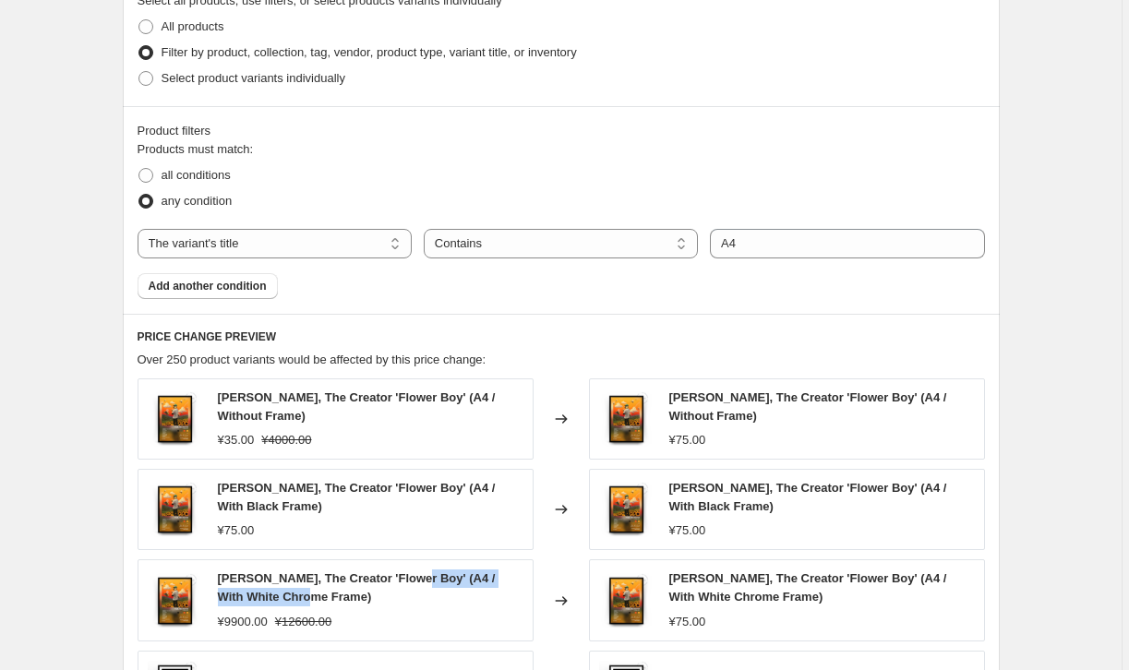
drag, startPoint x: 411, startPoint y: 580, endPoint x: 307, endPoint y: 602, distance: 105.7
click at [307, 602] on span "Tyler, The Creator 'Flower Boy' (A4 / With White Chrome Frame)" at bounding box center [357, 587] width 278 height 32
copy span "A4 / With White Chrome Frame"
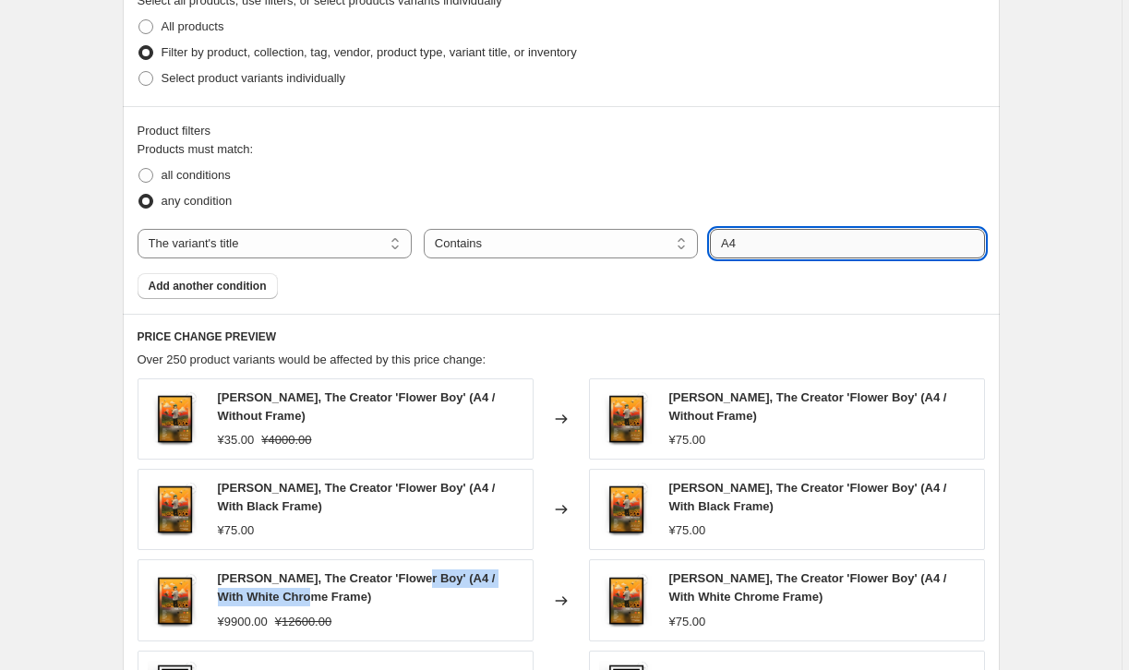
click at [758, 249] on input "A4" at bounding box center [847, 244] width 274 height 30
paste input "A4 / With White Chrome Frame"
click at [742, 241] on input "A4 A4 / With White Chrome Frame" at bounding box center [847, 244] width 274 height 30
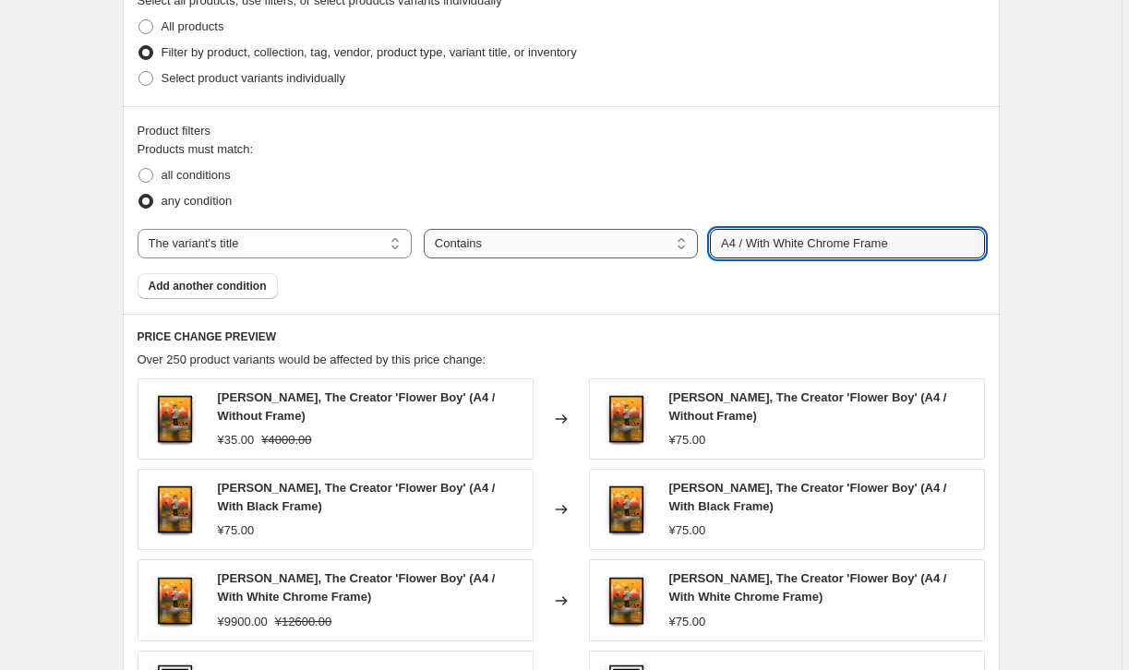
type input "A4 / With White Chrome Frame"
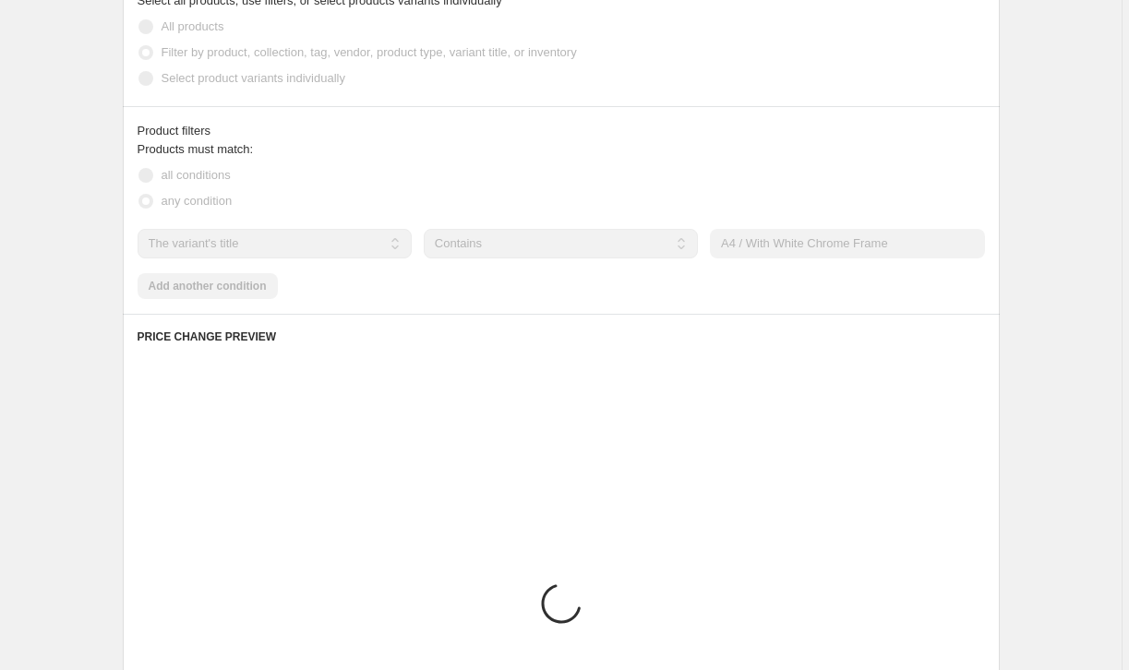
select select "equal"
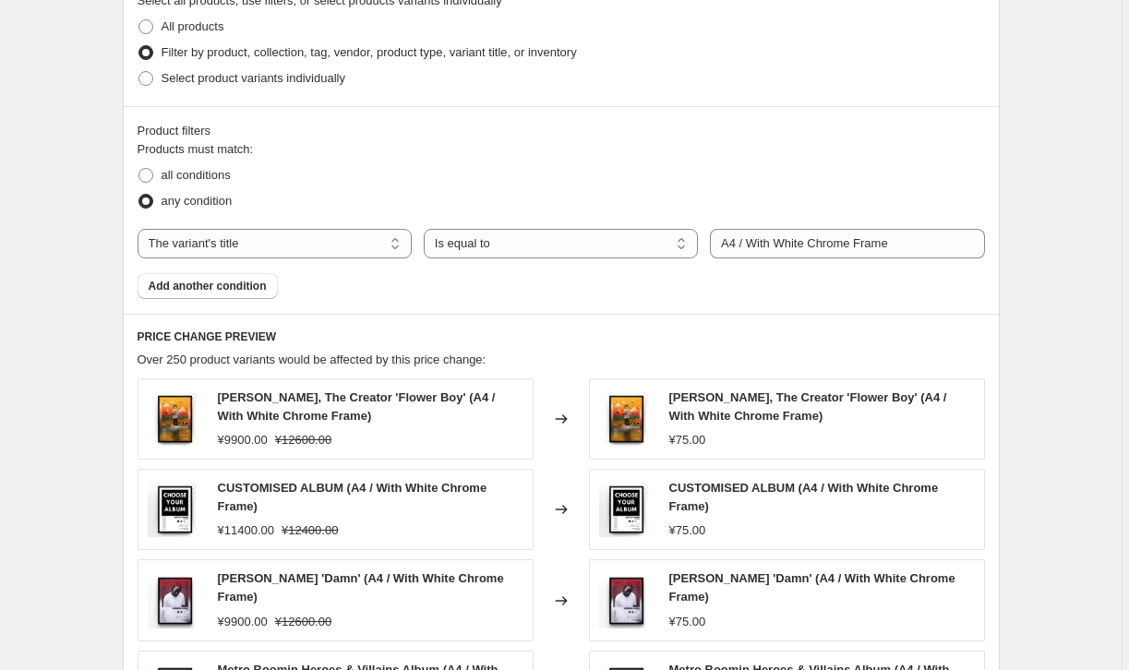
click at [1004, 340] on div "Create new price change job. This page is ready Create new price change job Dra…" at bounding box center [561, 209] width 921 height 1911
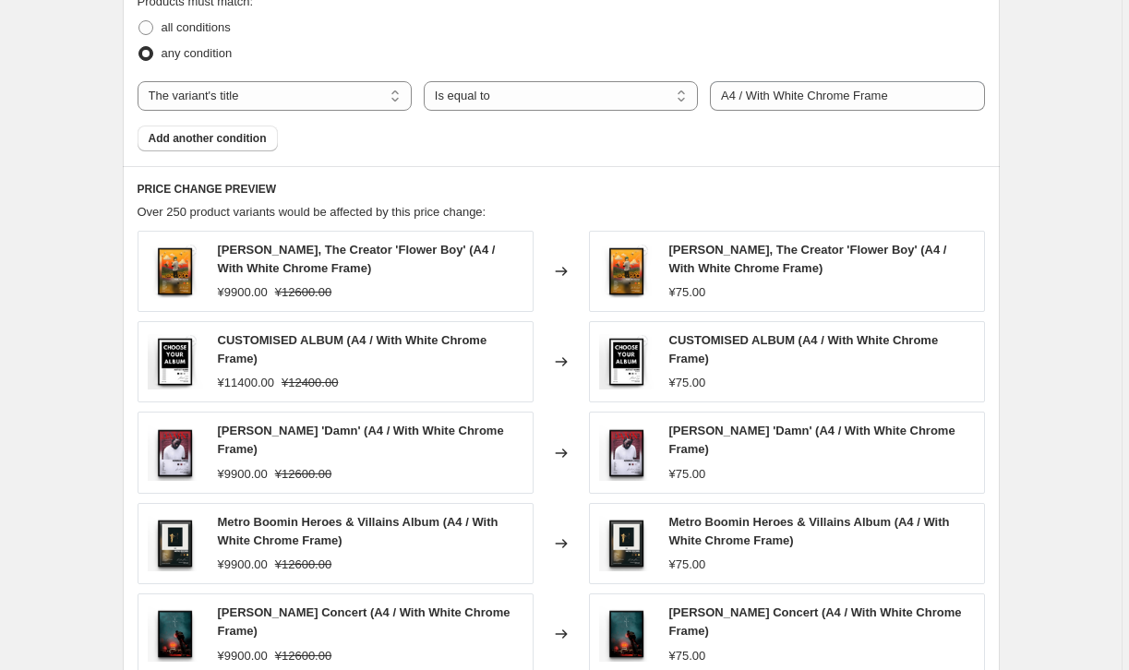
scroll to position [1241, 0]
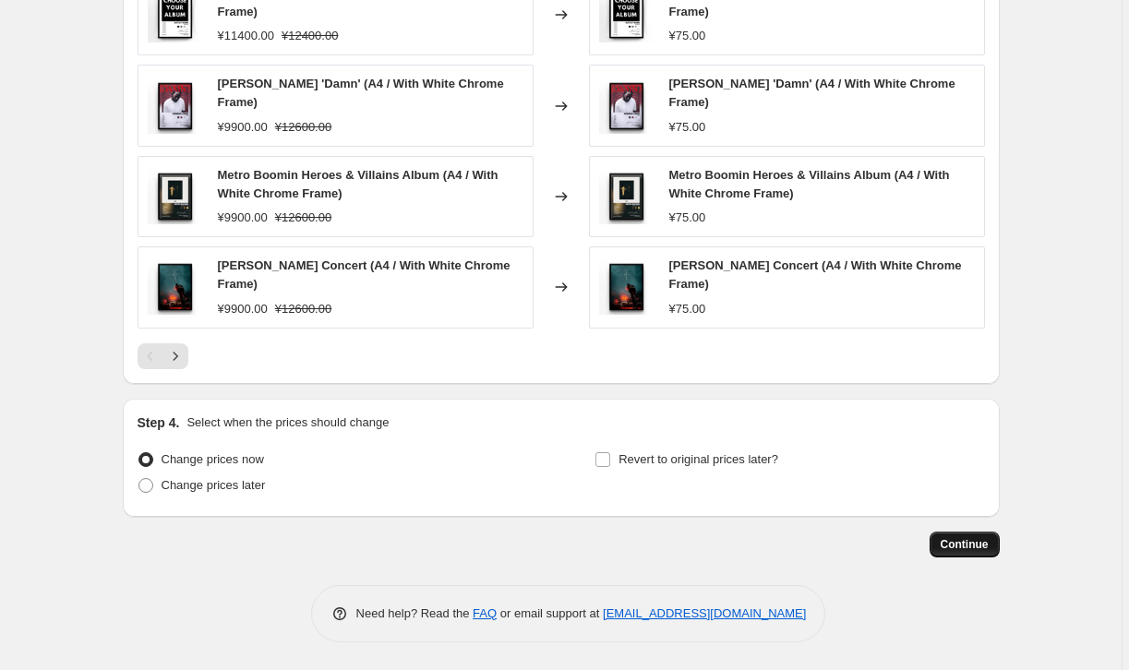
click at [970, 552] on button "Continue" at bounding box center [965, 545] width 70 height 26
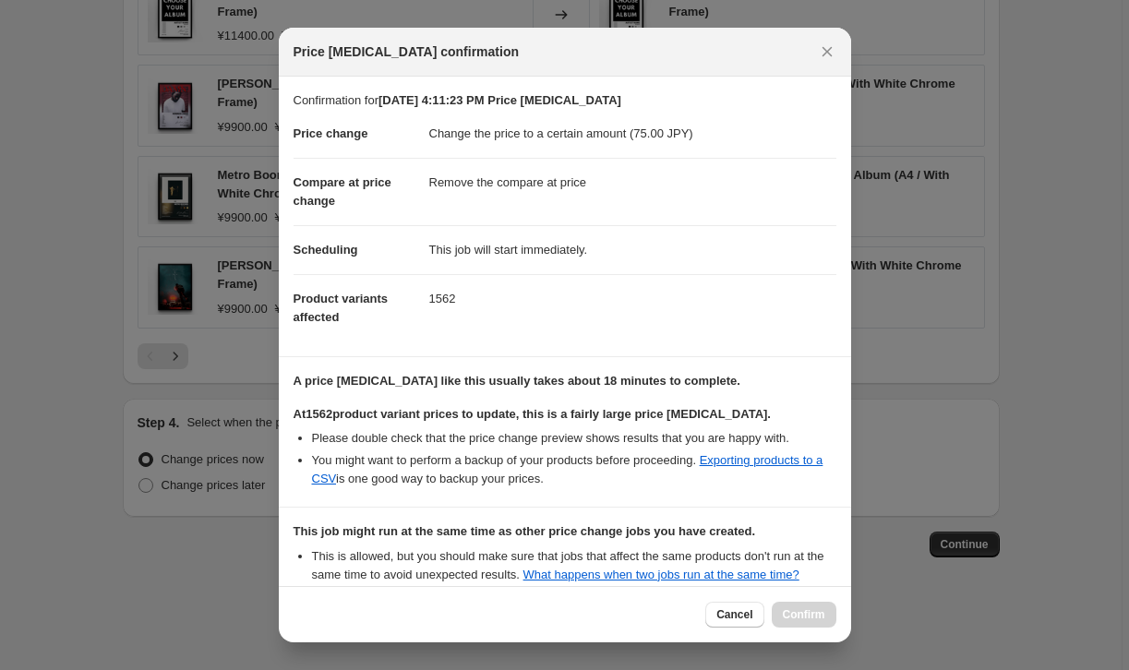
scroll to position [227, 0]
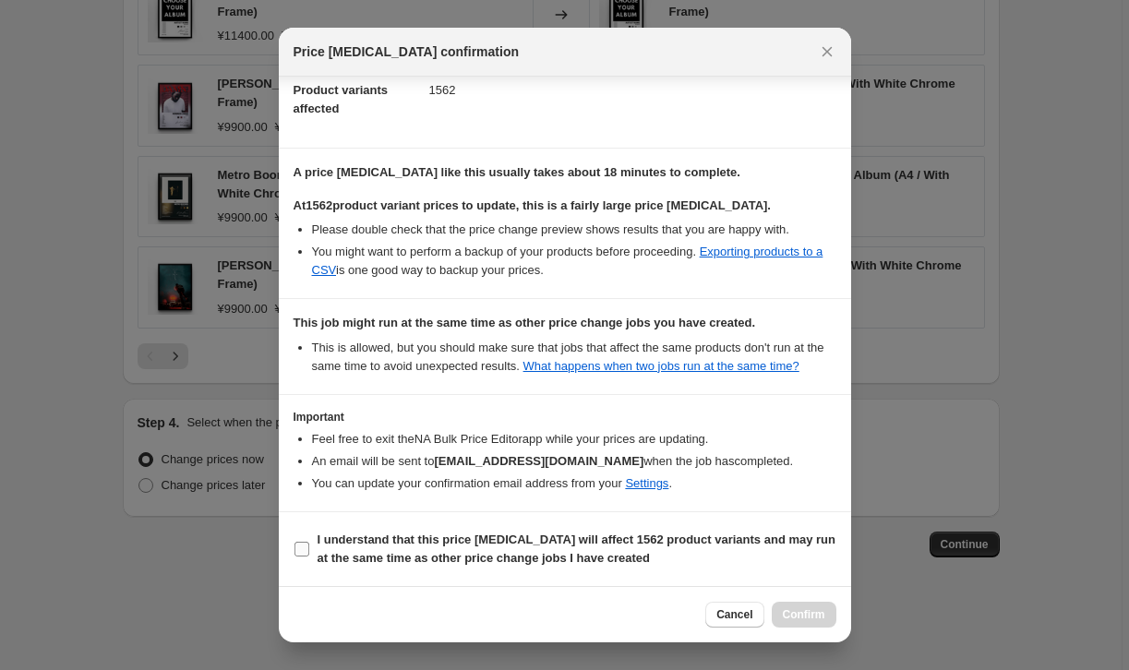
click at [543, 539] on b "I understand that this price change job will affect 1562 product variants and m…" at bounding box center [577, 549] width 519 height 32
click at [309, 542] on input "I understand that this price change job will affect 1562 product variants and m…" at bounding box center [301, 549] width 15 height 15
checkbox input "true"
click at [794, 618] on span "Confirm" at bounding box center [804, 614] width 42 height 15
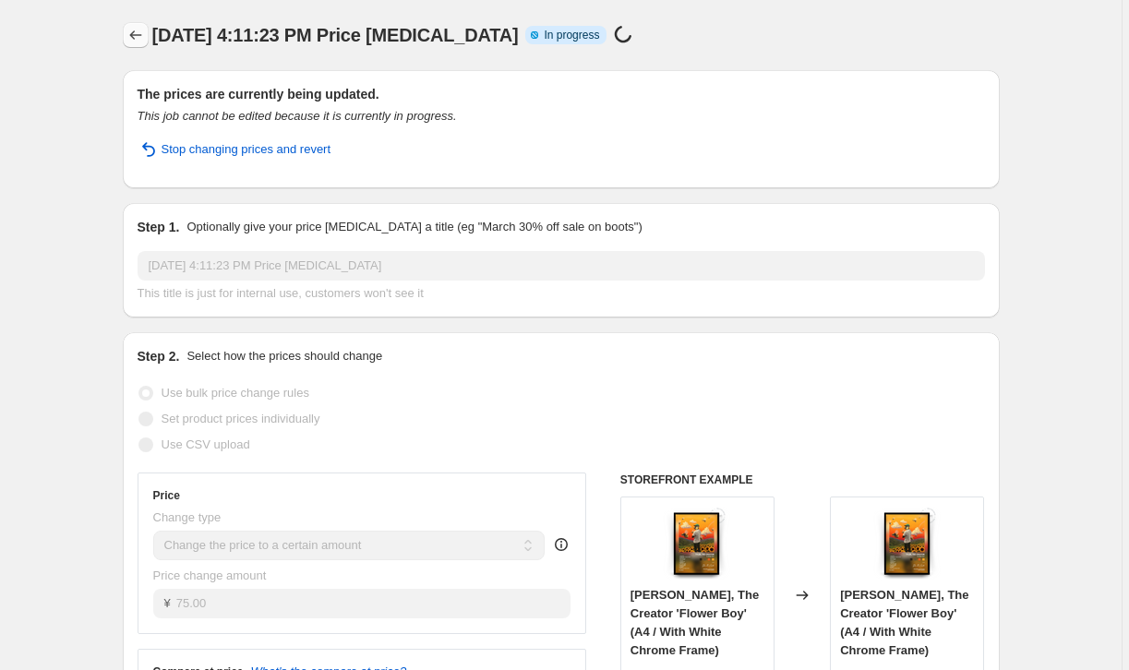
click at [131, 41] on icon "Price change jobs" at bounding box center [135, 35] width 18 height 18
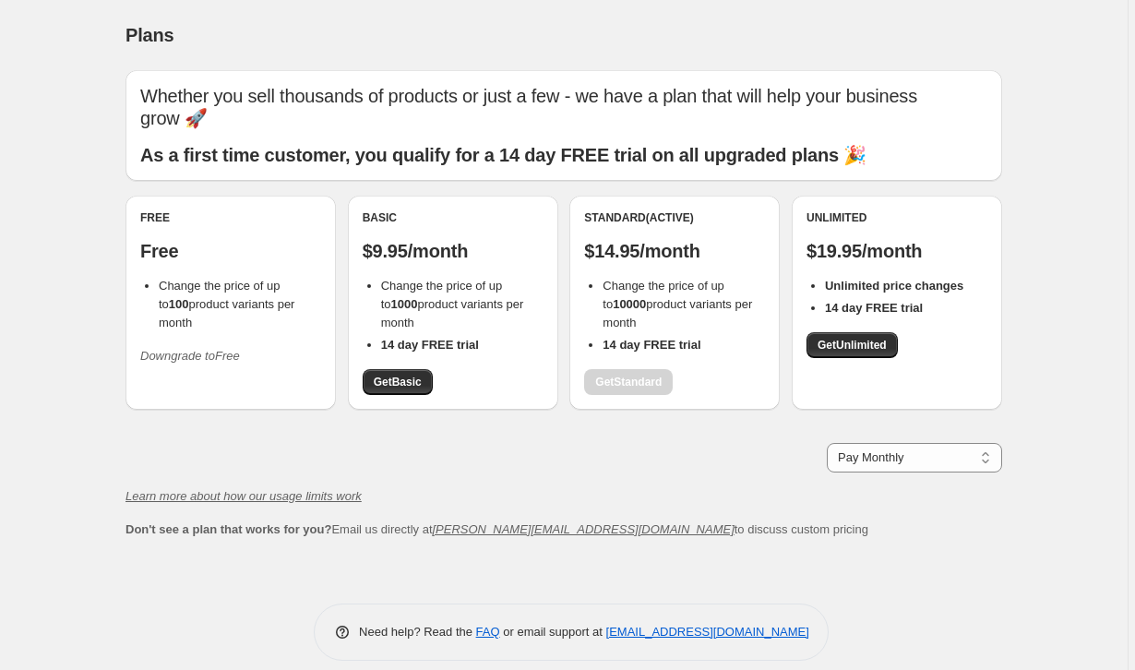
click at [650, 283] on span "Change the price of up to 10000 product variants per month" at bounding box center [678, 304] width 150 height 51
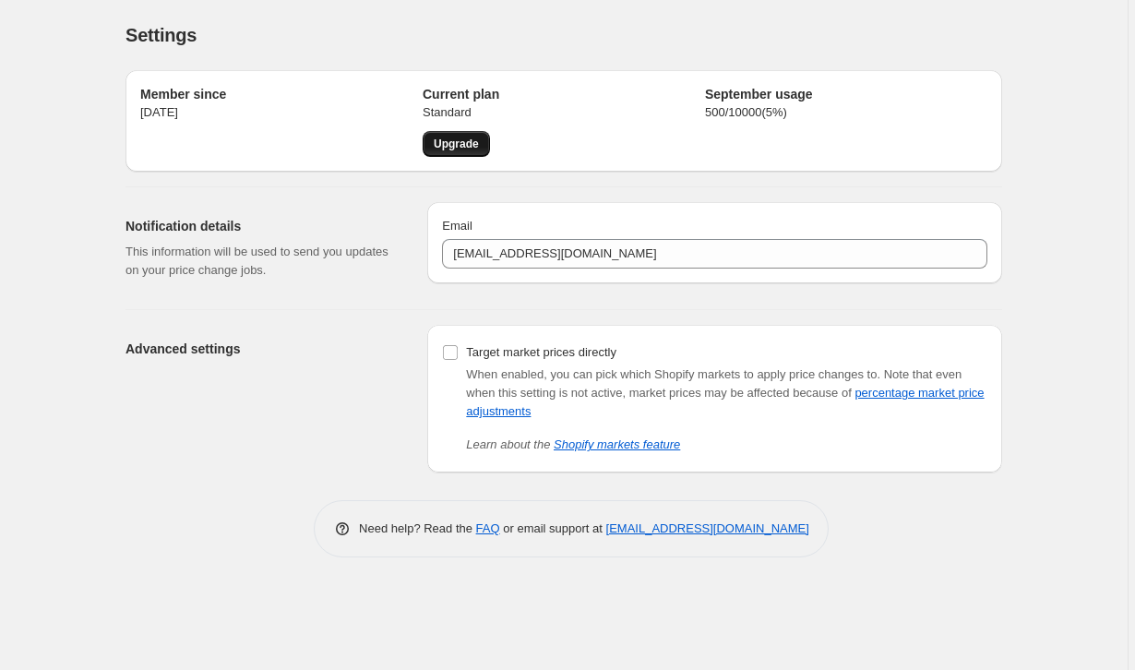
click at [472, 147] on span "Upgrade" at bounding box center [456, 144] width 45 height 15
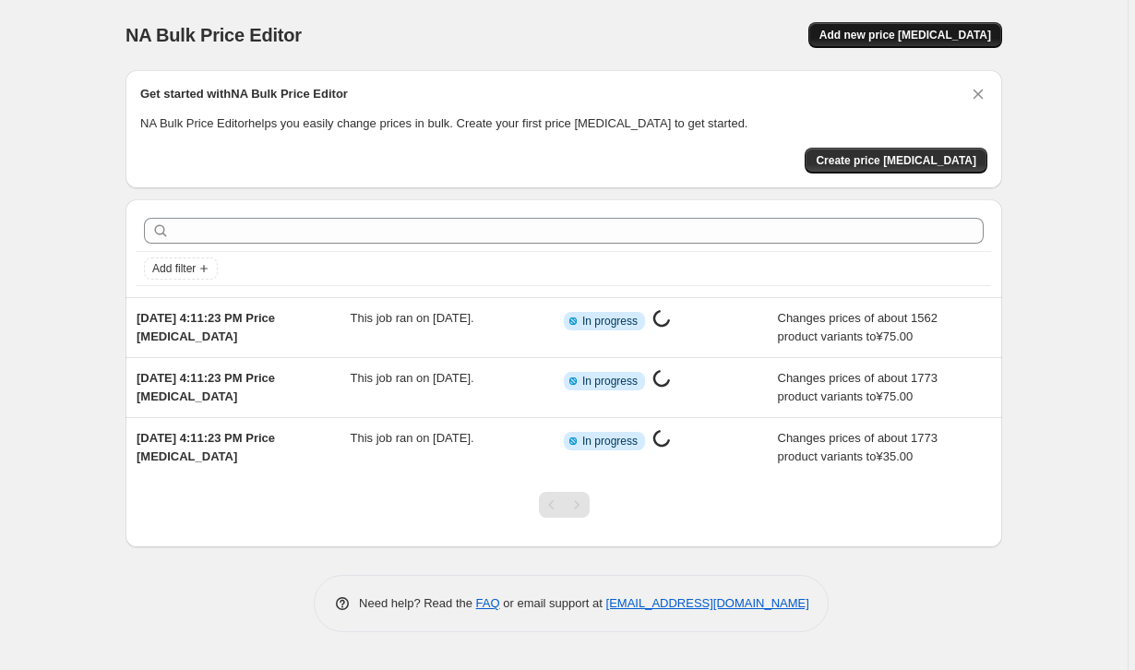
click at [925, 31] on span "Add new price change job" at bounding box center [906, 35] width 172 height 15
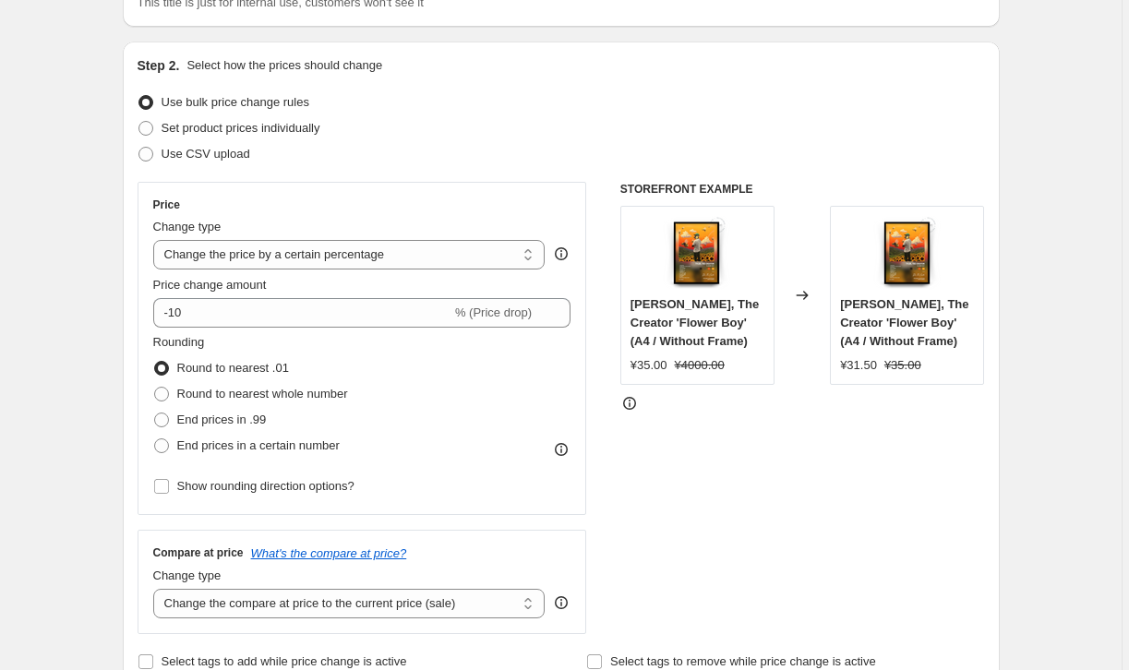
scroll to position [161, 0]
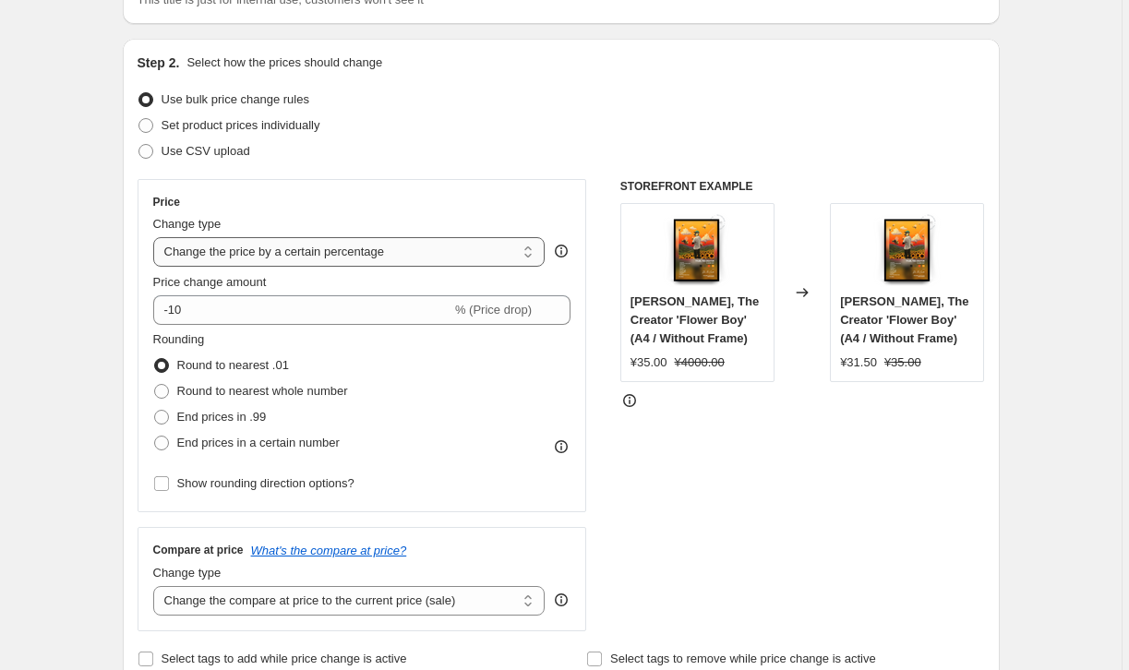
select select "to"
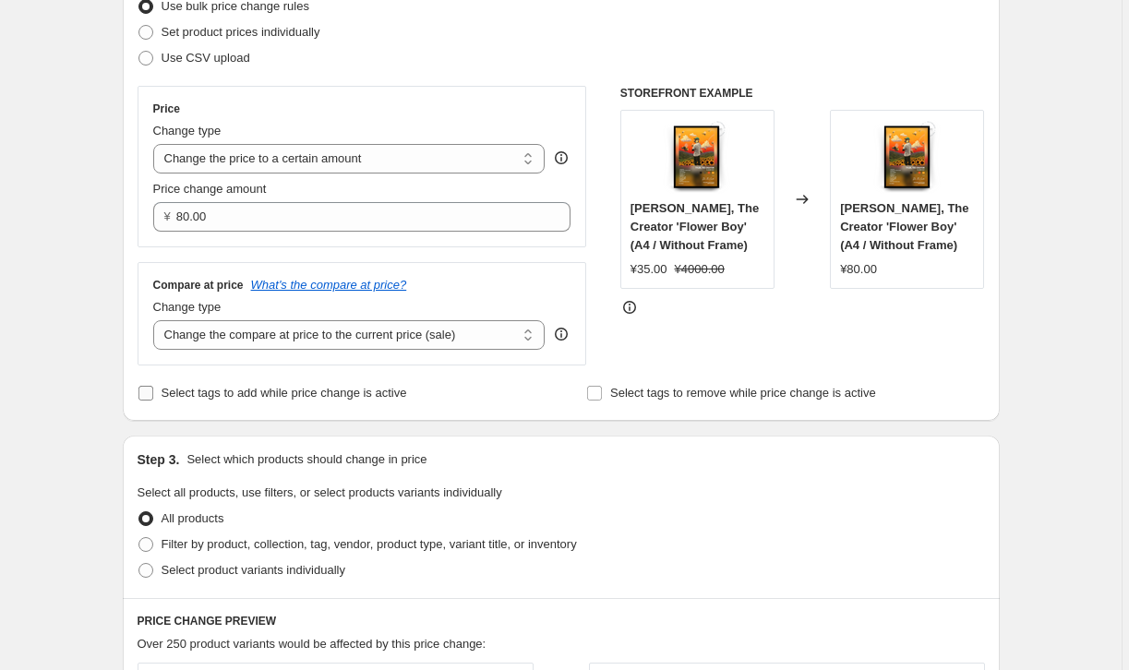
scroll to position [253, 0]
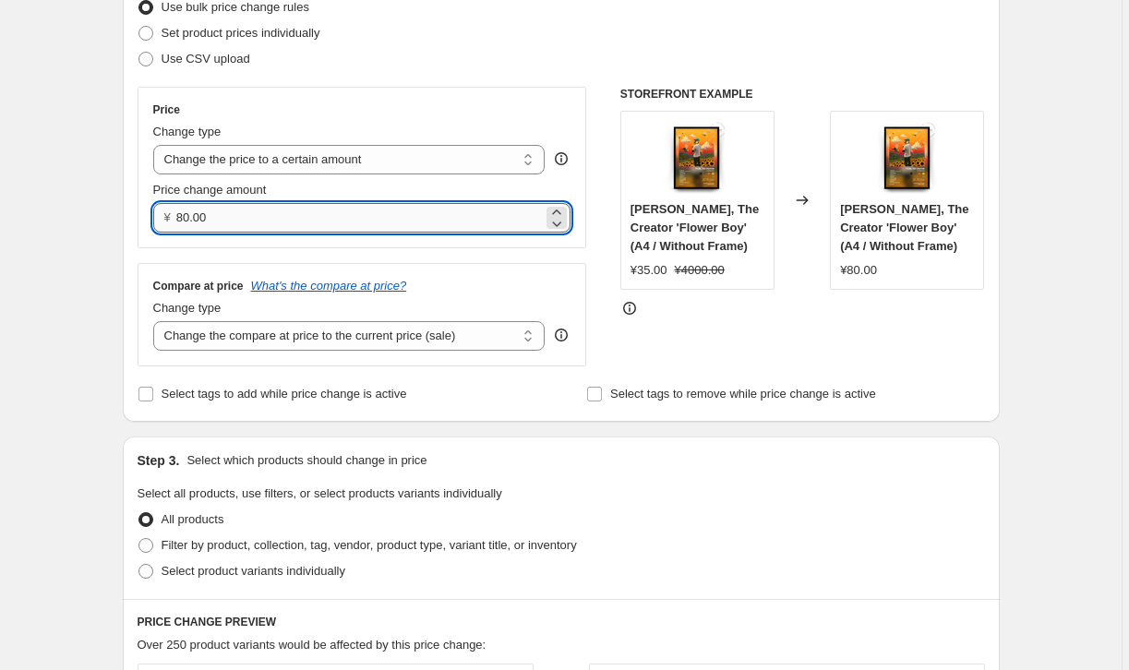
click at [284, 223] on input "80.00" at bounding box center [359, 218] width 366 height 30
type input "40.00"
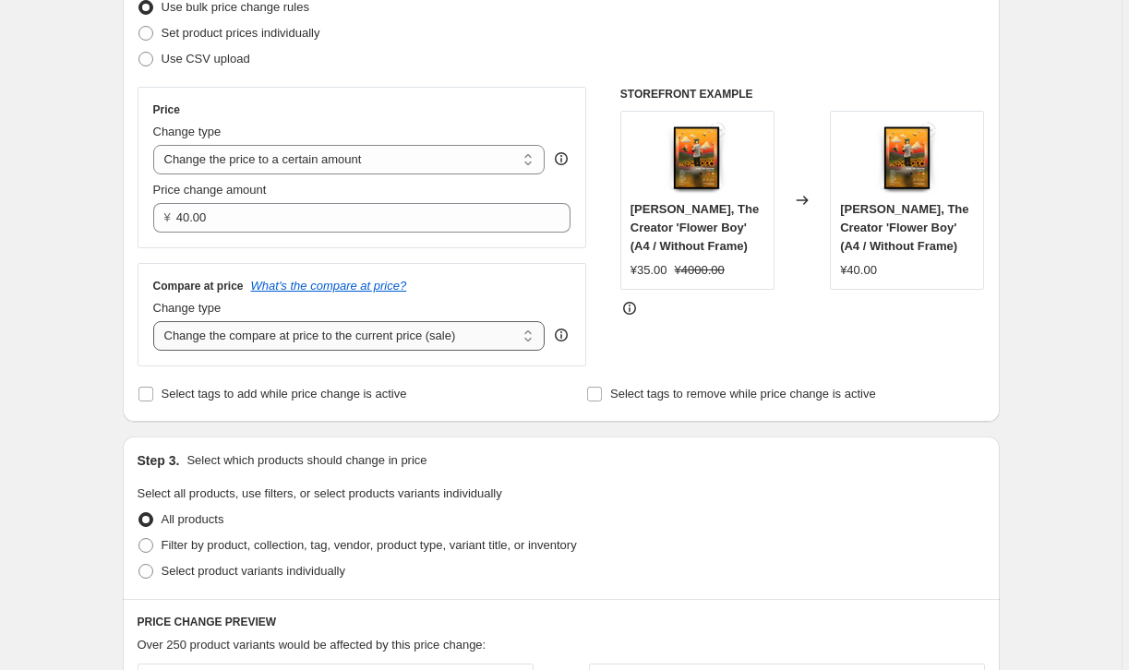
select select "remove"
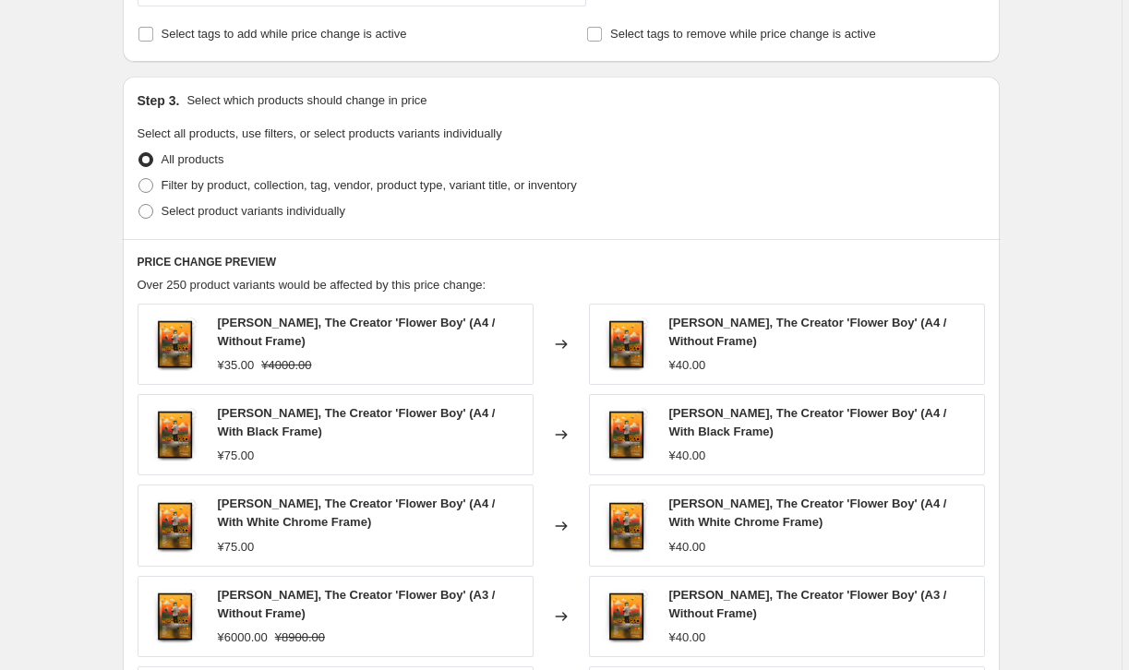
scroll to position [612, 0]
click at [267, 191] on span "Filter by product, collection, tag, vendor, product type, variant title, or inv…" at bounding box center [369, 186] width 415 height 14
click at [139, 180] on input "Filter by product, collection, tag, vendor, product type, variant title, or inv…" at bounding box center [138, 179] width 1 height 1
radio input "true"
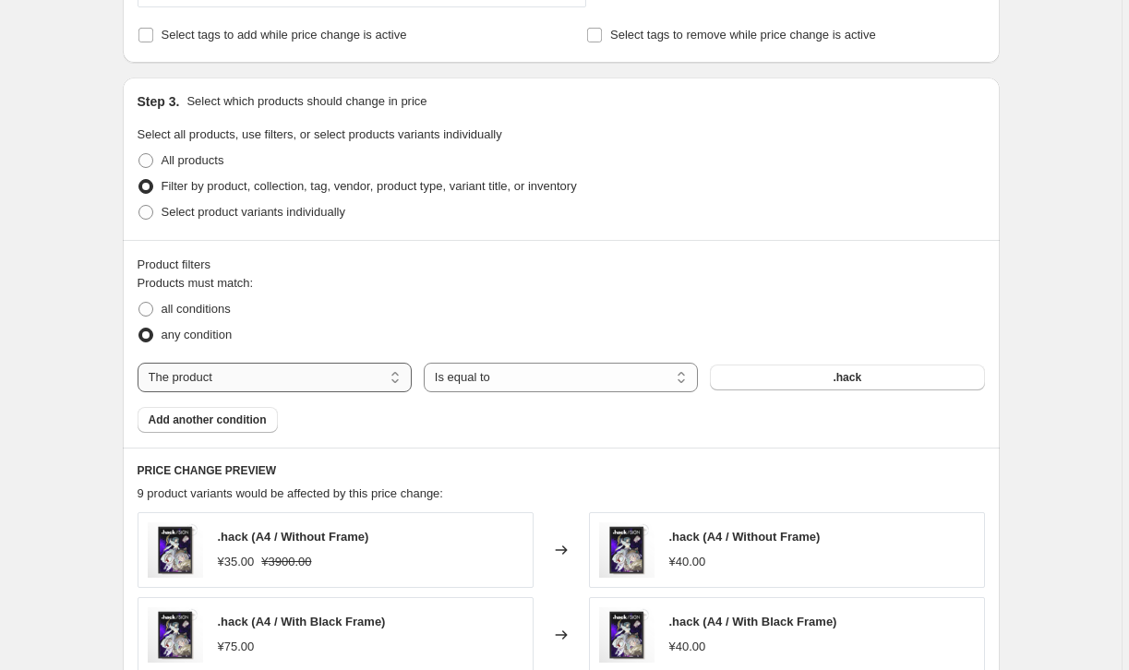
select select "title"
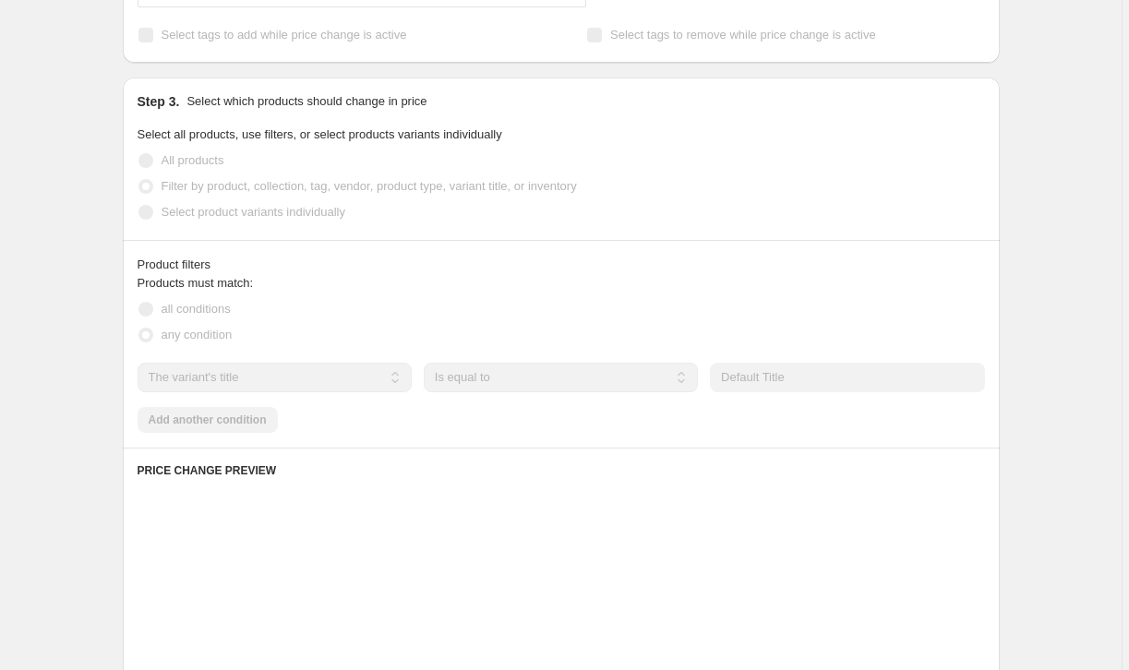
drag, startPoint x: 285, startPoint y: 374, endPoint x: 534, endPoint y: 382, distance: 249.4
click at [534, 382] on select "Is equal to Is not equal to Contains" at bounding box center [561, 378] width 274 height 30
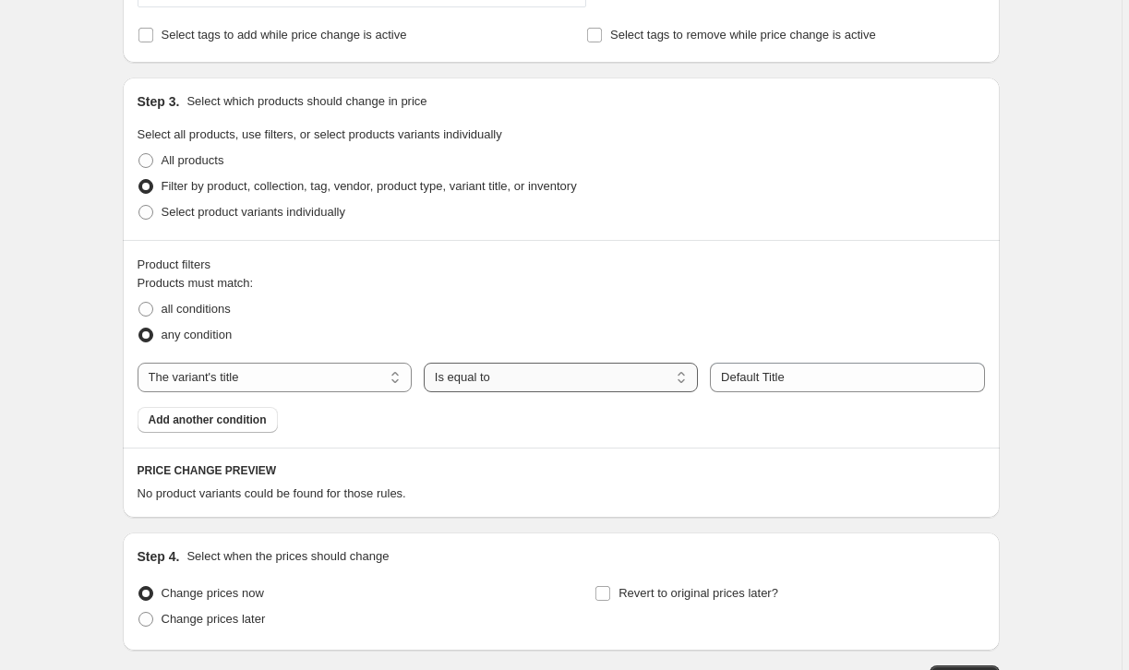
select select "contains"
click at [788, 372] on input "Default Title" at bounding box center [847, 378] width 274 height 30
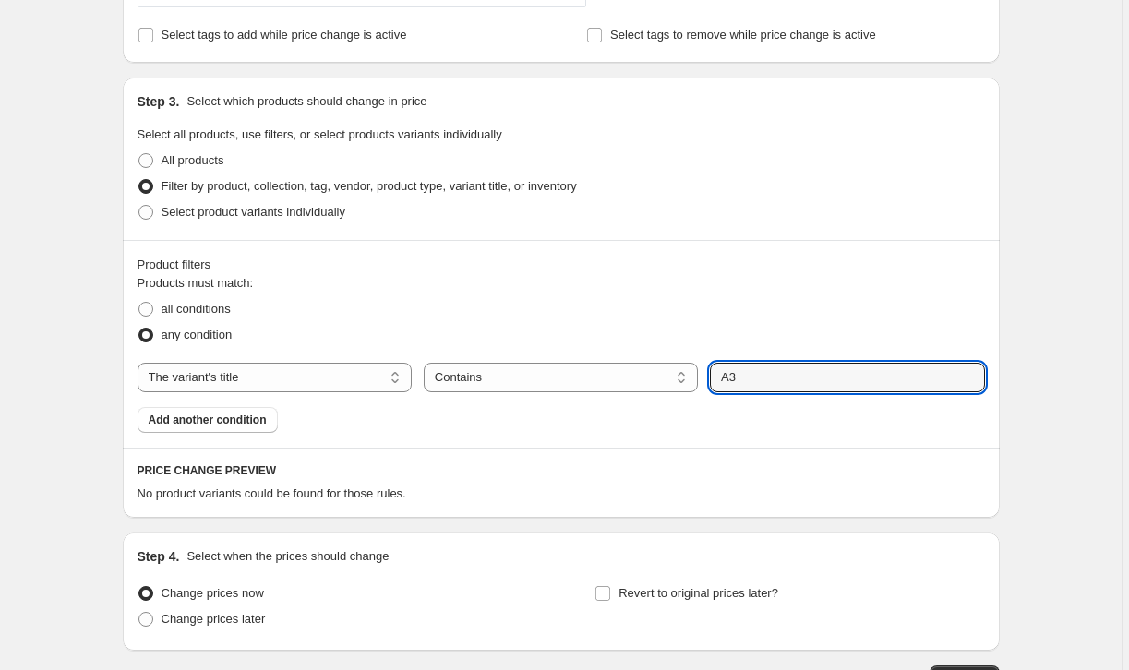
click at [836, 332] on div "any condition" at bounding box center [561, 335] width 847 height 26
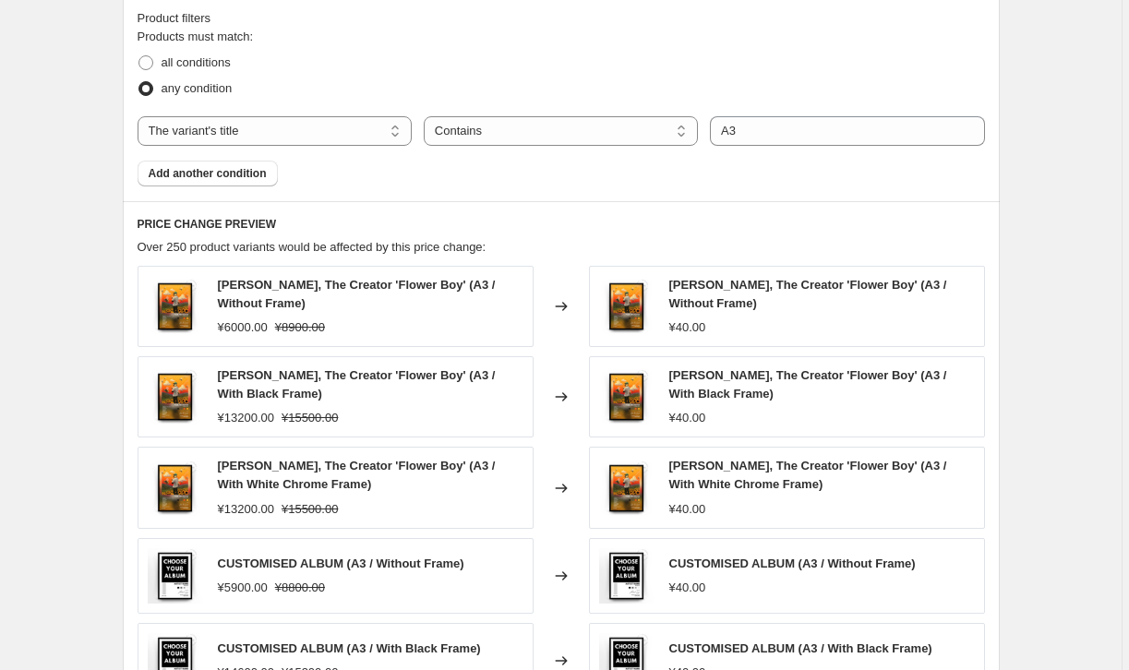
scroll to position [859, 0]
drag, startPoint x: 413, startPoint y: 282, endPoint x: 255, endPoint y: 305, distance: 159.5
click at [255, 305] on span "Tyler, The Creator 'Flower Boy' (A3 / Without Frame)" at bounding box center [357, 293] width 278 height 32
copy span "A3 / Without Frame"
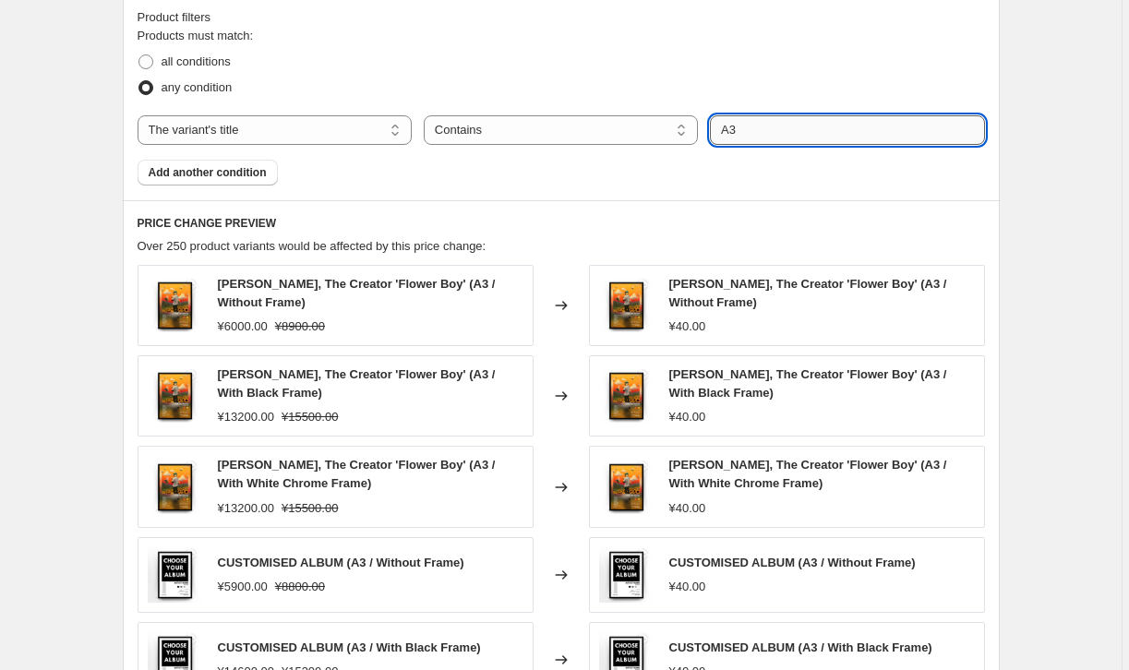
click at [774, 126] on input "A3" at bounding box center [847, 130] width 274 height 30
paste input "/ Without Frame"
type input "A3 / Without Frame"
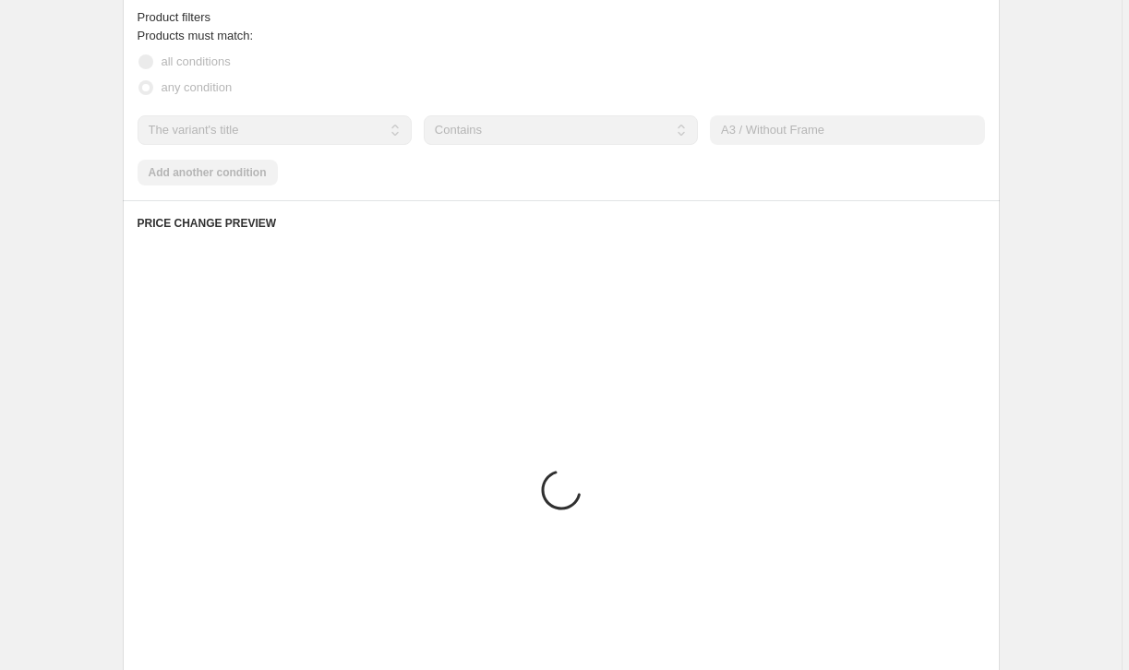
scroll to position [746, 0]
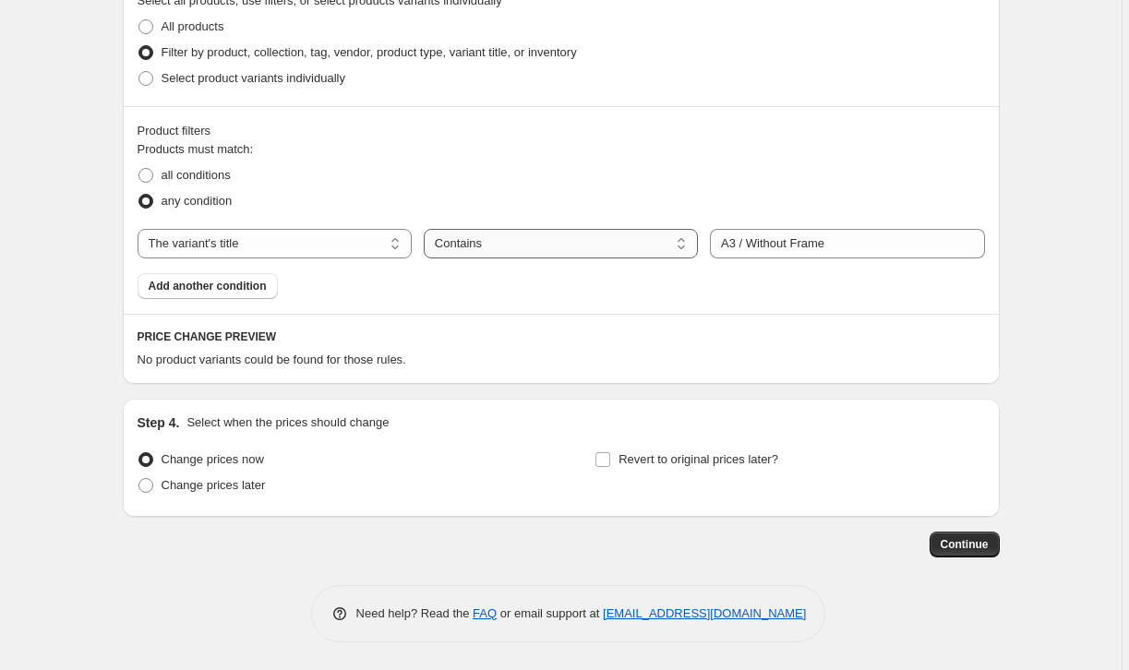
select select "equal"
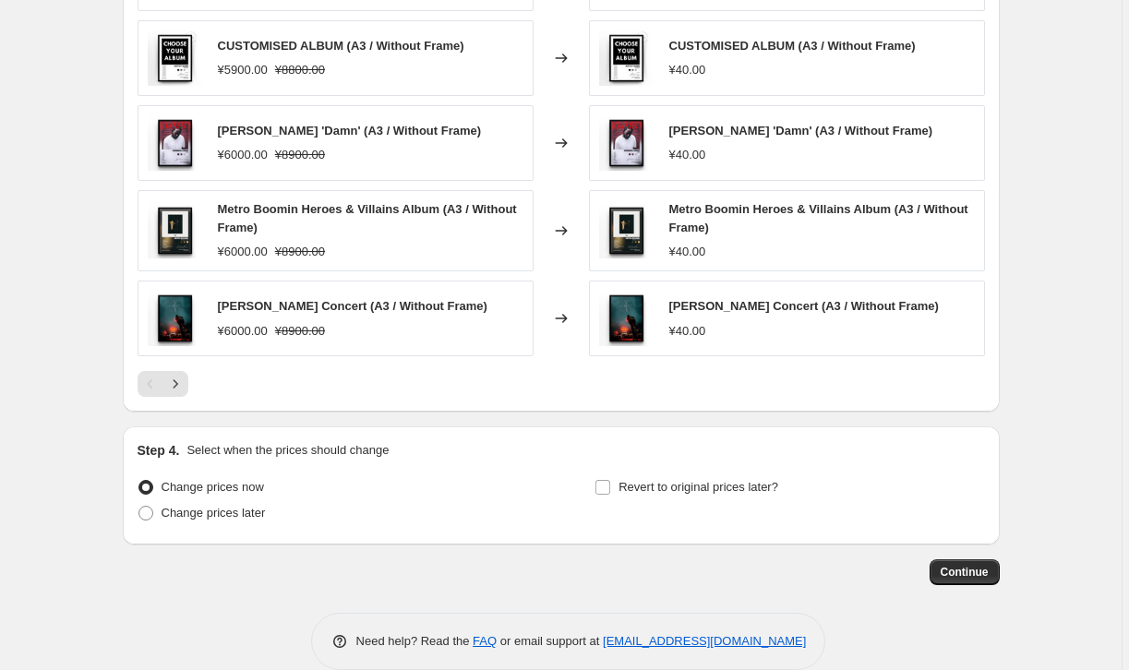
scroll to position [1222, 0]
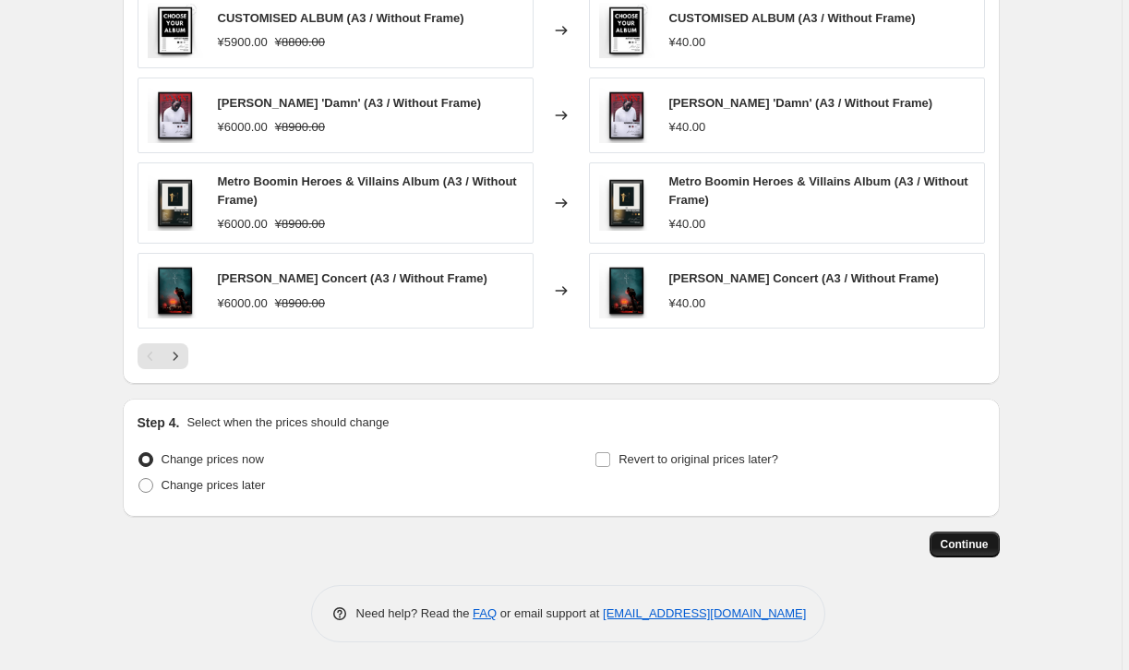
click at [962, 550] on span "Continue" at bounding box center [965, 544] width 48 height 15
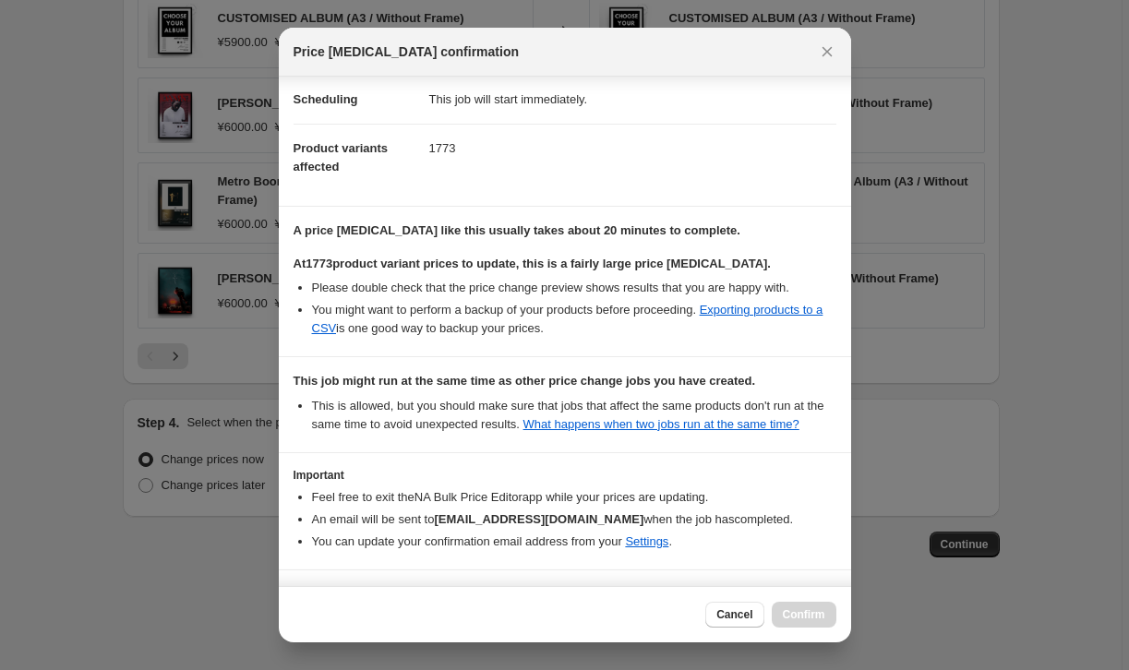
scroll to position [227, 0]
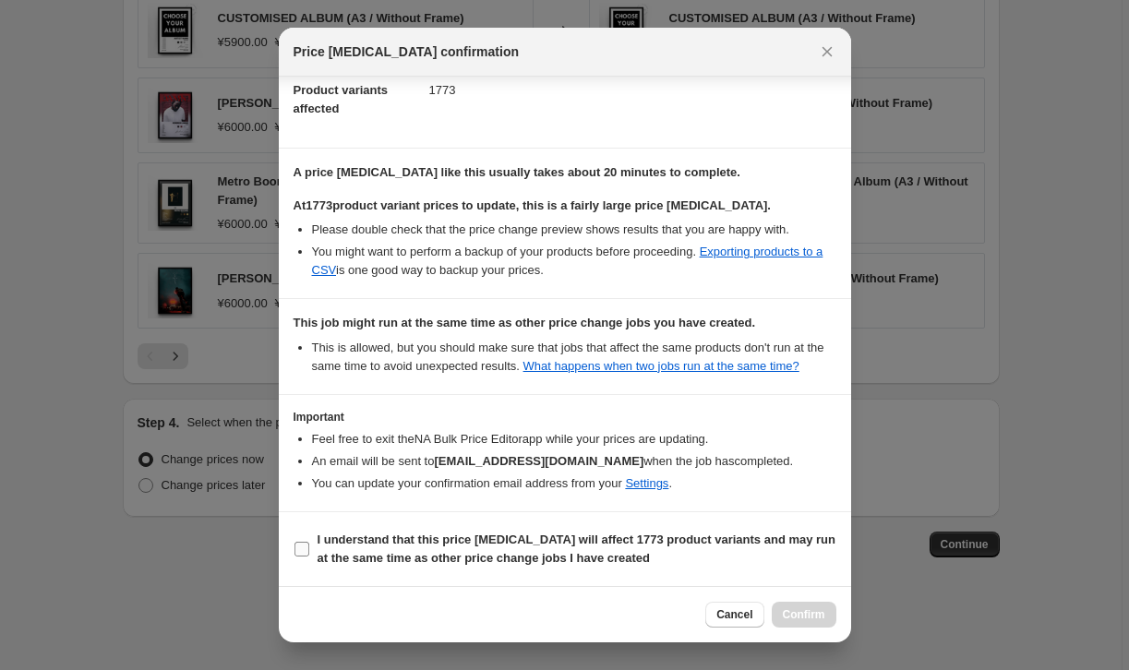
click at [439, 546] on b "I understand that this price change job will affect 1773 product variants and m…" at bounding box center [577, 549] width 519 height 32
click at [309, 546] on input "I understand that this price change job will affect 1773 product variants and m…" at bounding box center [301, 549] width 15 height 15
checkbox input "true"
click at [780, 614] on button "Confirm" at bounding box center [804, 615] width 65 height 26
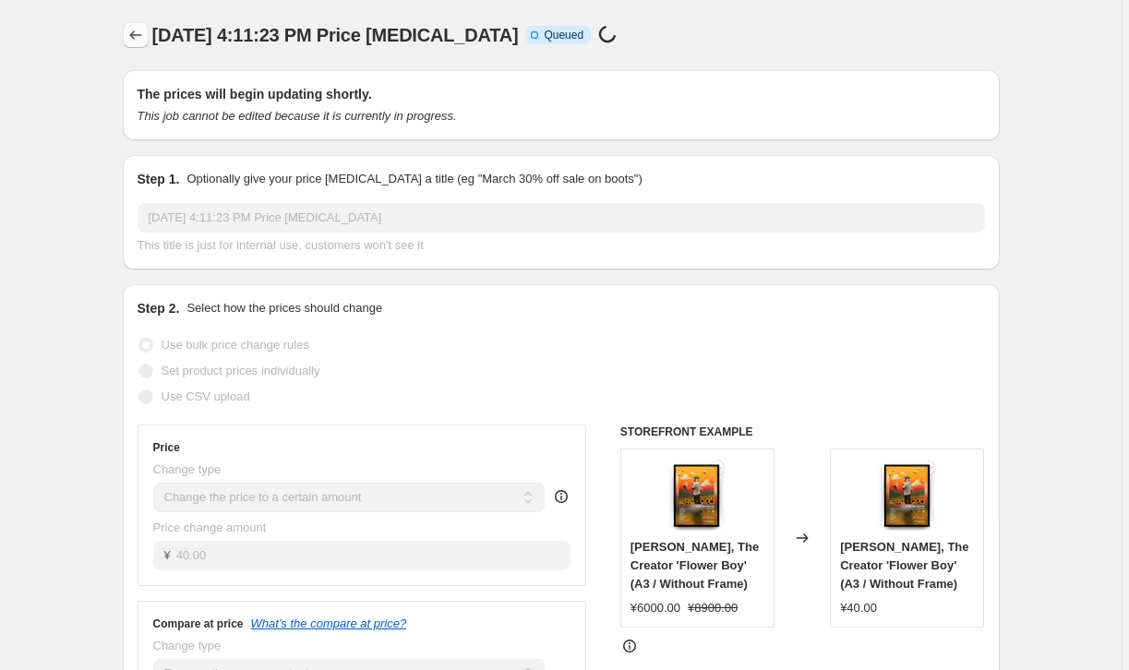
click at [140, 32] on icon "Price change jobs" at bounding box center [135, 35] width 18 height 18
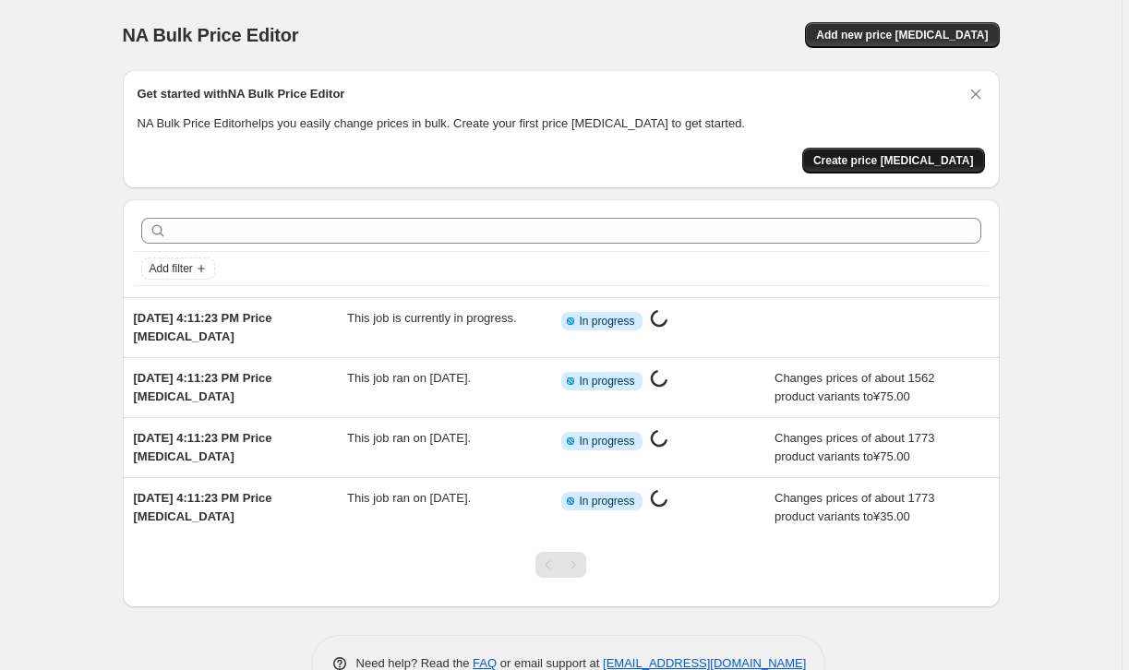
click at [891, 158] on span "Create price change job" at bounding box center [893, 160] width 161 height 15
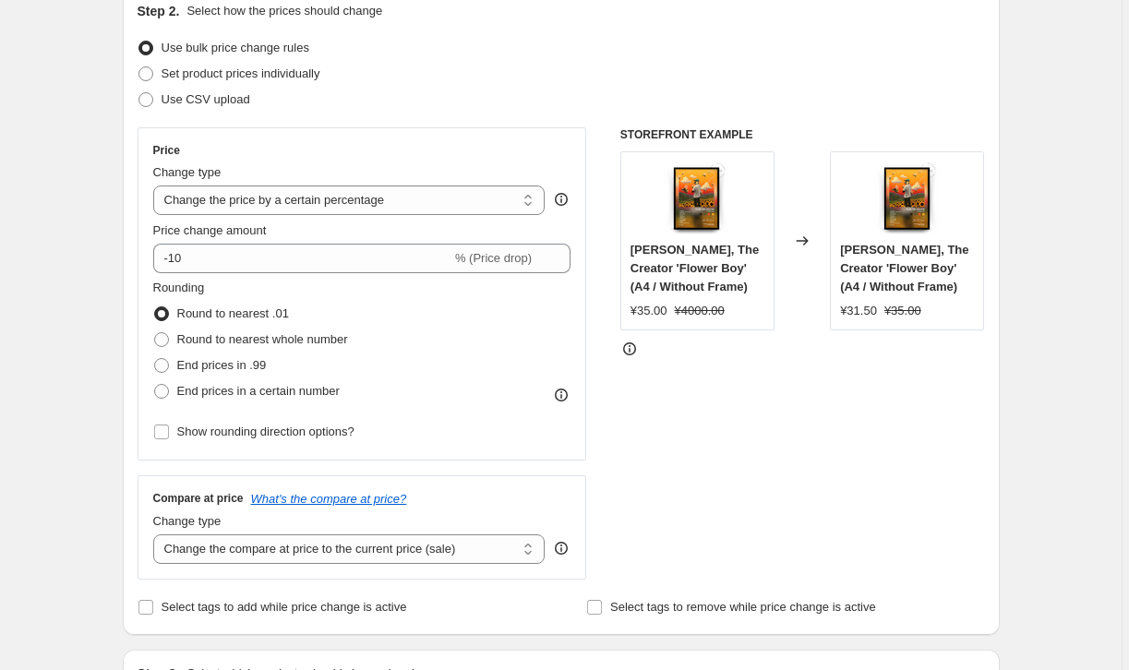
scroll to position [216, 0]
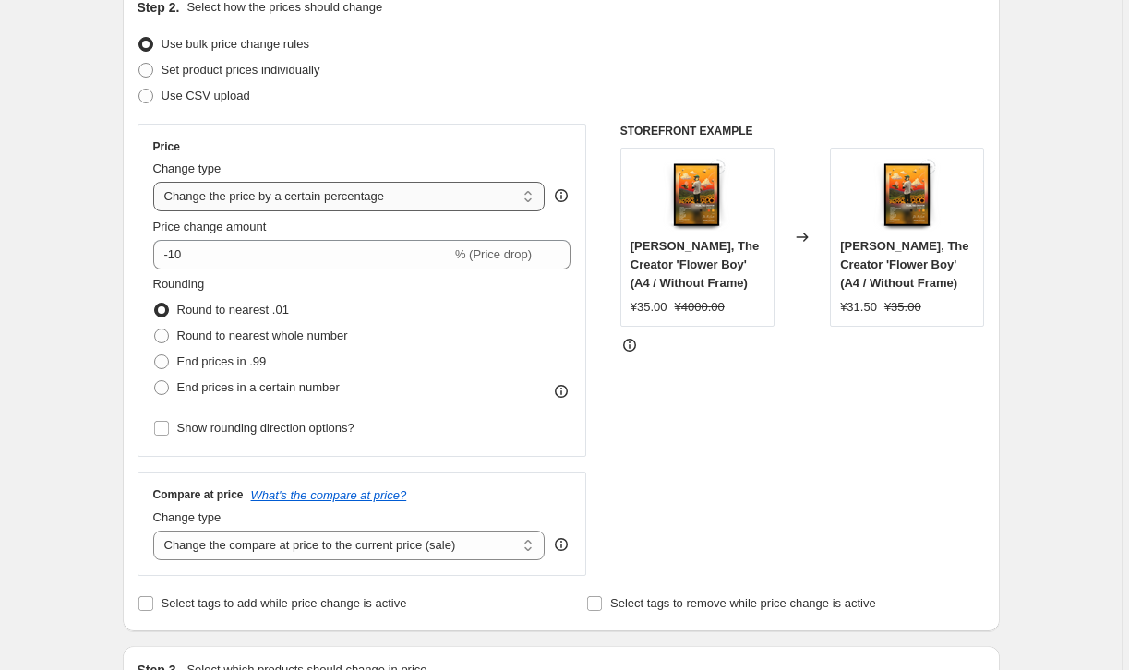
click at [366, 194] on select "Change the price to a certain amount Change the price by a certain amount Chang…" at bounding box center [349, 197] width 392 height 30
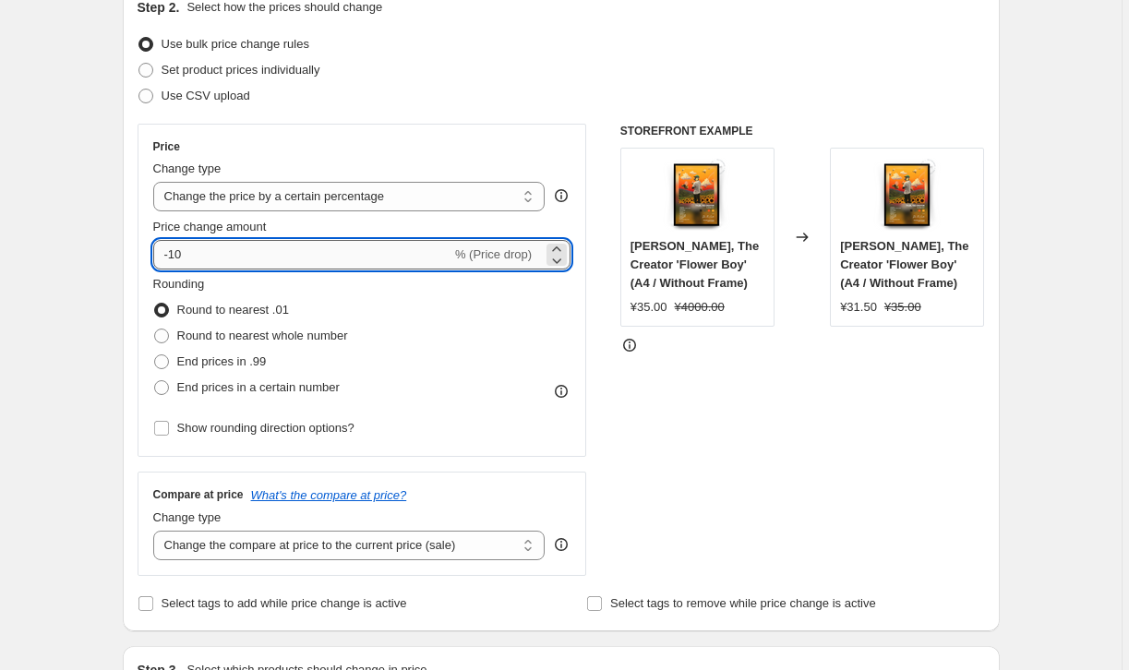
click at [369, 258] on input "-10" at bounding box center [302, 255] width 298 height 30
click at [491, 152] on div "Price" at bounding box center [362, 146] width 418 height 15
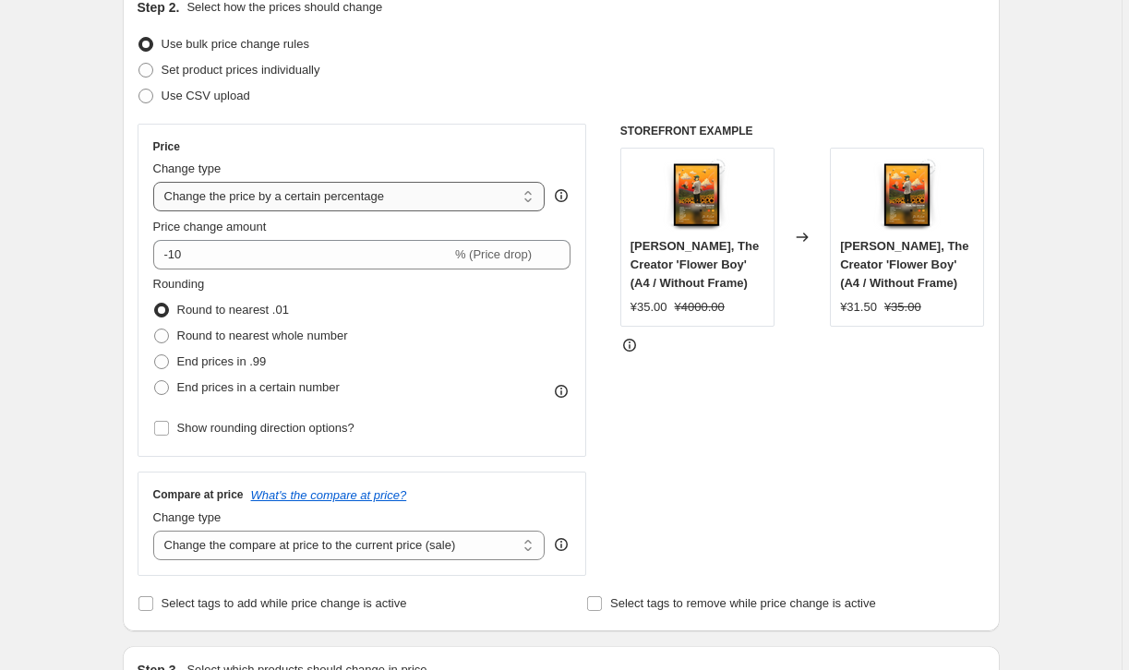
select select "to"
type input "80.00"
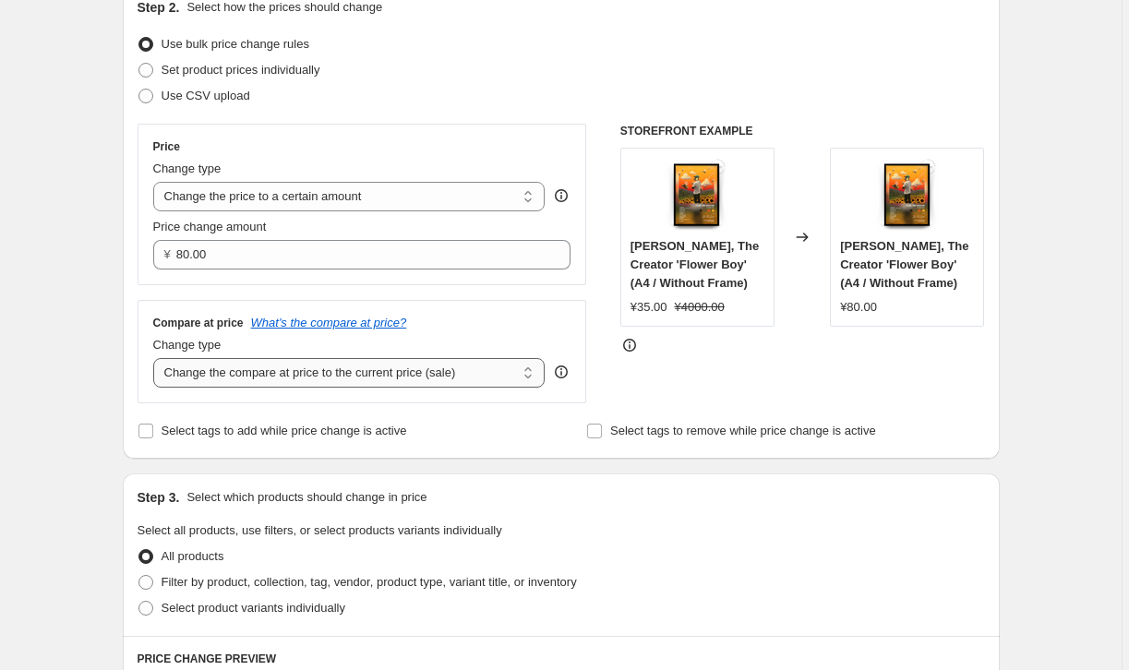
click at [313, 376] on select "Change the compare at price to the current price (sale) Change the compare at p…" at bounding box center [349, 373] width 392 height 30
select select "remove"
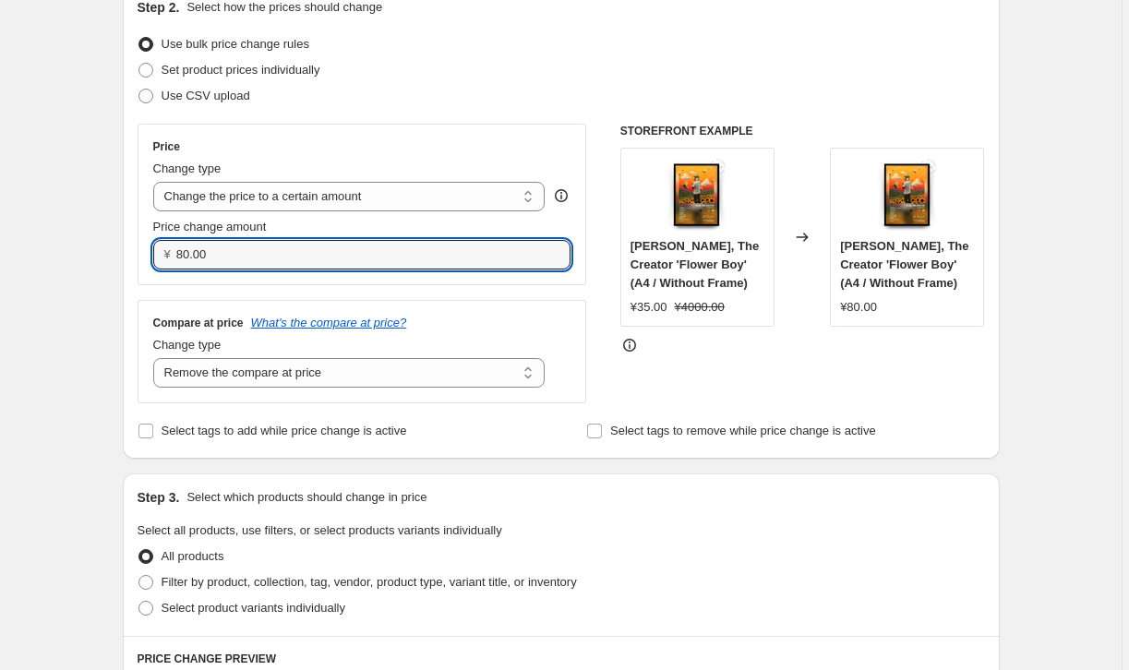
click at [234, 260] on input "80.00" at bounding box center [359, 255] width 366 height 30
click at [230, 298] on div "Price Change type Change the price to a certain amount Change the price by a ce…" at bounding box center [363, 264] width 450 height 280
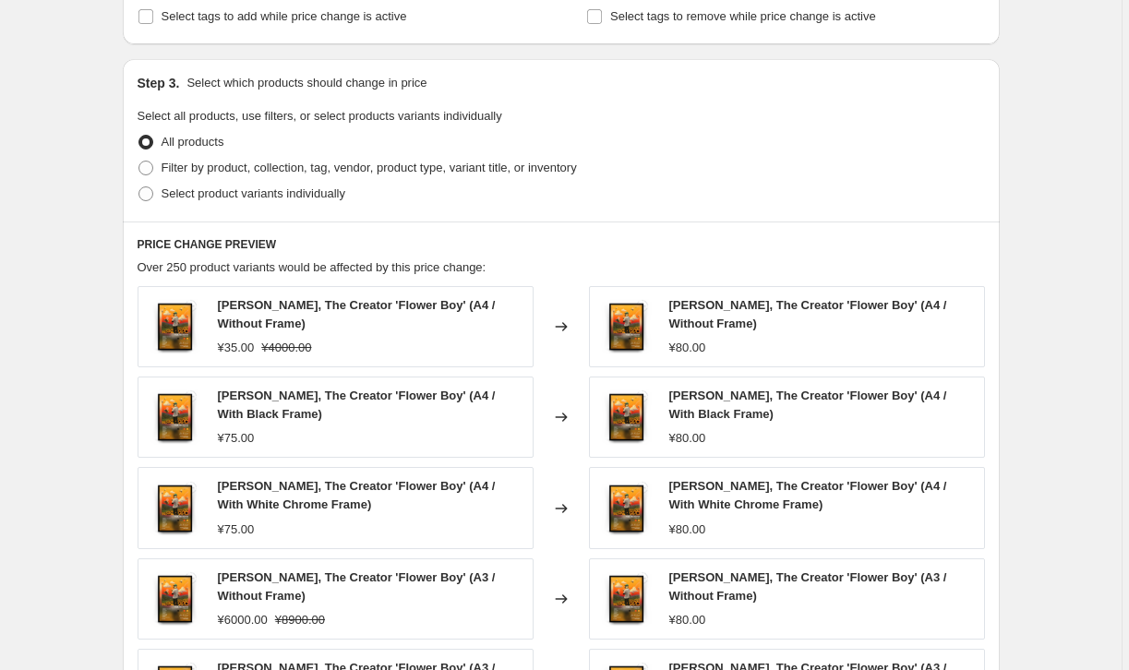
scroll to position [633, 0]
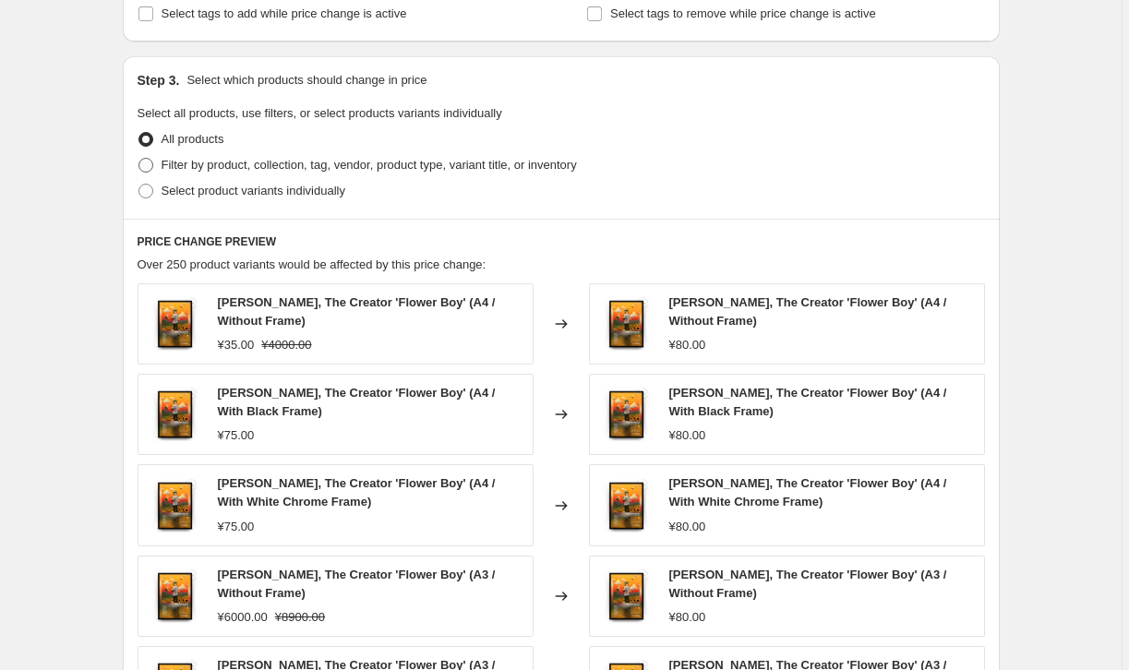
click at [149, 162] on span at bounding box center [145, 165] width 15 height 15
click at [139, 159] on input "Filter by product, collection, tag, vendor, product type, variant title, or inv…" at bounding box center [138, 158] width 1 height 1
radio input "true"
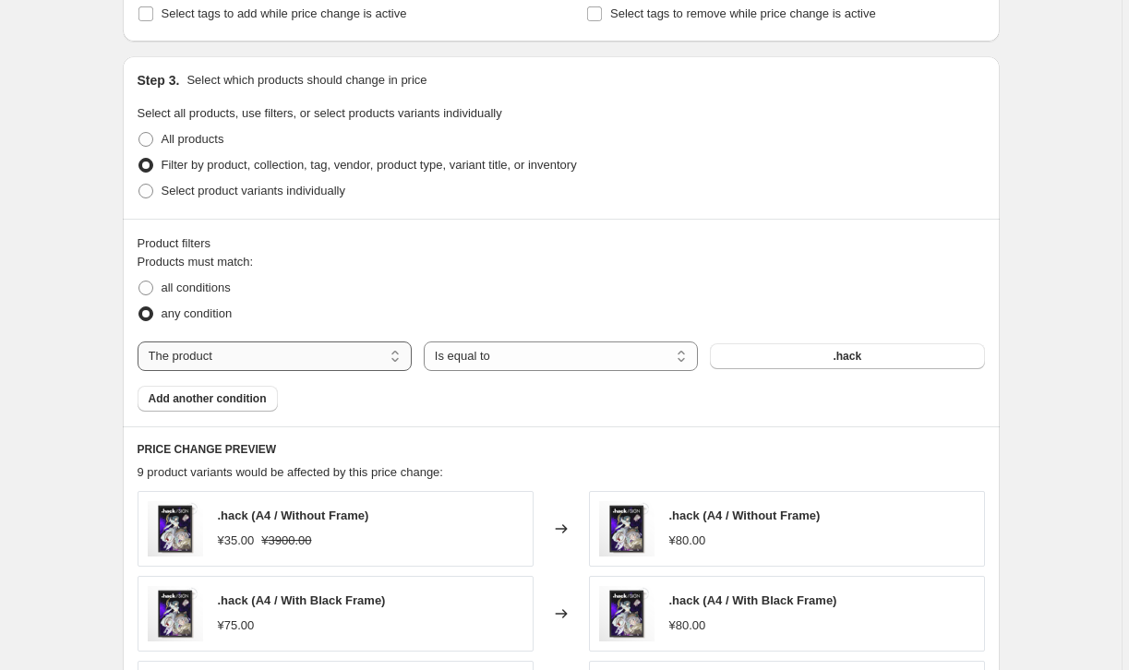
select select "title"
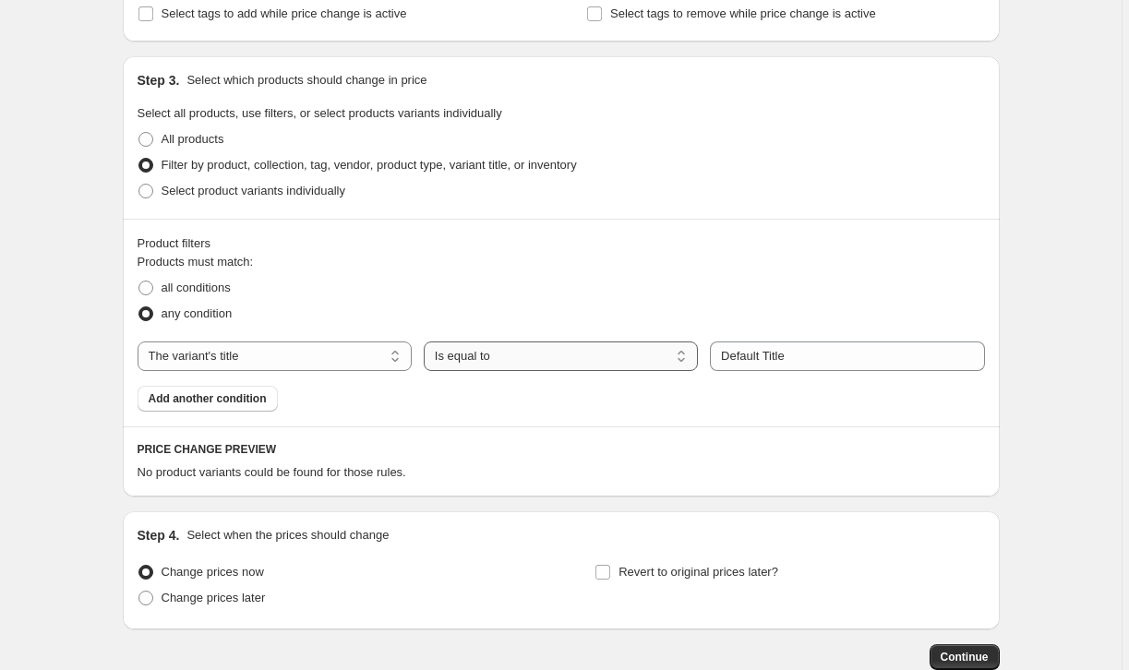
select select "contains"
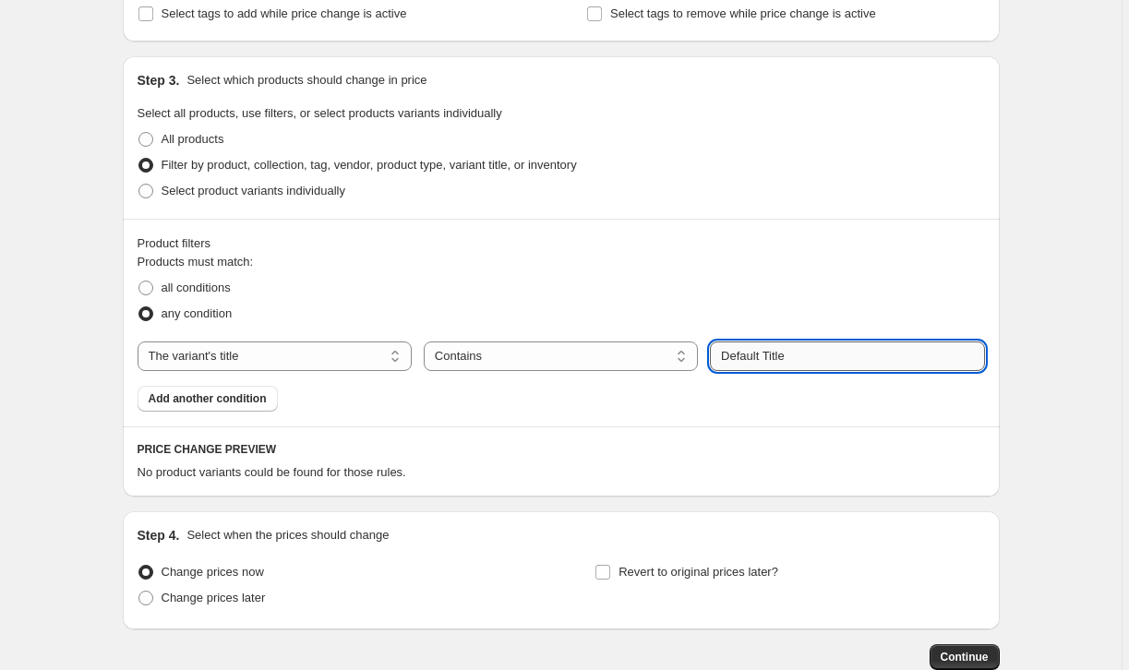
click at [774, 358] on input "Default Title" at bounding box center [847, 357] width 274 height 30
click at [801, 354] on input "Default TAitle" at bounding box center [847, 357] width 274 height 30
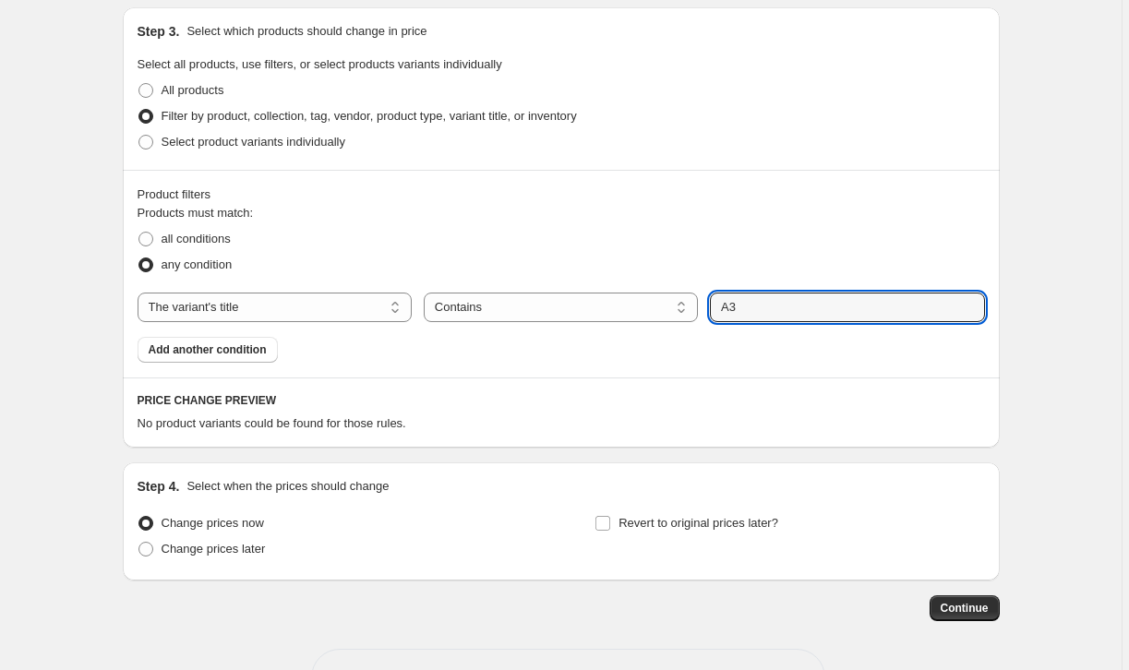
scroll to position [716, 0]
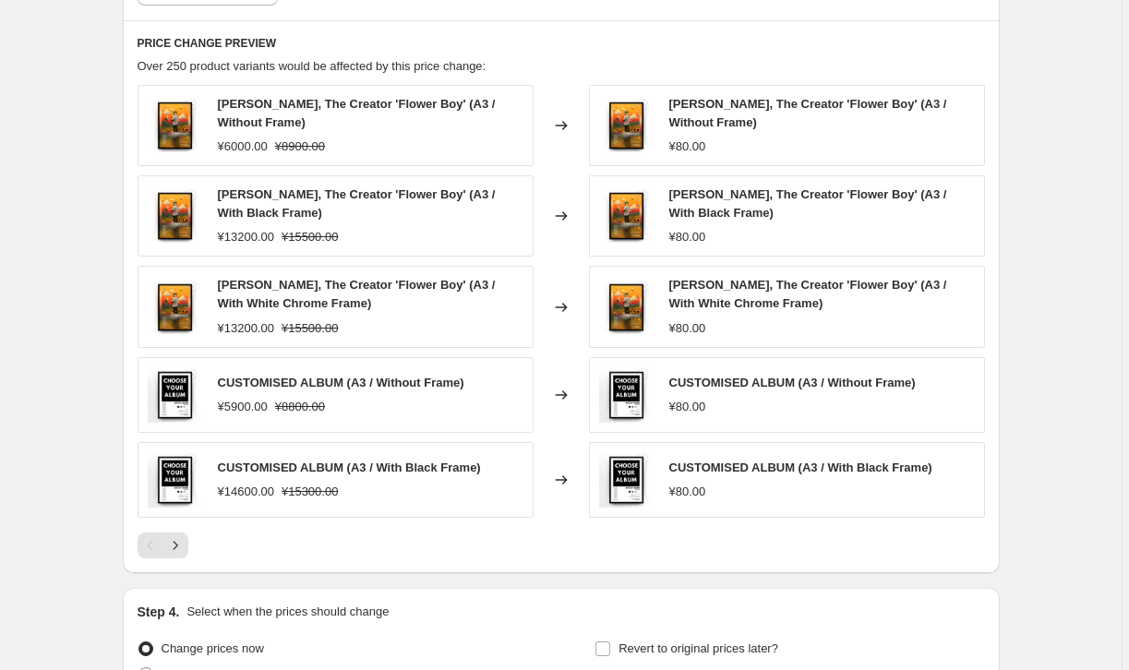
scroll to position [1014, 0]
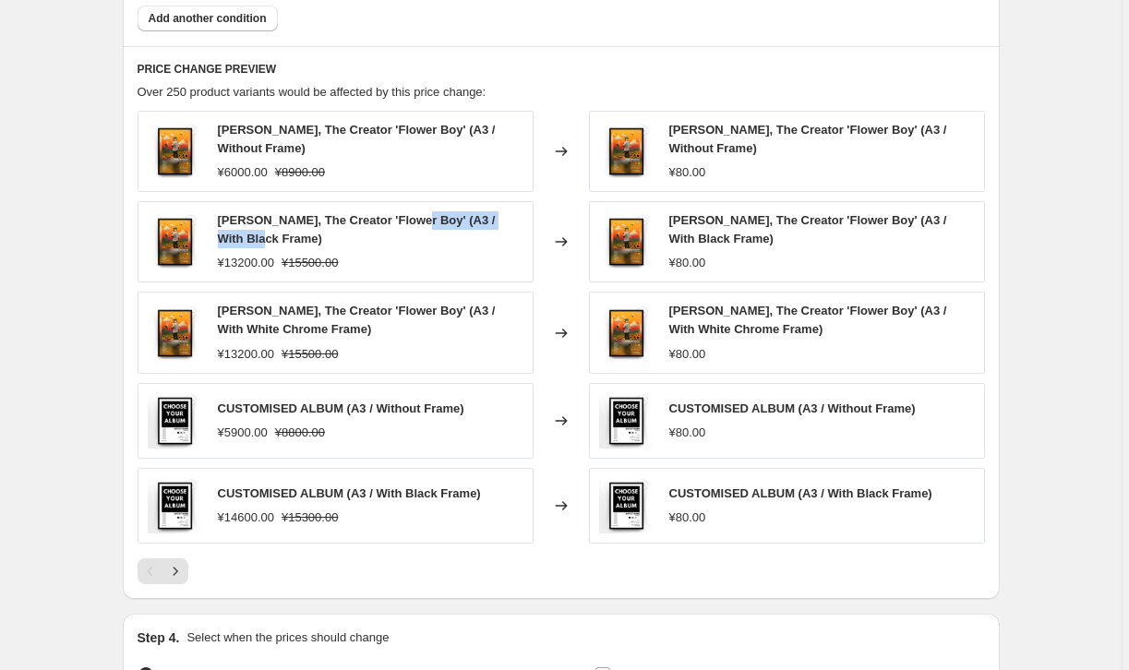
drag, startPoint x: 413, startPoint y: 217, endPoint x: 256, endPoint y: 242, distance: 158.9
click at [256, 242] on span "Tyler, The Creator 'Flower Boy' (A3 / With Black Frame)" at bounding box center [357, 229] width 278 height 32
copy span "A3 / With Black Frame"
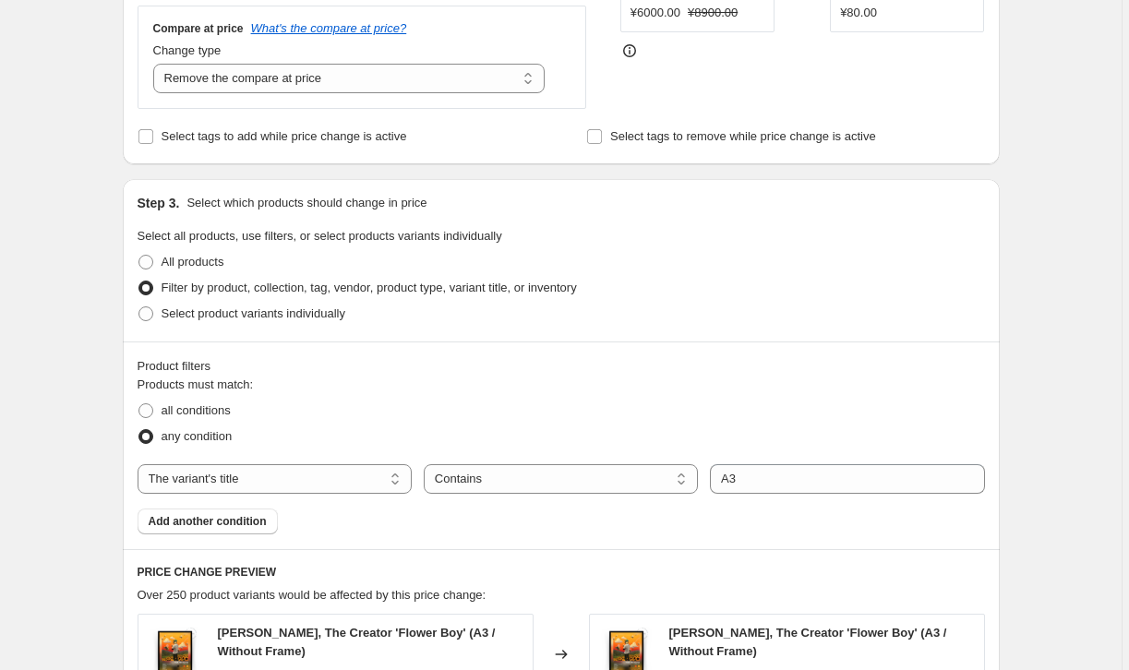
scroll to position [476, 0]
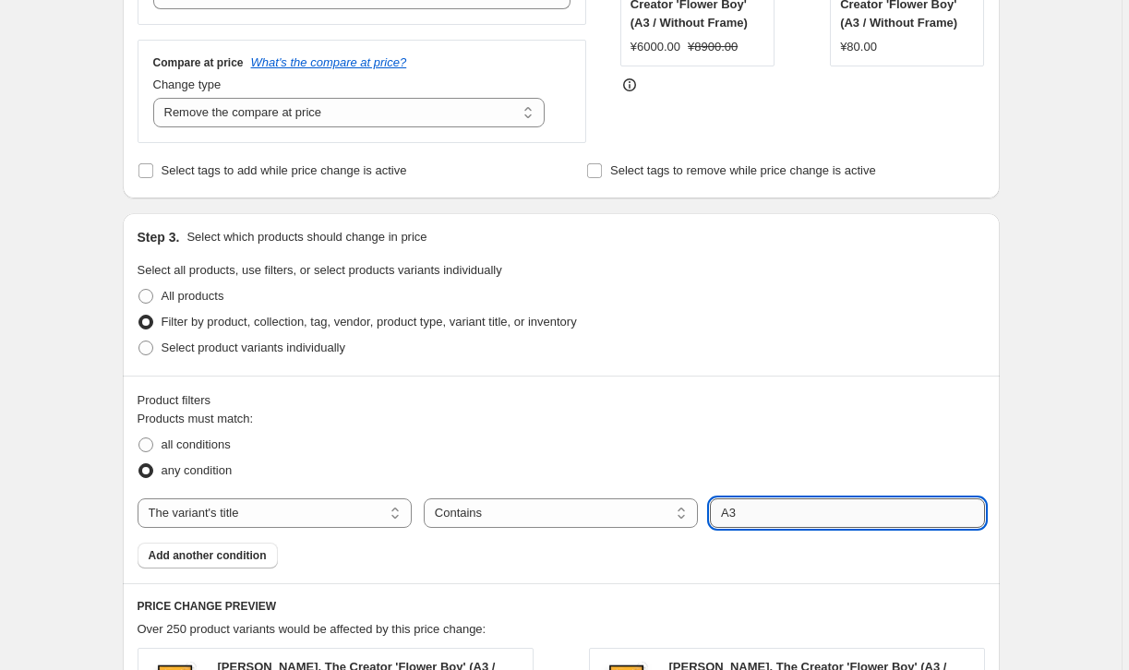
click at [772, 511] on input "A3" at bounding box center [847, 513] width 274 height 30
paste input "/ With Black Frame"
type input "A3 / With Black Frame"
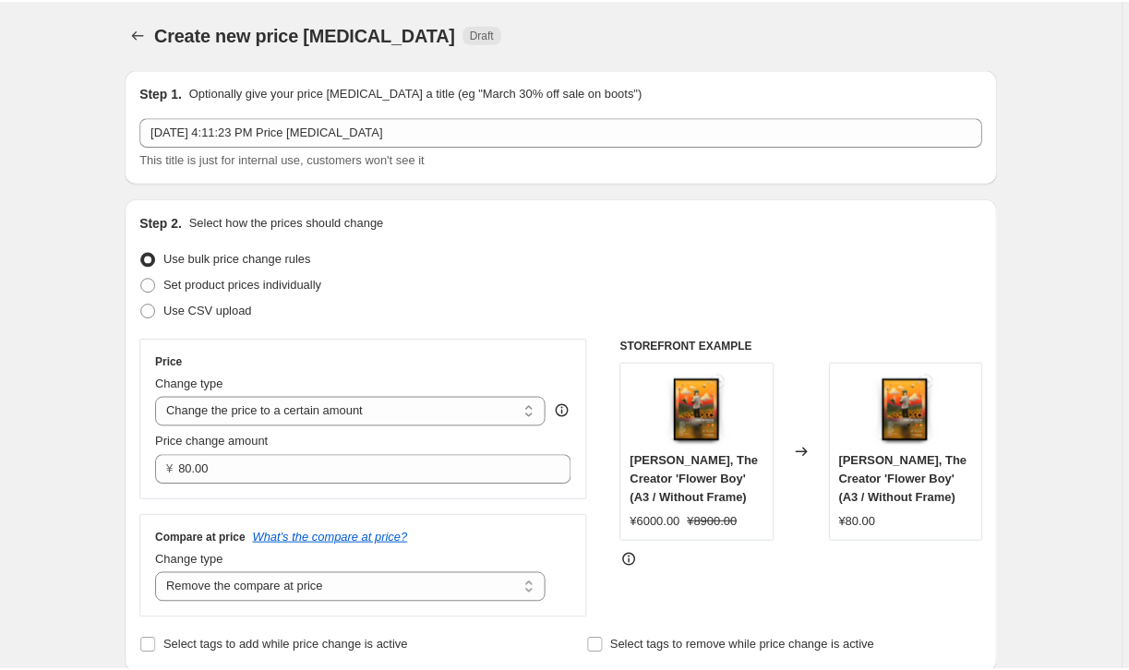
scroll to position [0, 0]
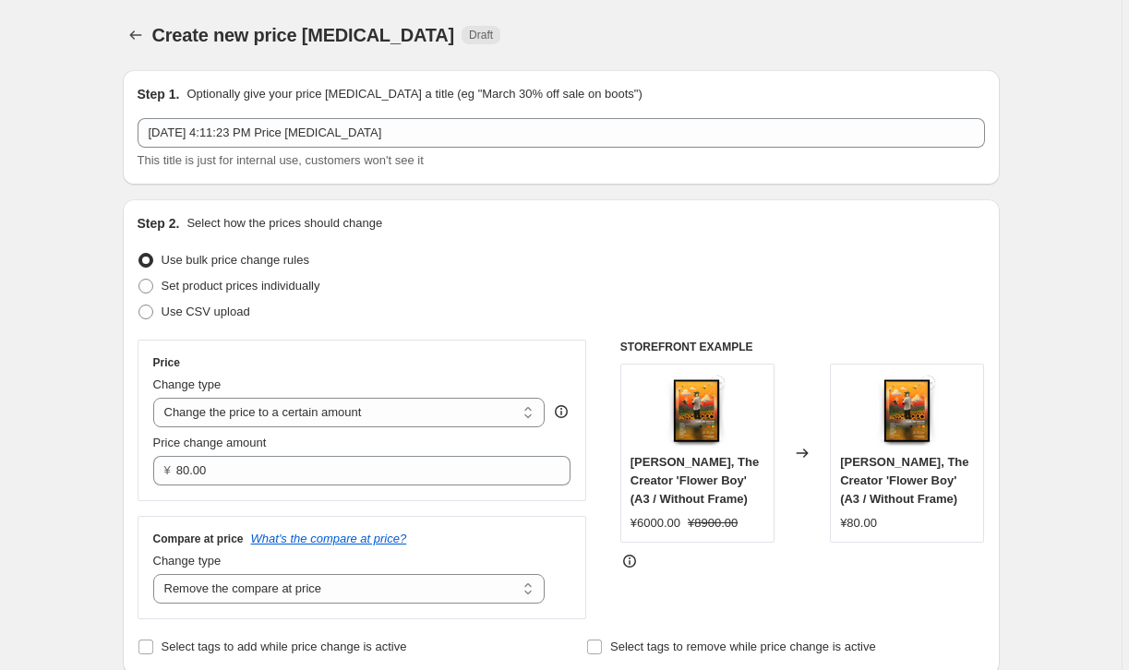
select select "remove"
select select "title"
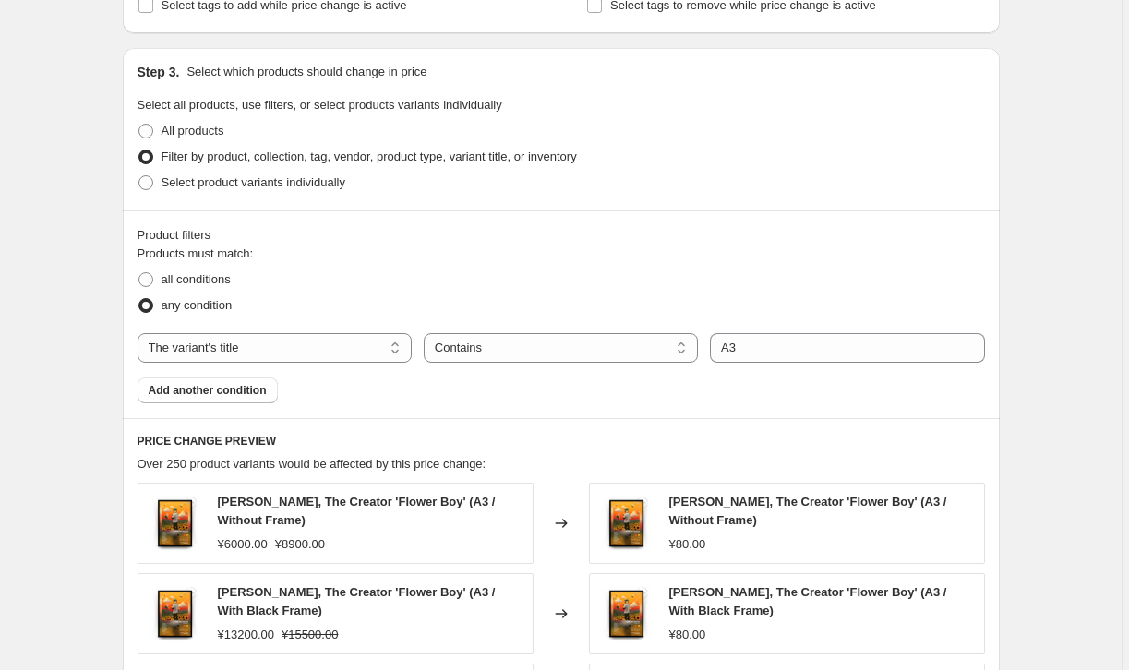
scroll to position [644, 0]
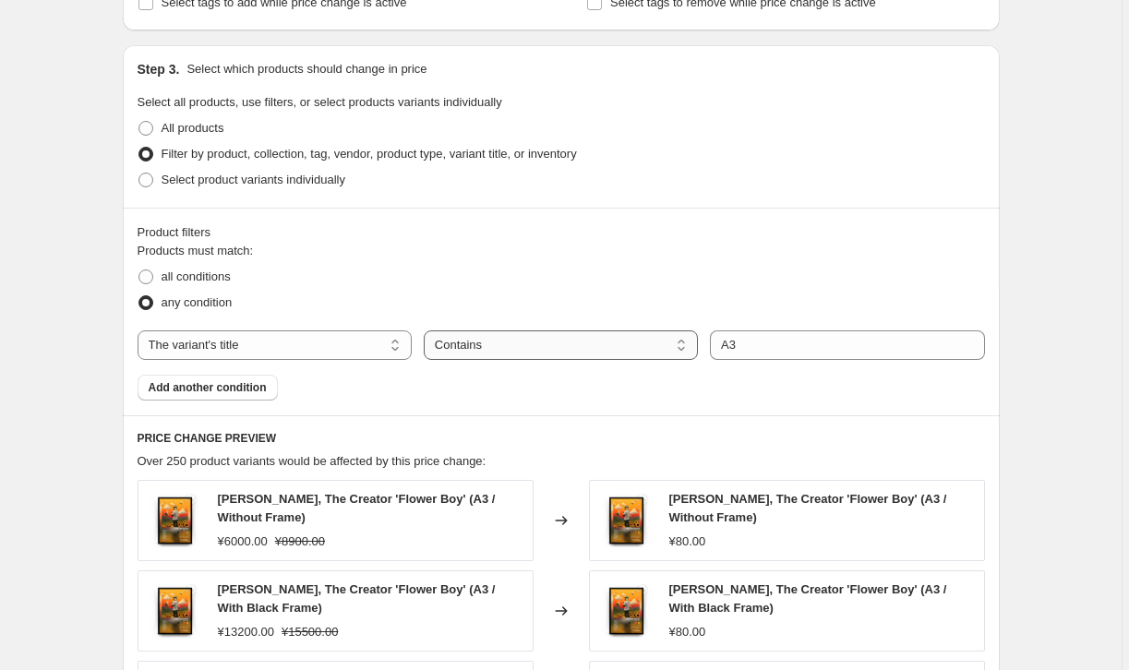
select select "equal"
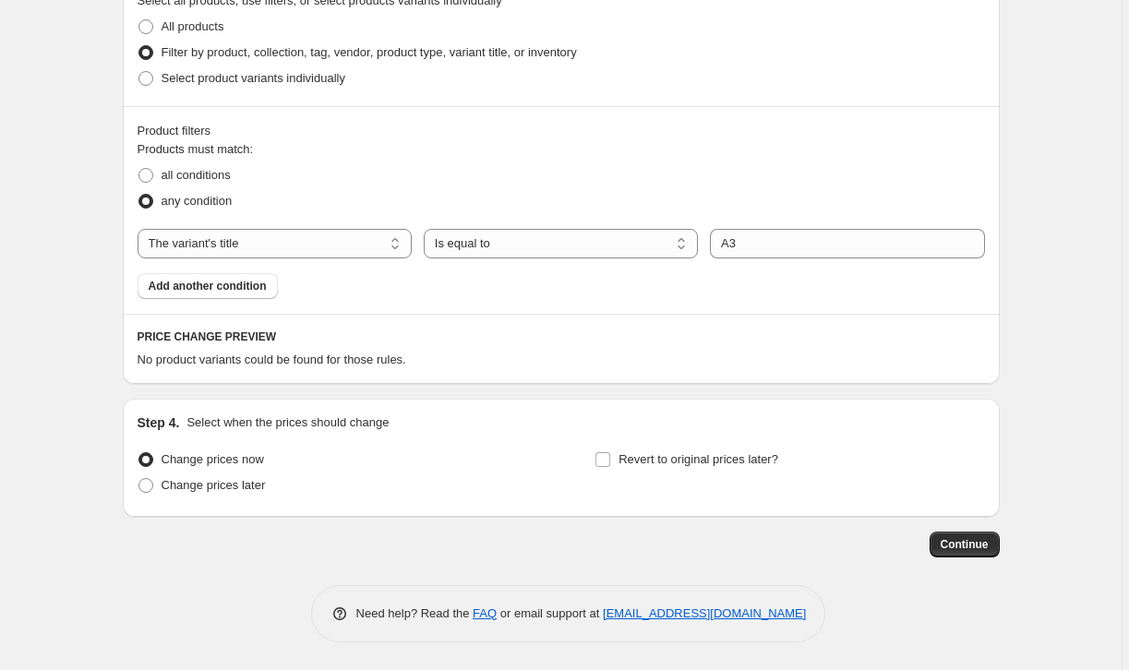
scroll to position [746, 0]
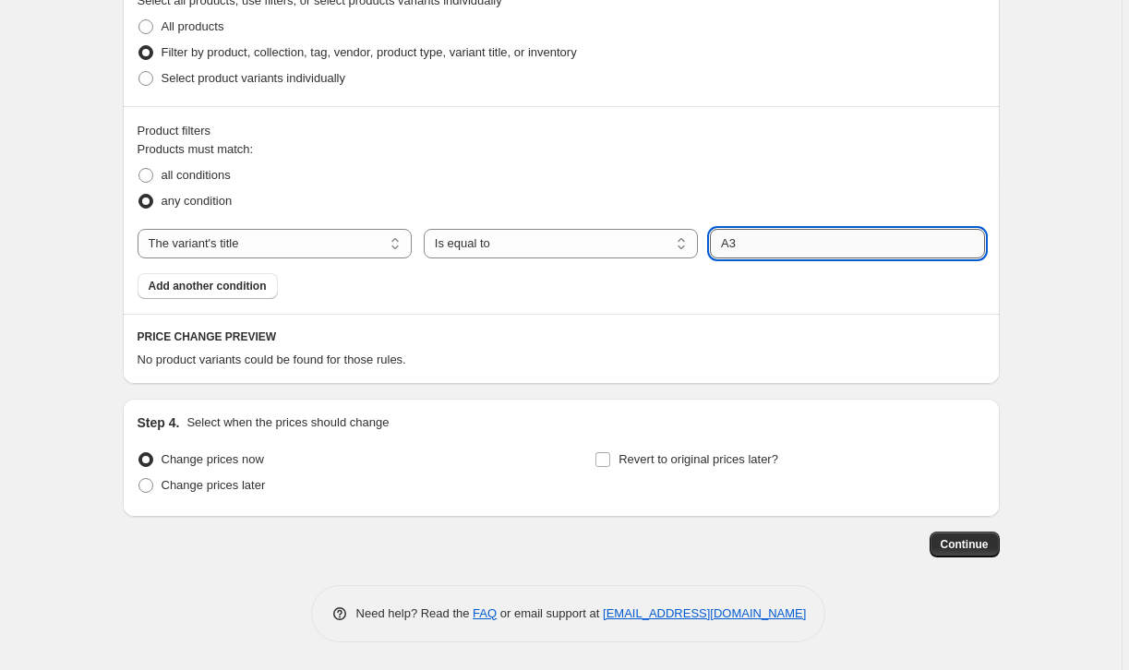
click at [802, 238] on input "A3" at bounding box center [847, 244] width 274 height 30
paste input "/ With Black Frame"
type input "A3 / With Black Frame"
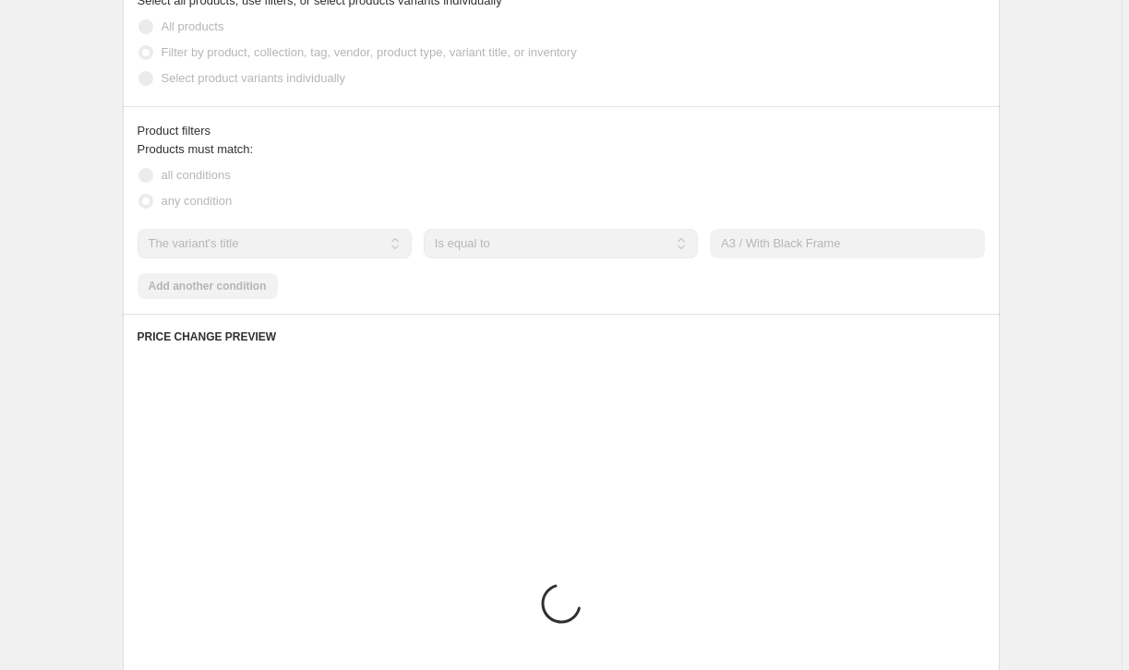
click at [1042, 273] on div "Create new price change job. This page is ready Create new price change job Dra…" at bounding box center [561, 194] width 1122 height 1881
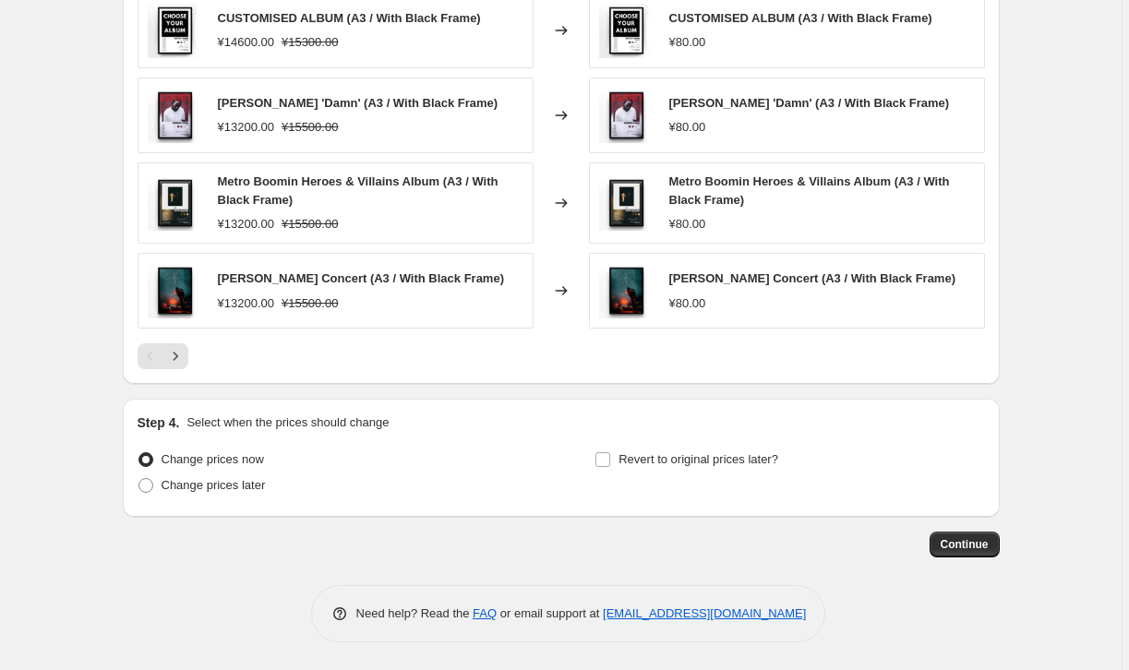
scroll to position [1222, 0]
click at [965, 553] on button "Continue" at bounding box center [965, 545] width 70 height 26
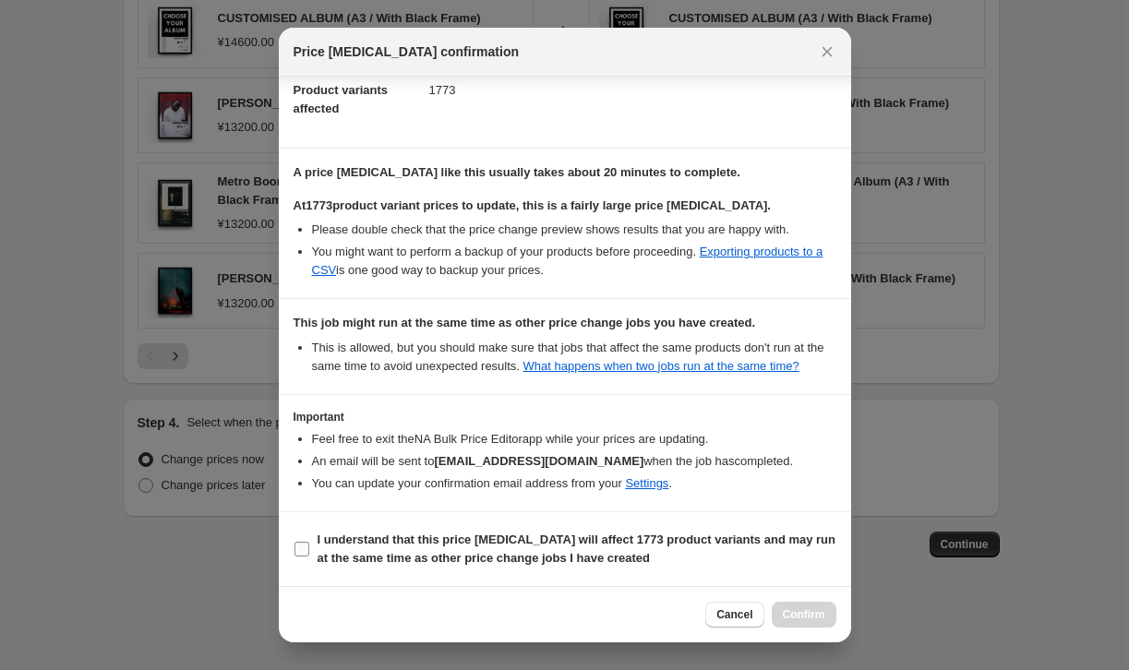
scroll to position [227, 0]
click at [302, 543] on input "I understand that this price change job will affect 1773 product variants and m…" at bounding box center [301, 549] width 15 height 15
checkbox input "true"
click at [801, 618] on span "Confirm" at bounding box center [804, 614] width 42 height 15
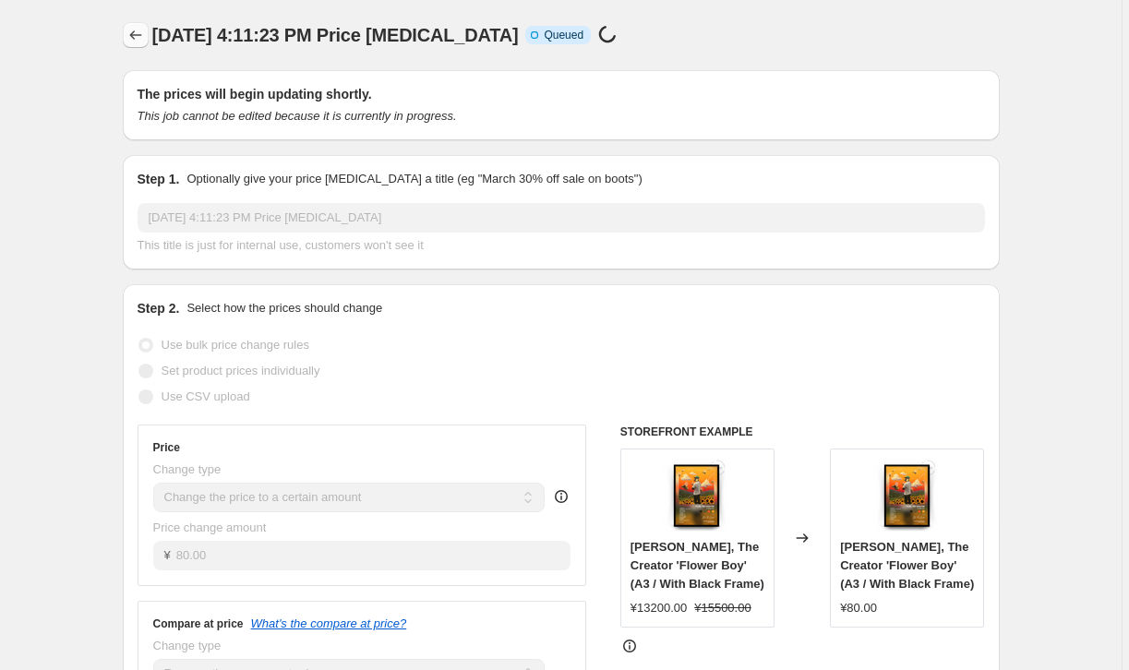
click at [141, 35] on icon "Price change jobs" at bounding box center [135, 35] width 18 height 18
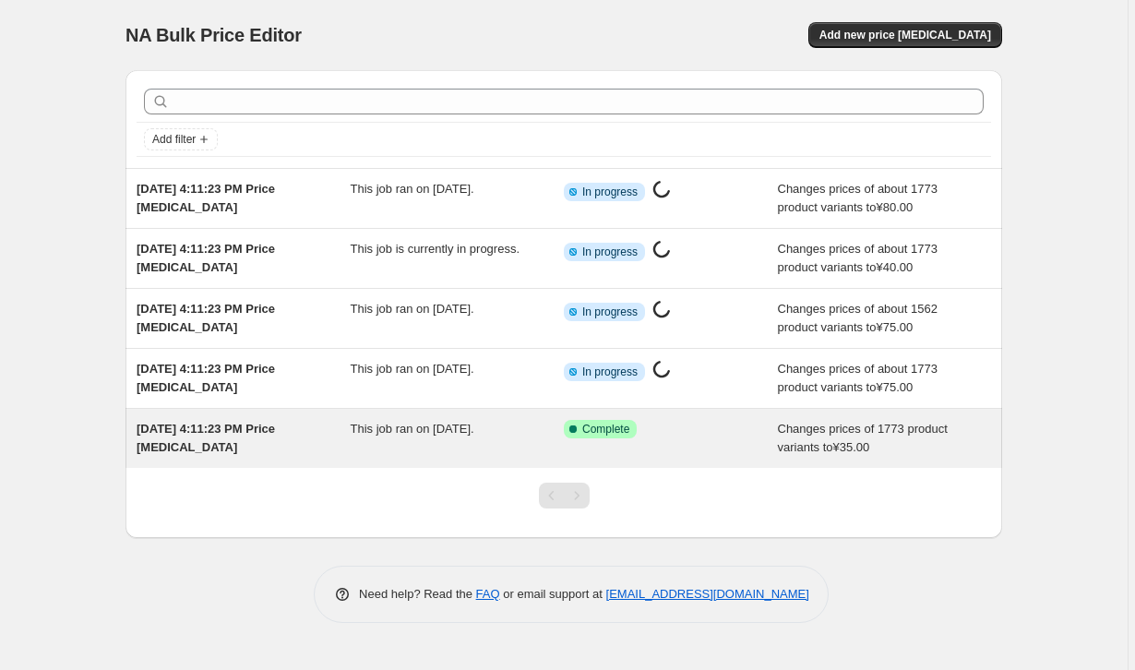
click at [807, 446] on span "Changes prices of 1773 product variants to ¥35.00" at bounding box center [863, 438] width 170 height 32
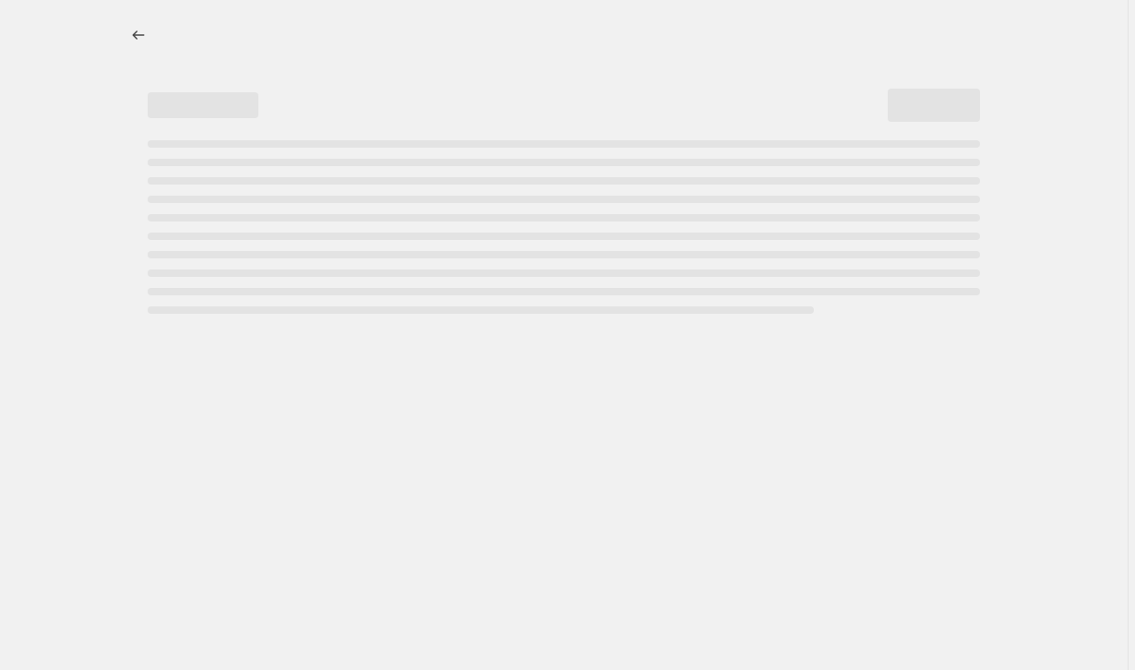
select select "title"
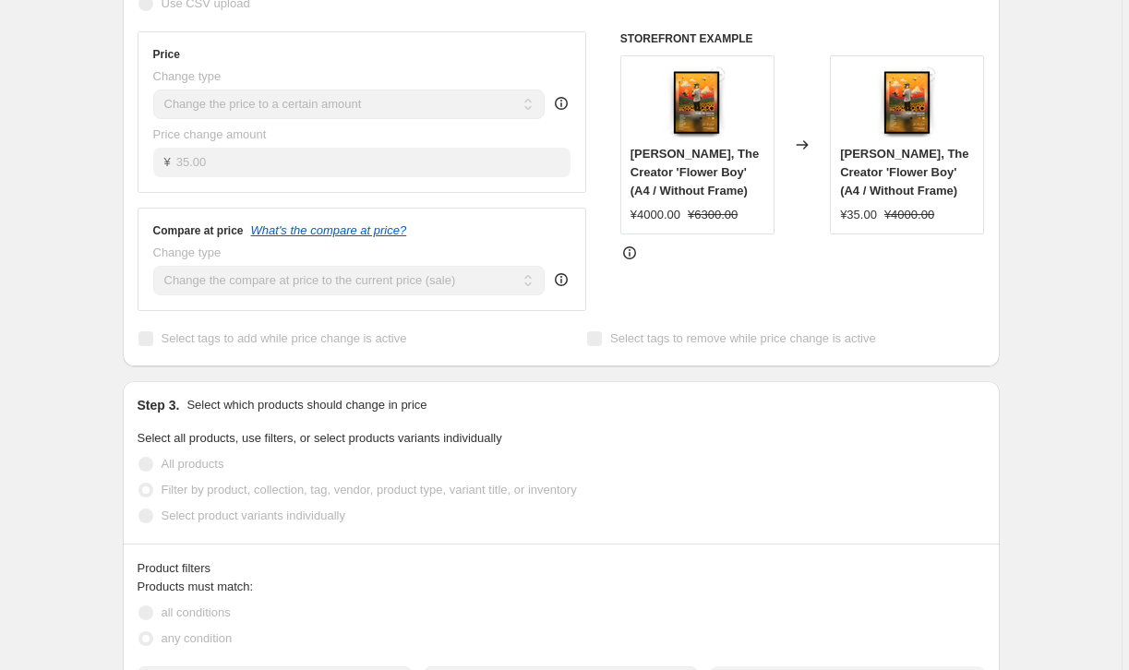
scroll to position [486, 0]
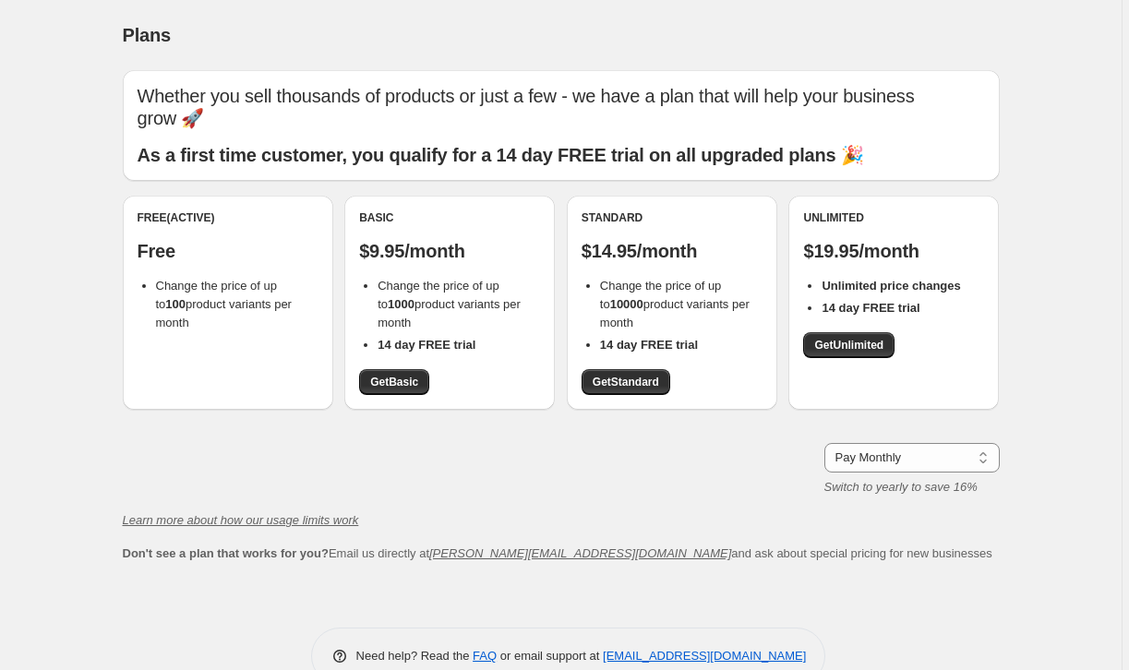
click at [227, 279] on span "Change the price of up to 100 product variants per month" at bounding box center [224, 304] width 136 height 51
click at [394, 297] on b "1000" at bounding box center [401, 304] width 27 height 14
click at [401, 301] on span "Change the price of up to 1000 product variants per month" at bounding box center [449, 304] width 143 height 51
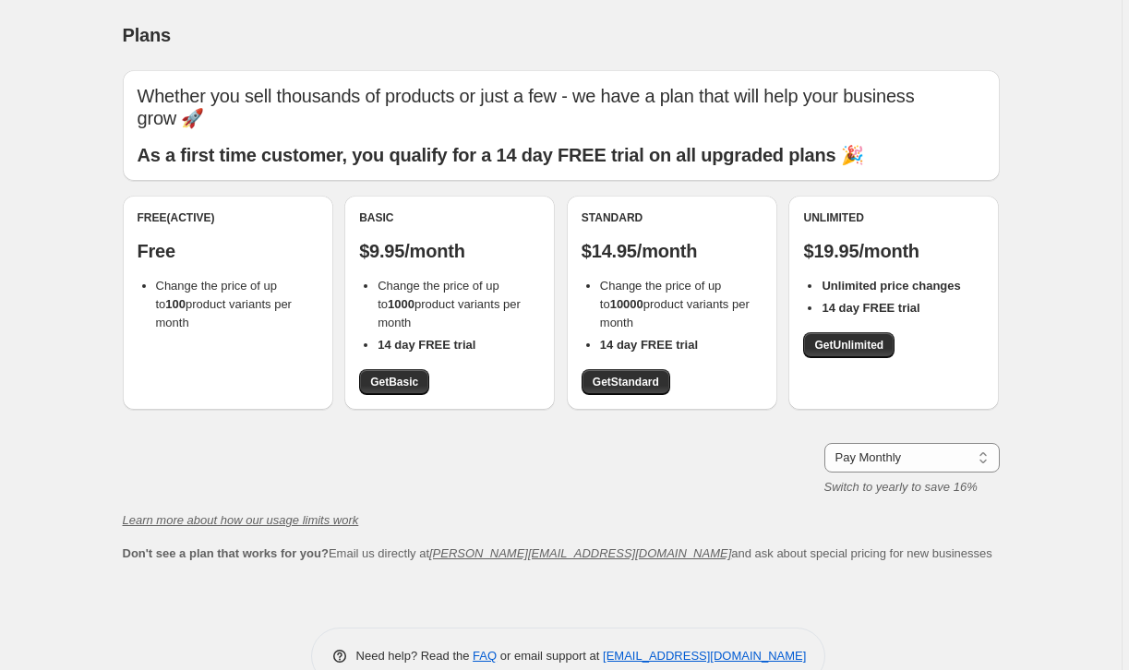
click at [382, 301] on span "Change the price of up to 1000 product variants per month" at bounding box center [449, 304] width 143 height 51
click at [626, 297] on b "10000" at bounding box center [626, 304] width 33 height 14
click at [624, 371] on link "Get Standard" at bounding box center [626, 382] width 89 height 26
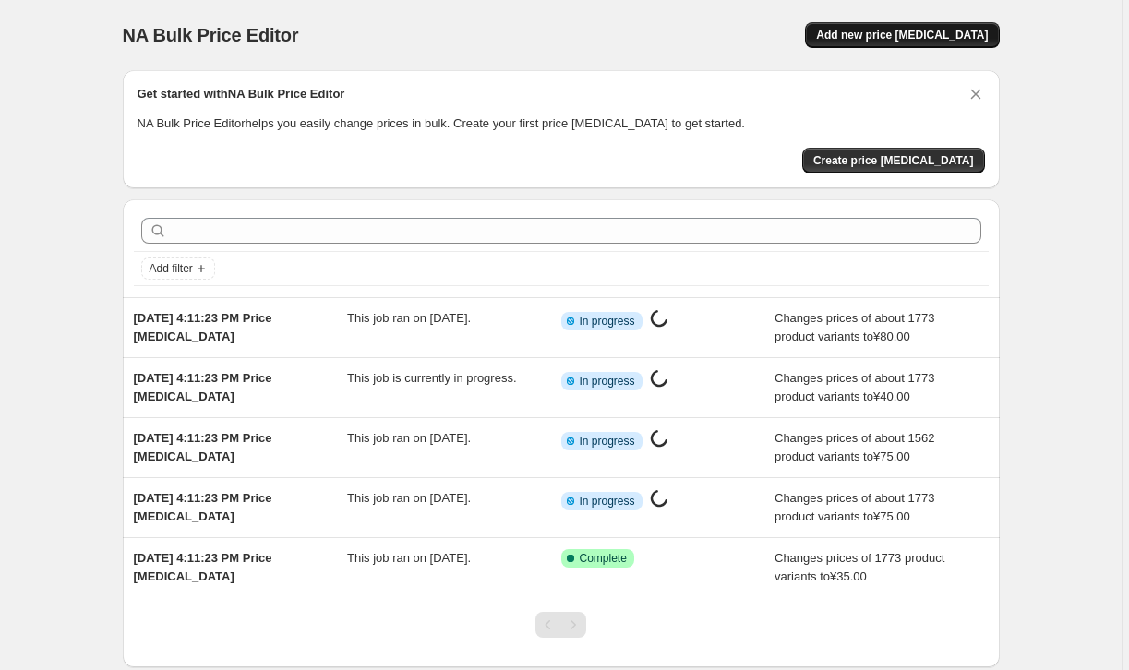
click at [957, 37] on span "Add new price change job" at bounding box center [902, 35] width 172 height 15
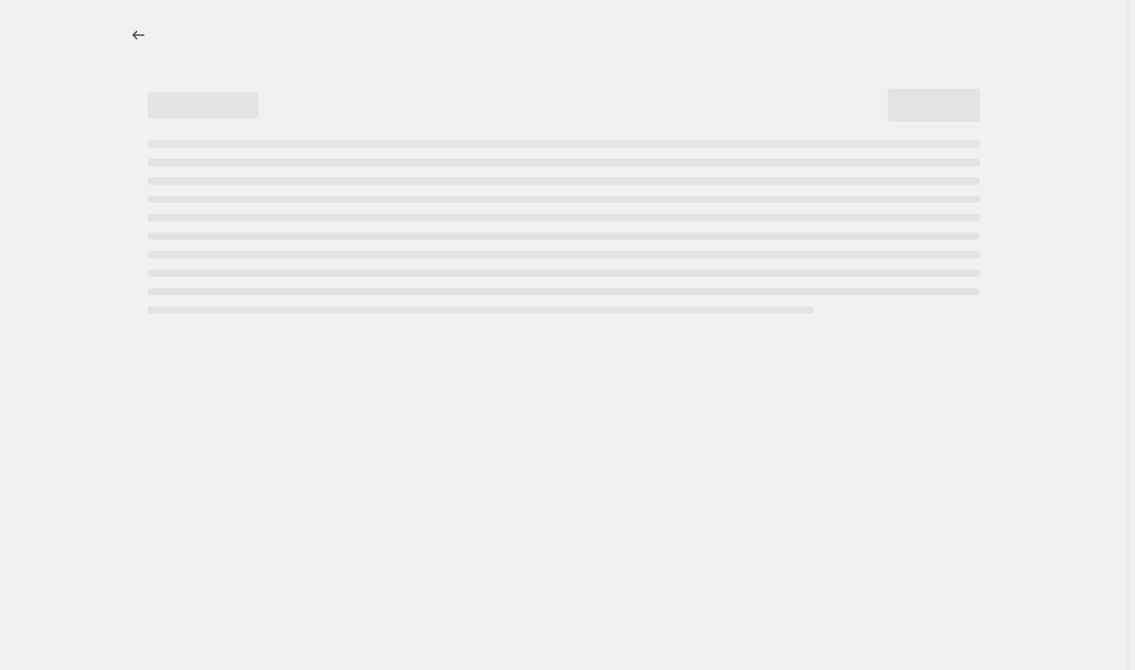
select select "percentage"
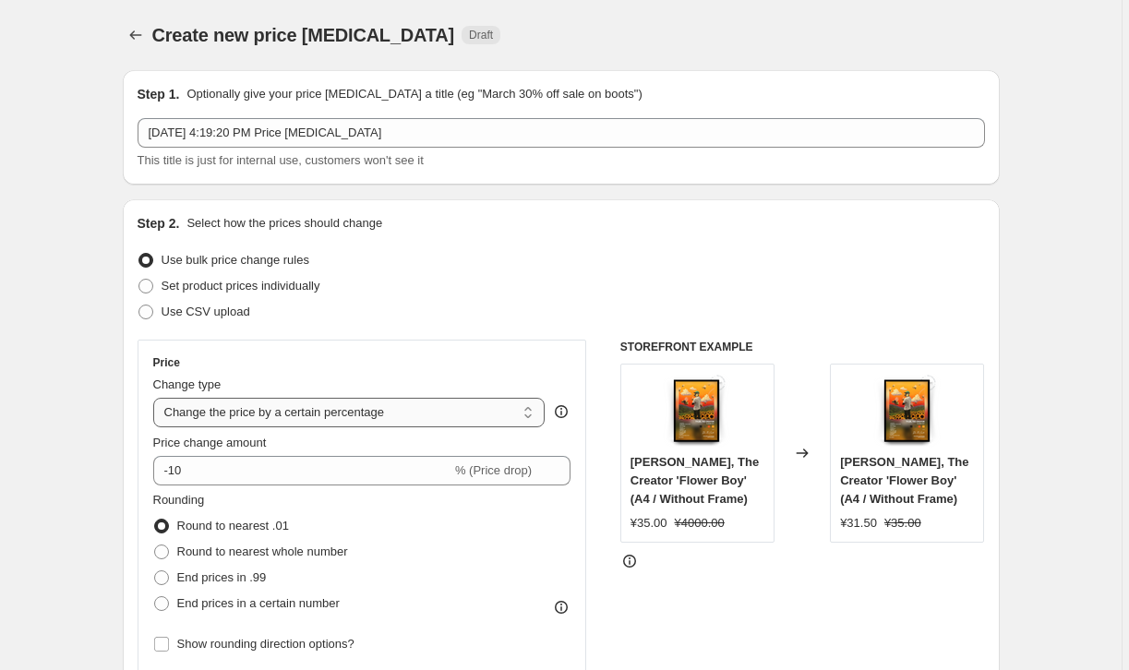
select select "percentage"
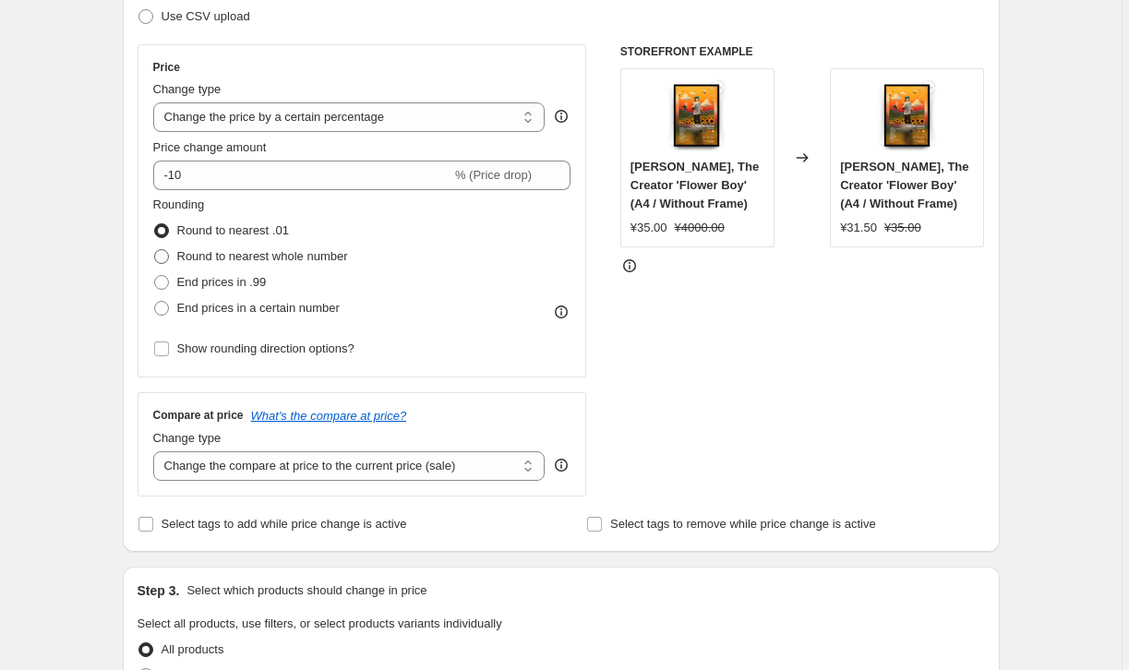
scroll to position [293, 0]
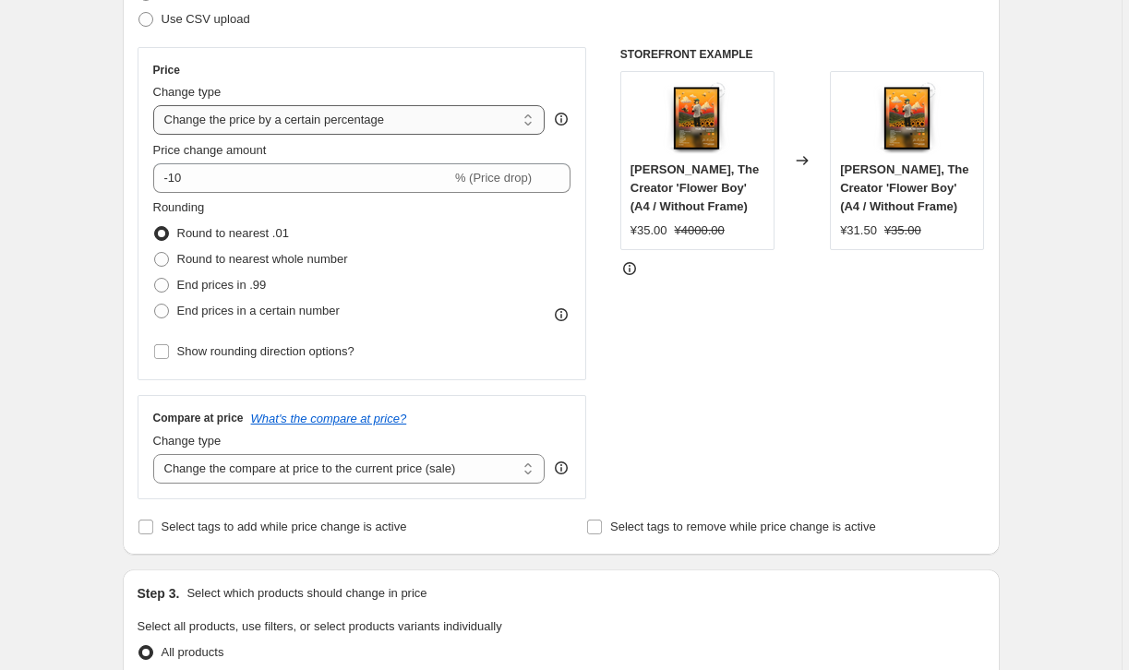
select select "to"
type input "80.00"
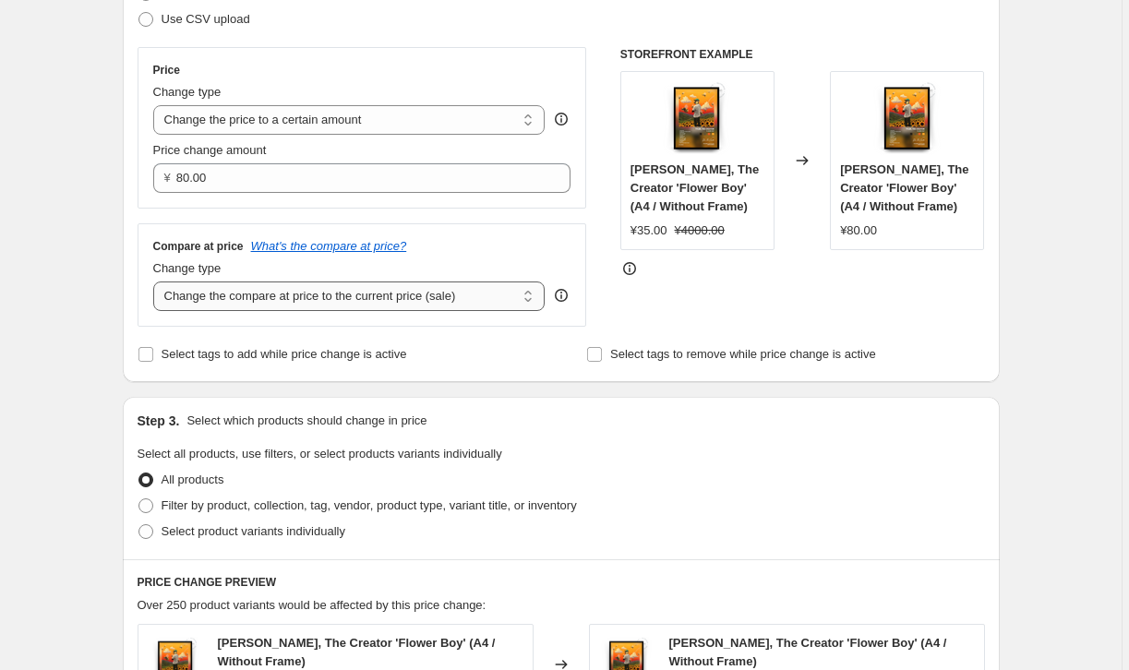
select select "remove"
click at [311, 275] on div "Change type" at bounding box center [349, 268] width 392 height 18
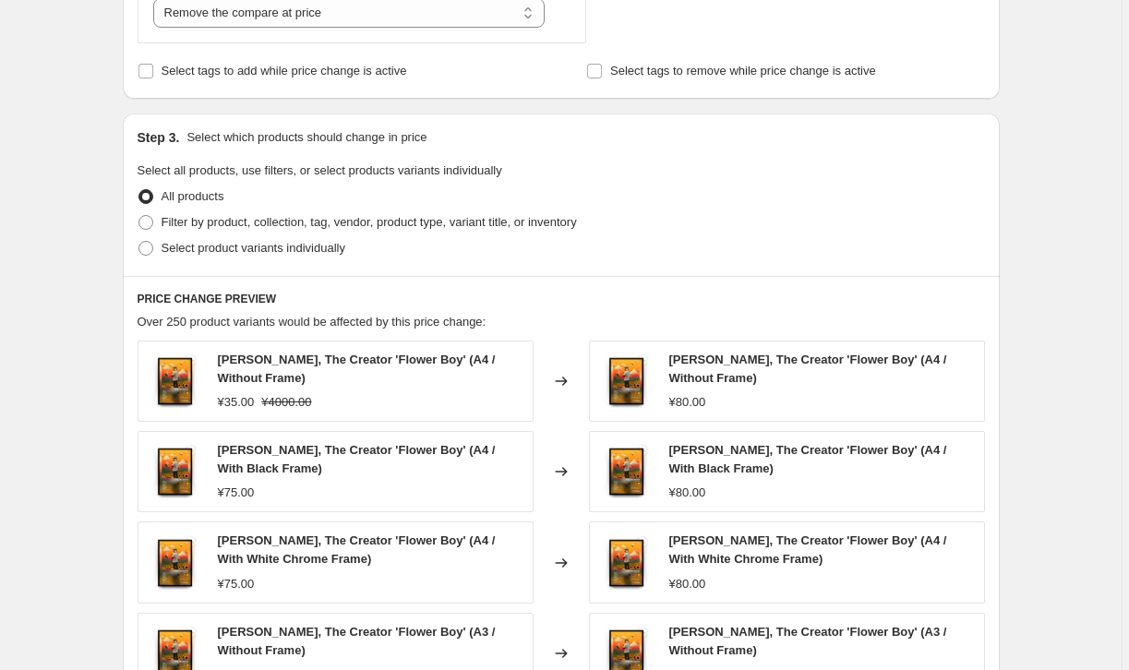
scroll to position [574, 0]
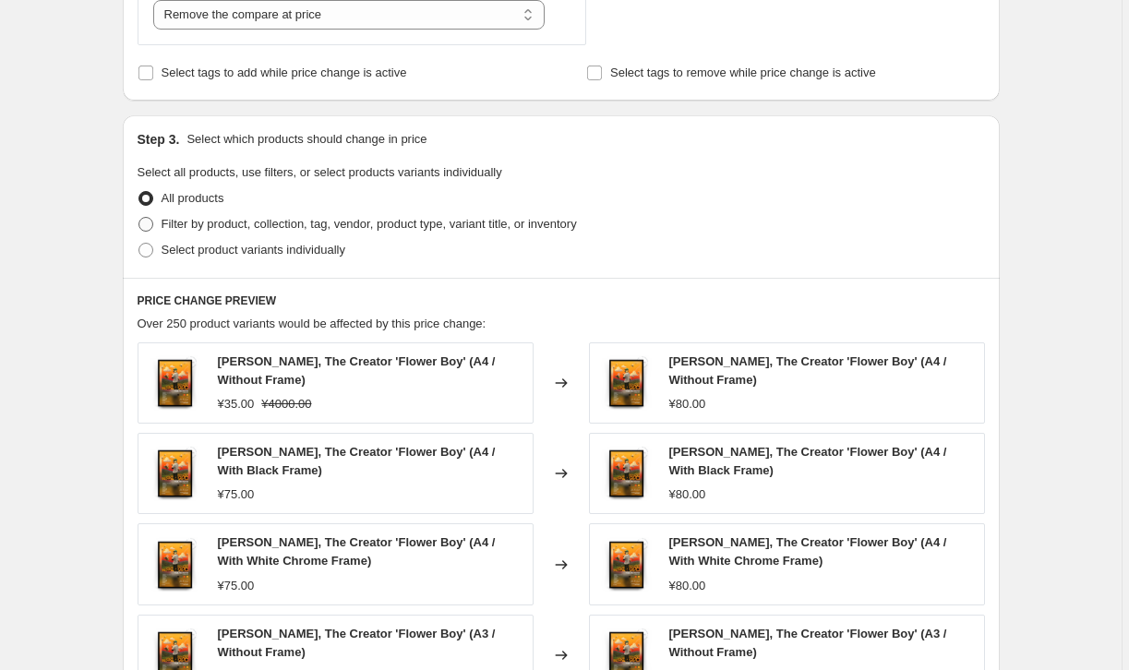
click at [153, 220] on span at bounding box center [145, 224] width 15 height 15
click at [139, 218] on input "Filter by product, collection, tag, vendor, product type, variant title, or inv…" at bounding box center [138, 217] width 1 height 1
radio input "true"
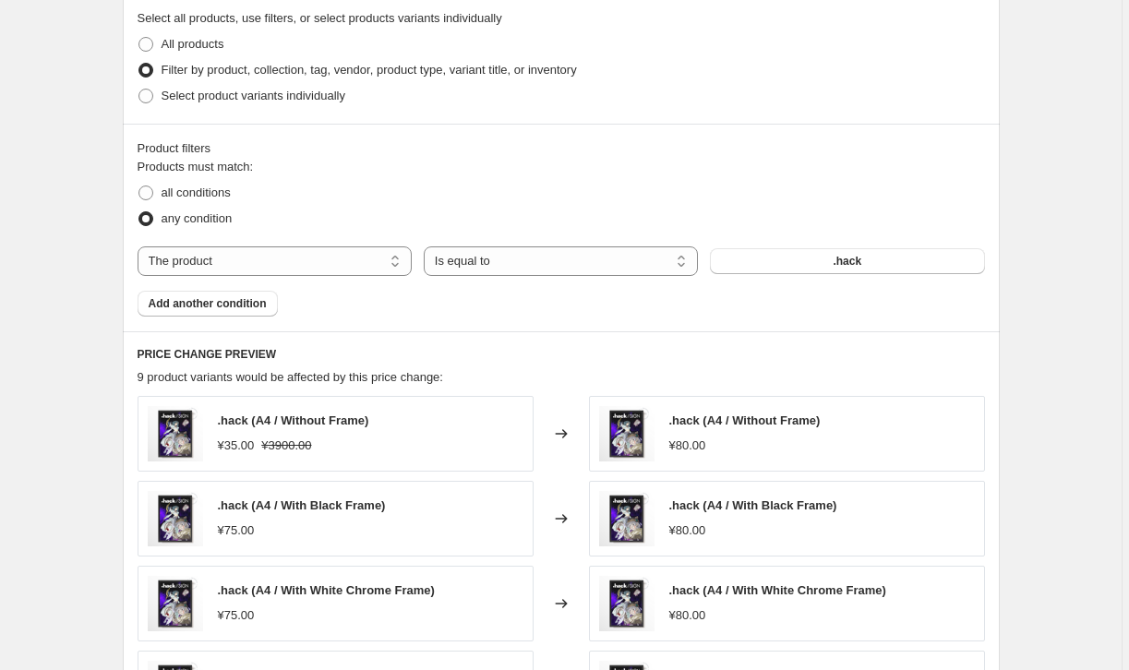
scroll to position [787, 0]
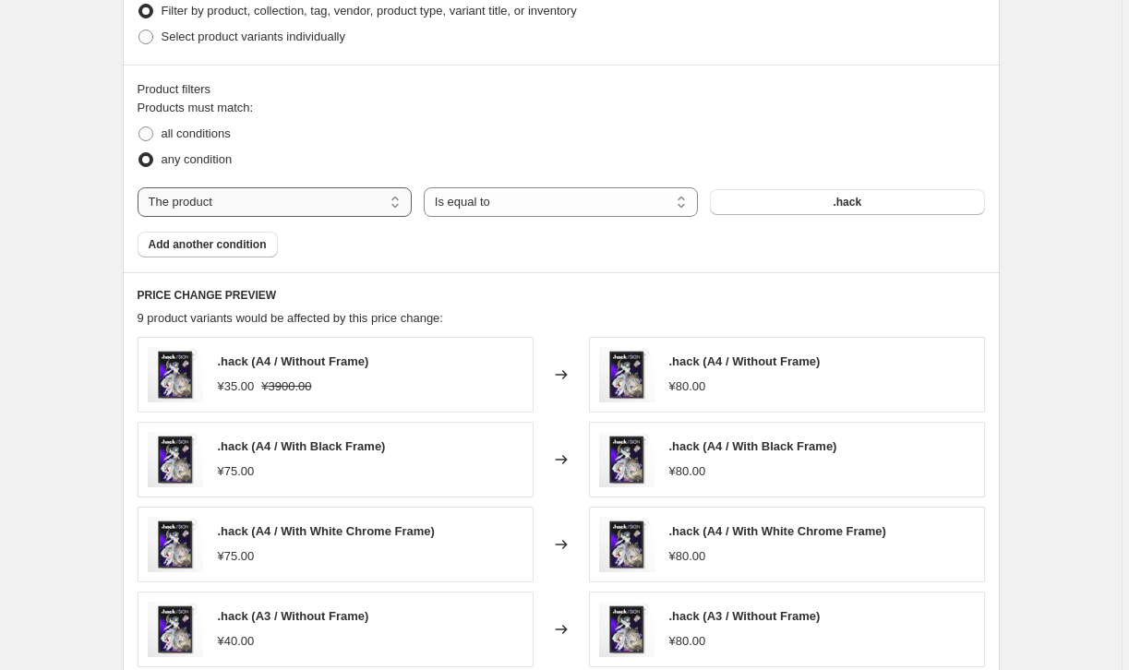
select select "title"
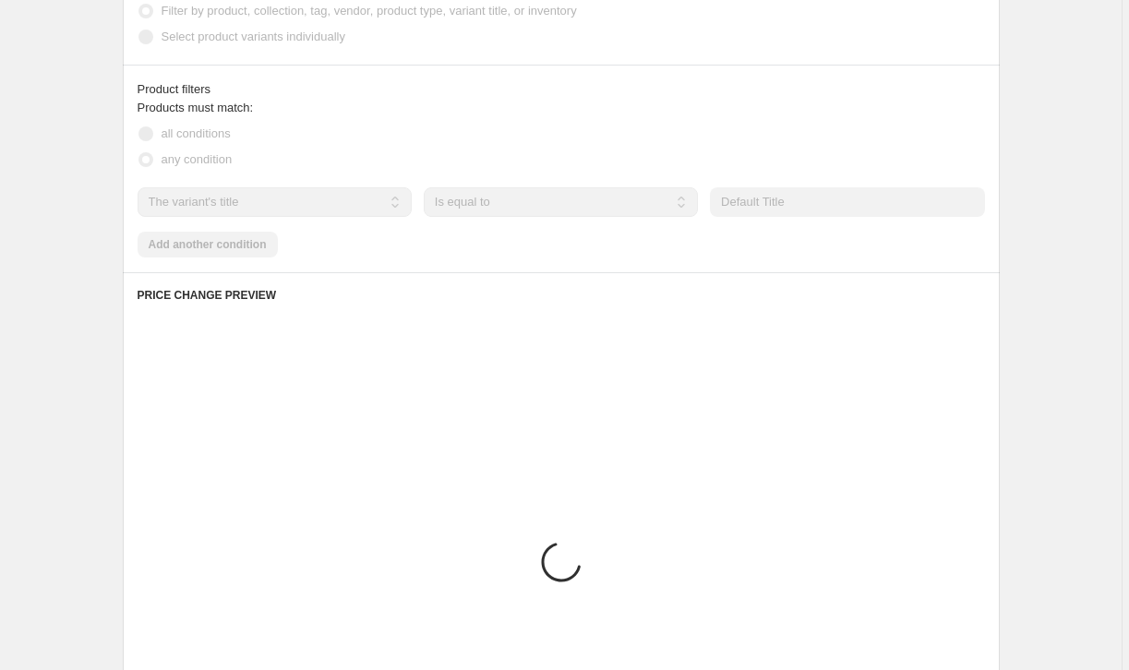
scroll to position [746, 0]
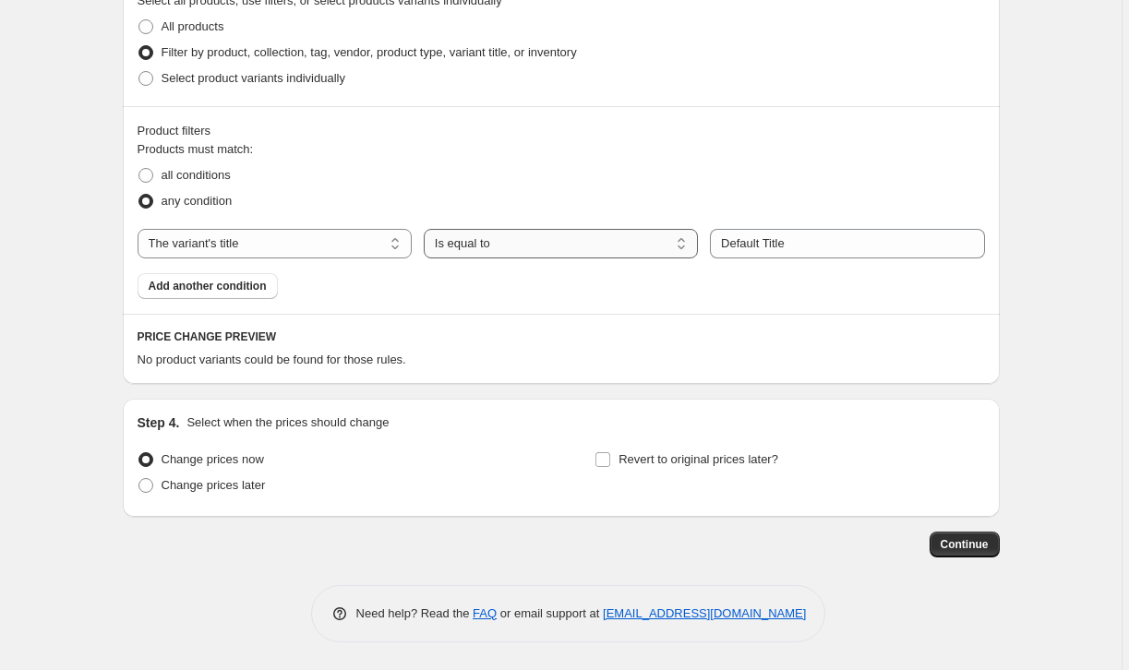
select select "contains"
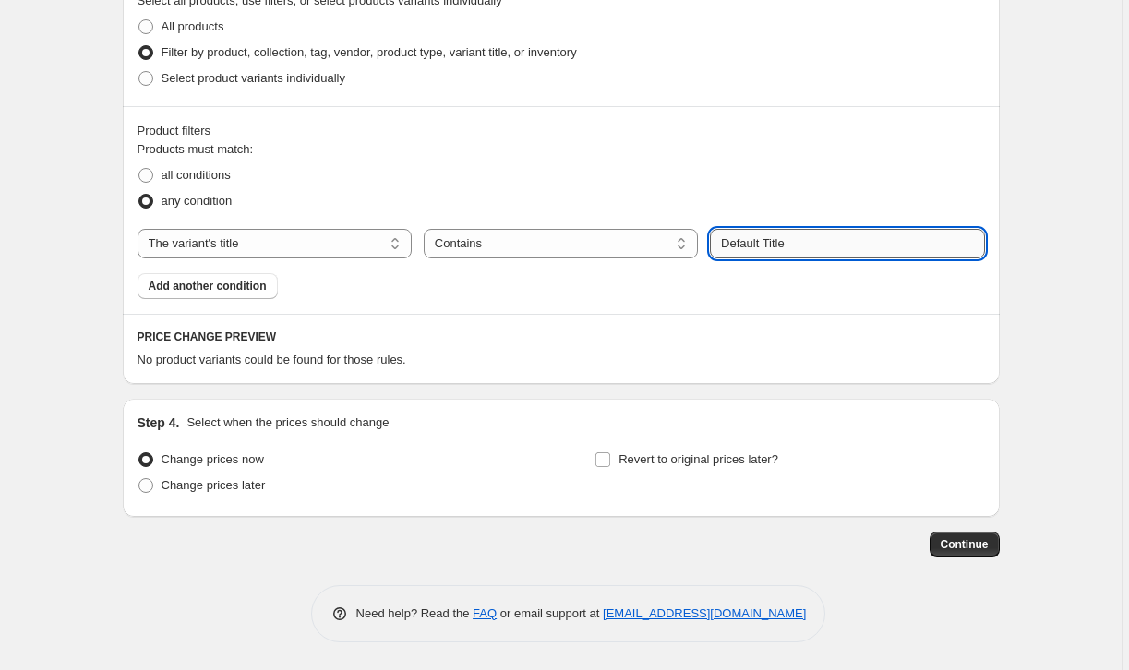
click at [788, 245] on input "Default Title" at bounding box center [847, 244] width 274 height 30
click at [788, 245] on input "Default TitlAe" at bounding box center [847, 244] width 274 height 30
click at [809, 280] on div "Products must match: all conditions any condition The product The product's col…" at bounding box center [561, 219] width 847 height 159
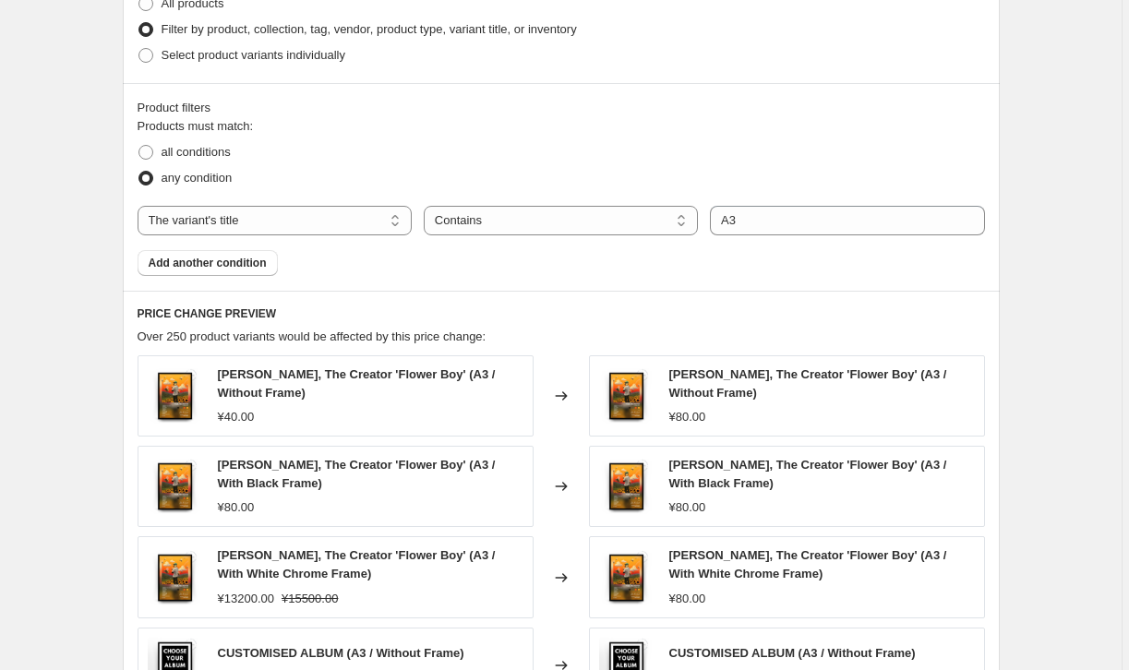
scroll to position [798, 0]
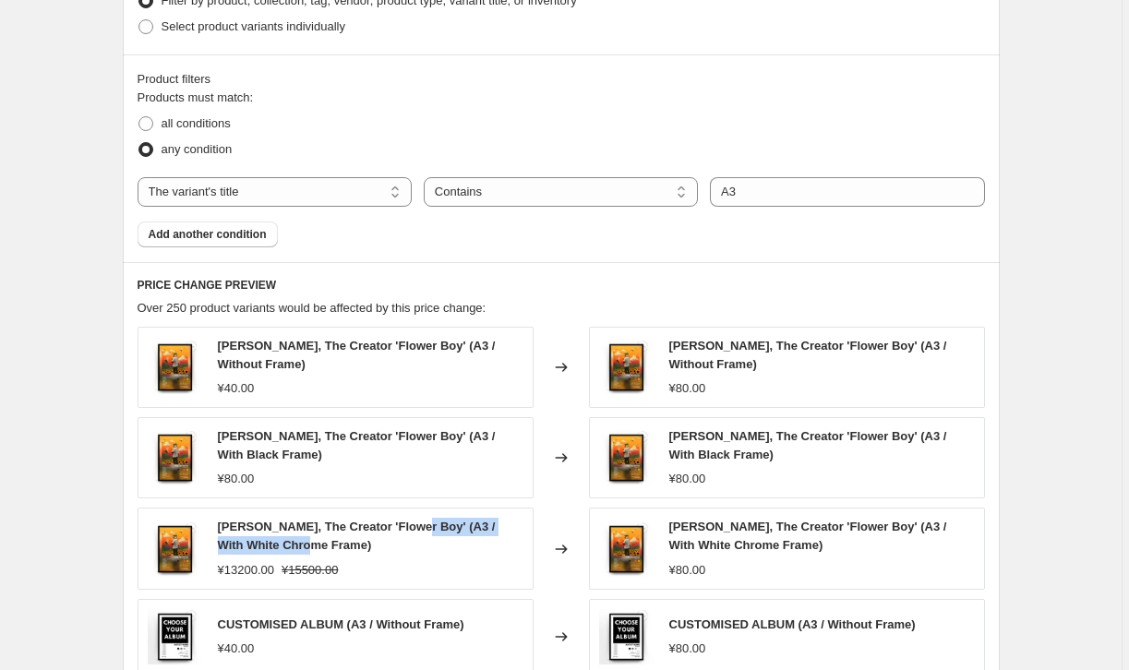
drag, startPoint x: 414, startPoint y: 525, endPoint x: 306, endPoint y: 546, distance: 111.0
click at [306, 546] on span "Tyler, The Creator 'Flower Boy' (A3 / With White Chrome Frame)" at bounding box center [357, 536] width 278 height 32
copy span "A3 / With White Chrome Frame"
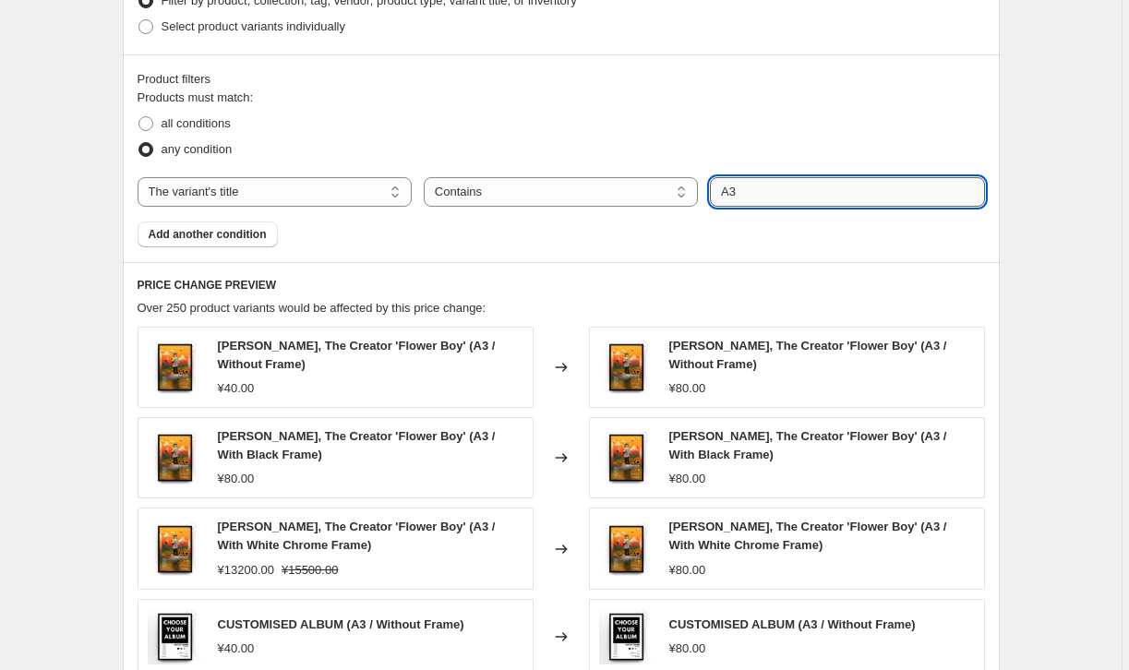
click at [786, 179] on input "A3" at bounding box center [847, 192] width 274 height 30
paste input "/ With White Chrome Frame"
type input "A3 / With White Chrome Frame"
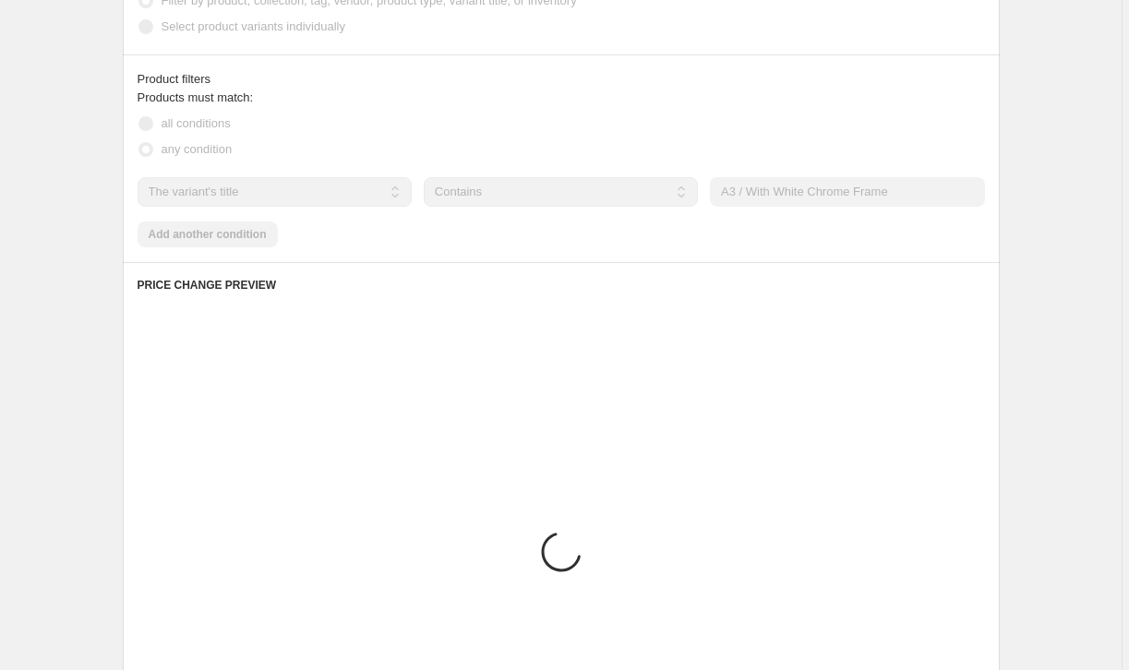
scroll to position [746, 0]
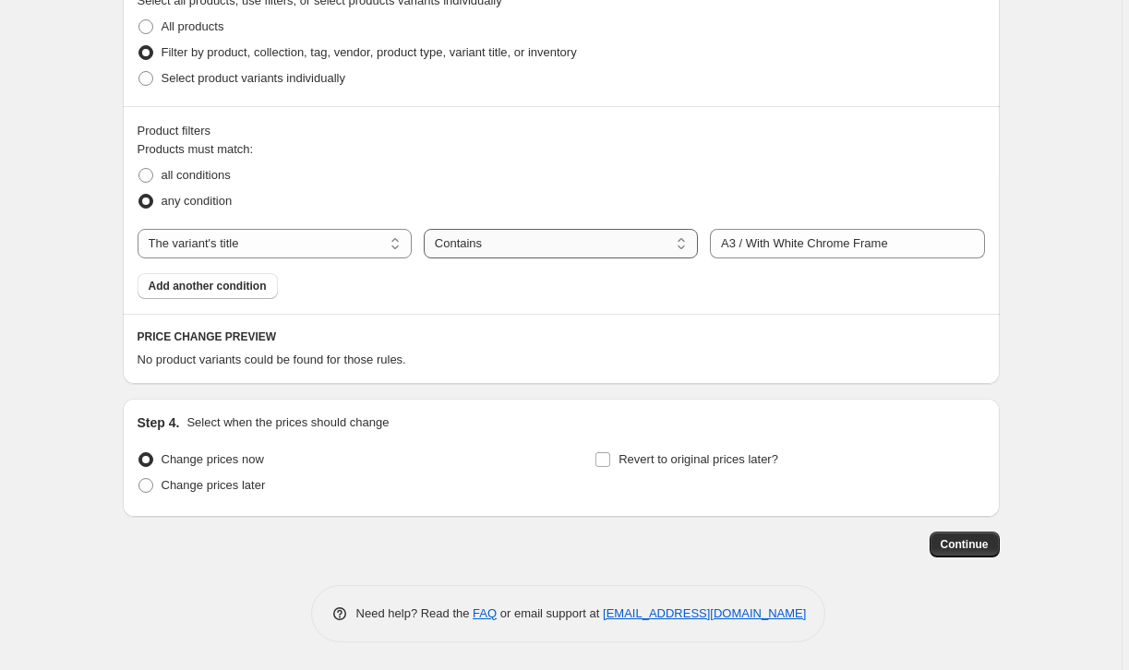
select select "equal"
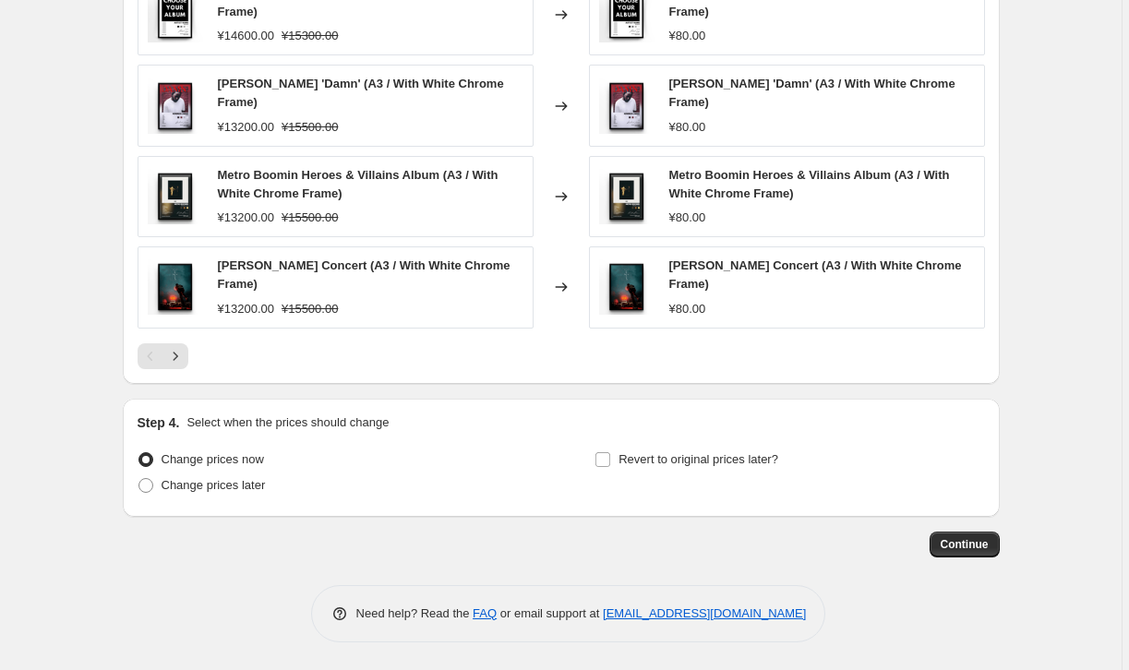
scroll to position [1241, 0]
click at [967, 547] on span "Continue" at bounding box center [965, 544] width 48 height 15
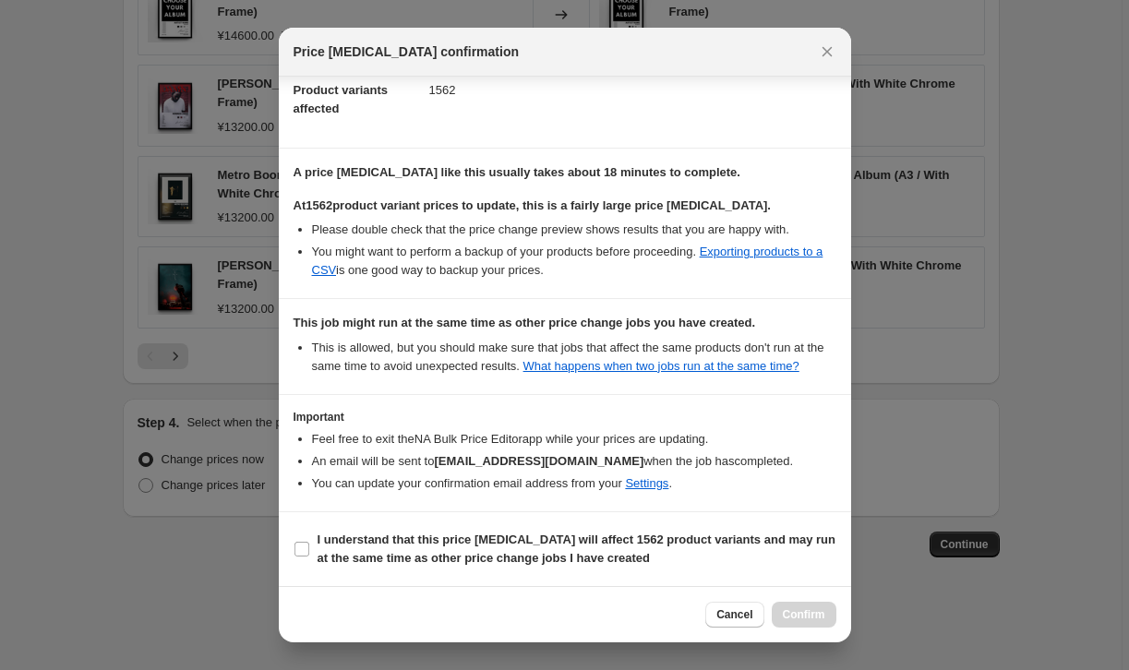
scroll to position [227, 0]
click at [315, 539] on label "I understand that this price change job will affect 1562 product variants and m…" at bounding box center [565, 549] width 543 height 44
click at [309, 542] on input "I understand that this price change job will affect 1562 product variants and m…" at bounding box center [301, 549] width 15 height 15
checkbox input "true"
click at [818, 615] on span "Confirm" at bounding box center [804, 614] width 42 height 15
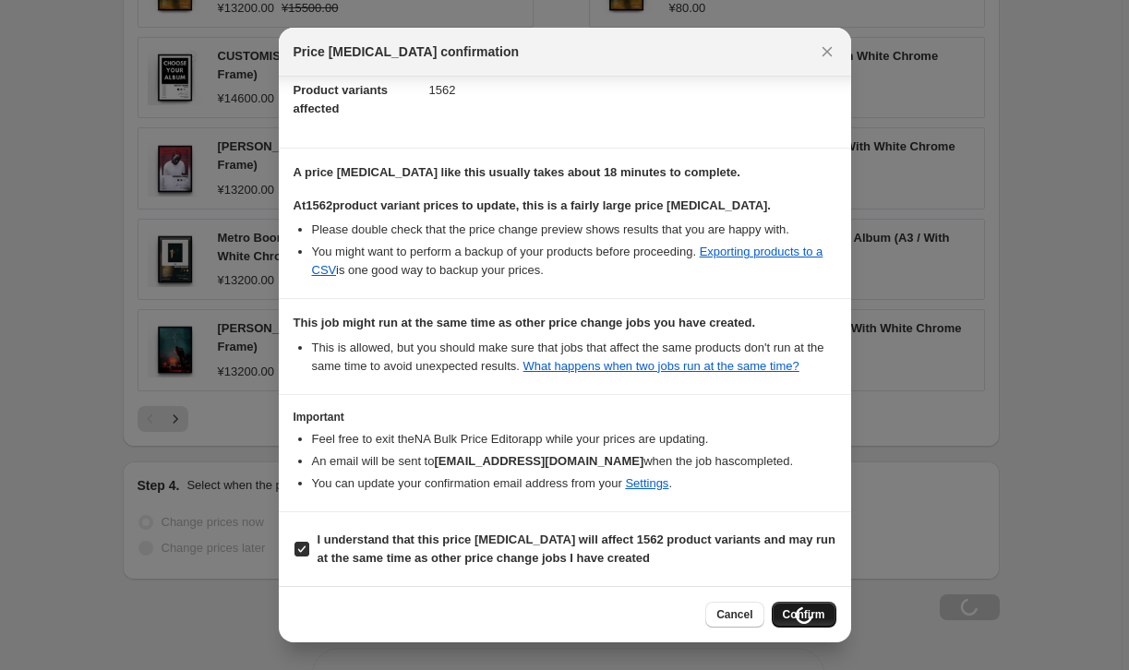
scroll to position [1241, 0]
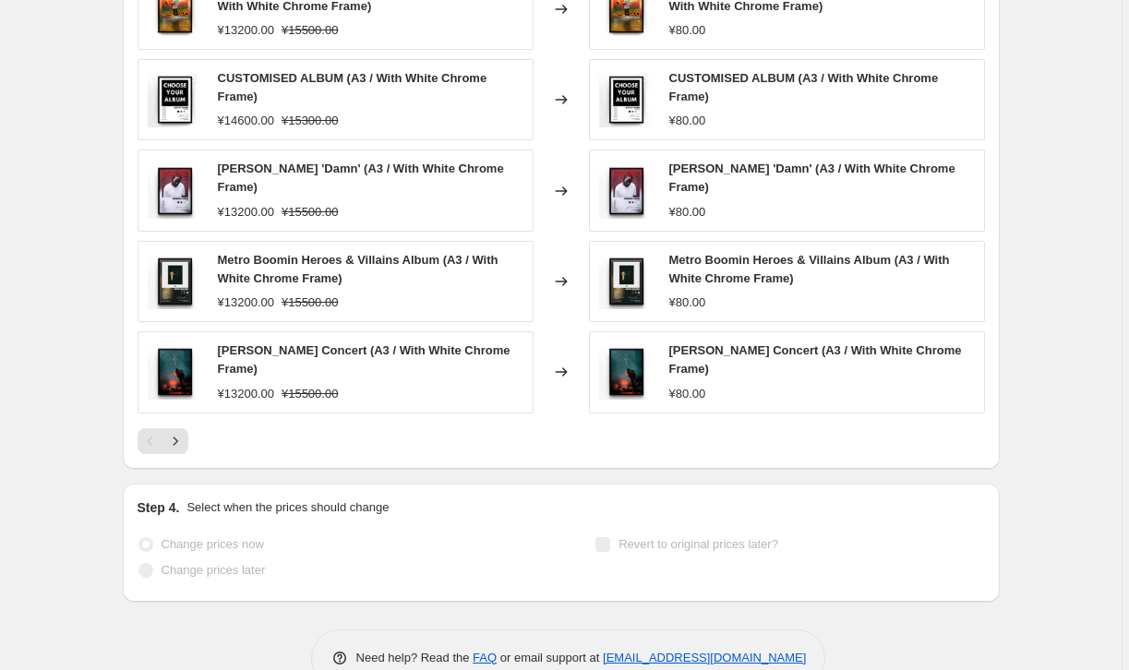
select select "remove"
select select "title"
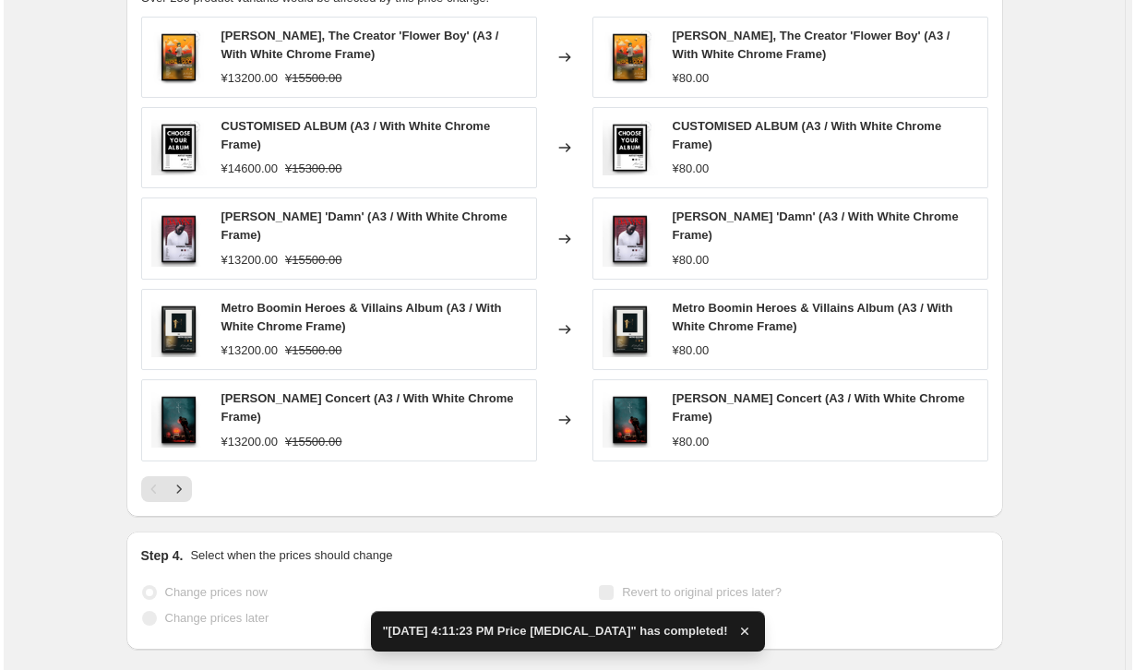
scroll to position [0, 0]
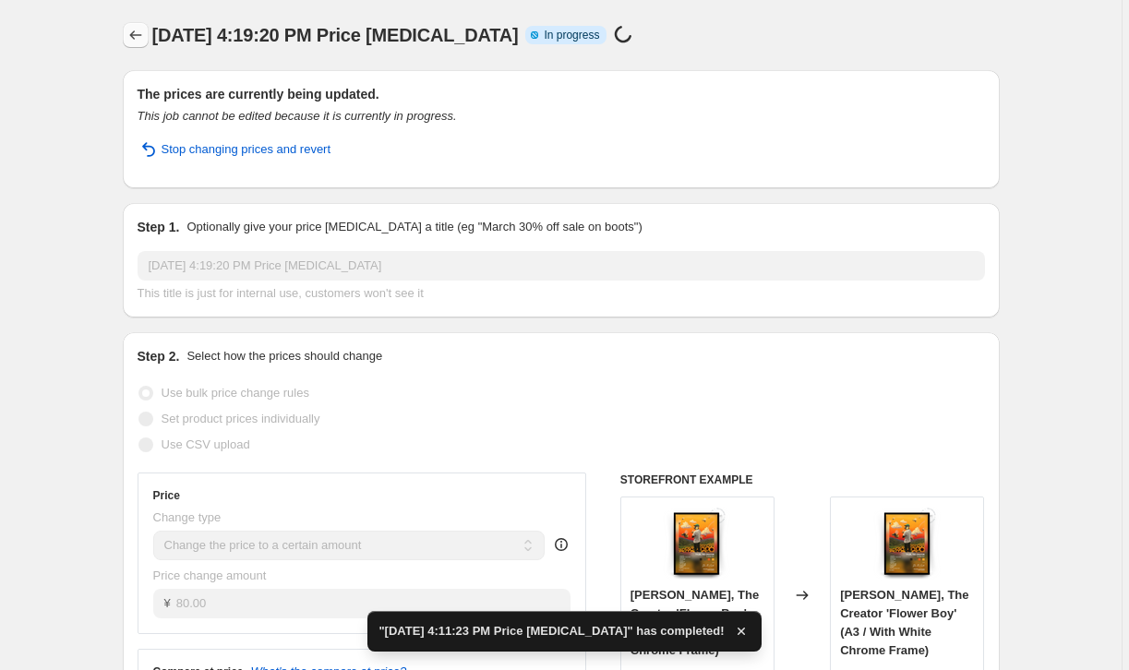
click at [132, 31] on icon "Price change jobs" at bounding box center [135, 35] width 18 height 18
